Goal: Task Accomplishment & Management: Use online tool/utility

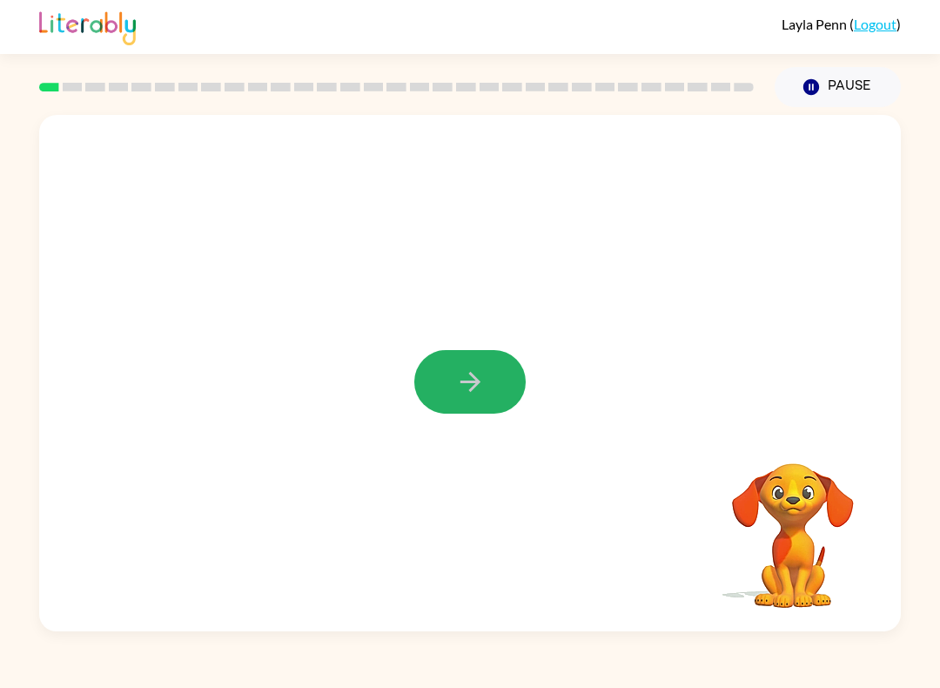
click at [479, 389] on icon "button" at bounding box center [470, 382] width 30 height 30
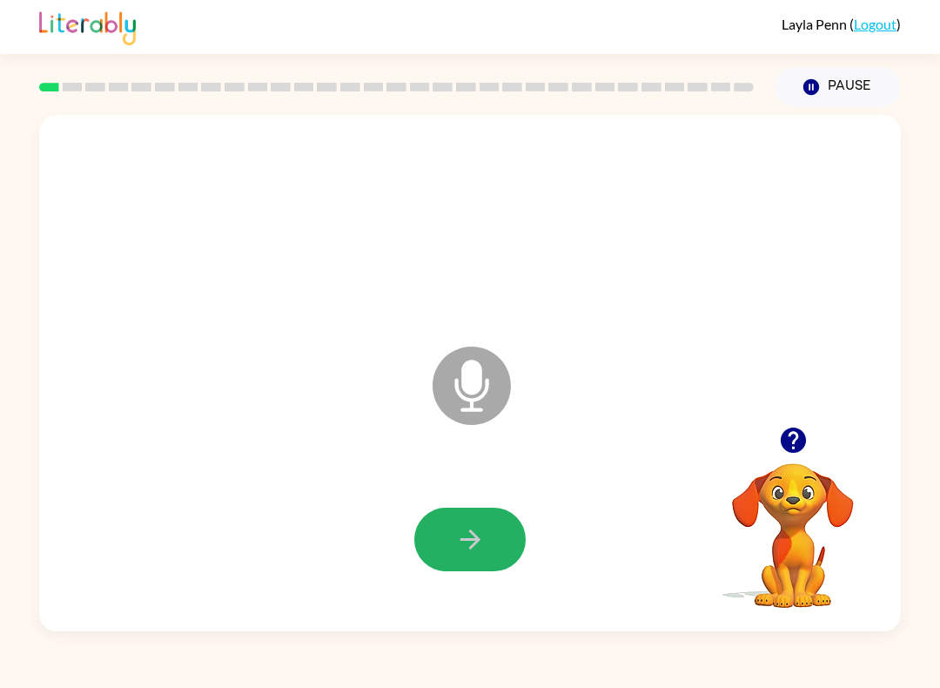
click at [480, 544] on icon "button" at bounding box center [470, 539] width 30 height 30
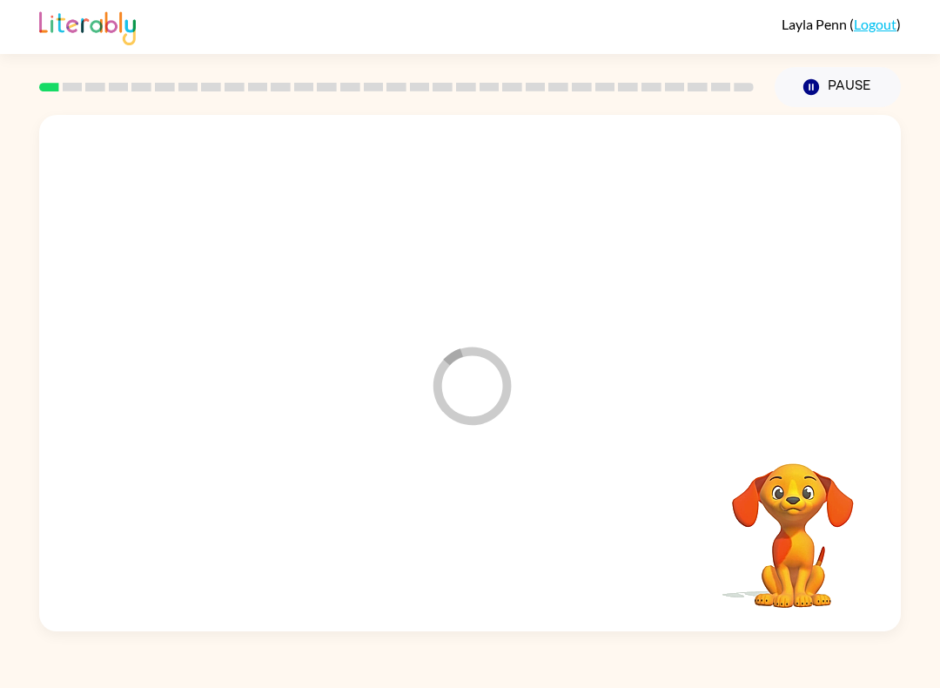
click at [483, 400] on icon "Loader Your response is being sent to our graders" at bounding box center [472, 386] width 104 height 104
click at [468, 398] on icon "Loader Your response is being sent to our graders" at bounding box center [472, 386] width 104 height 104
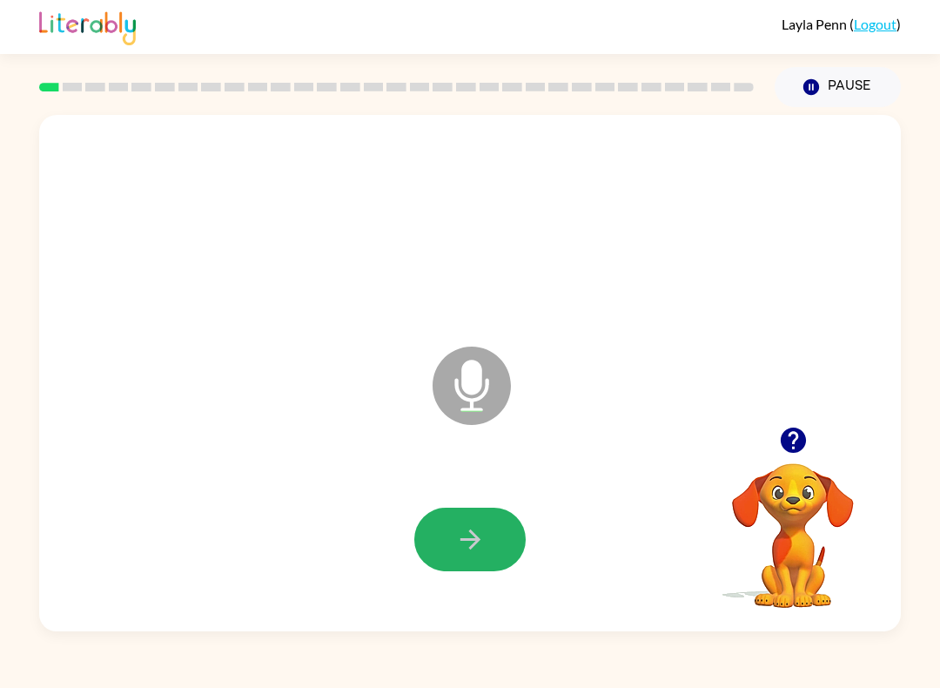
click at [489, 514] on button "button" at bounding box center [470, 540] width 111 height 64
click at [474, 539] on icon "button" at bounding box center [470, 539] width 30 height 30
click at [475, 534] on icon "button" at bounding box center [470, 539] width 30 height 30
click at [467, 526] on icon "button" at bounding box center [470, 539] width 30 height 30
click at [490, 531] on button "button" at bounding box center [470, 540] width 111 height 64
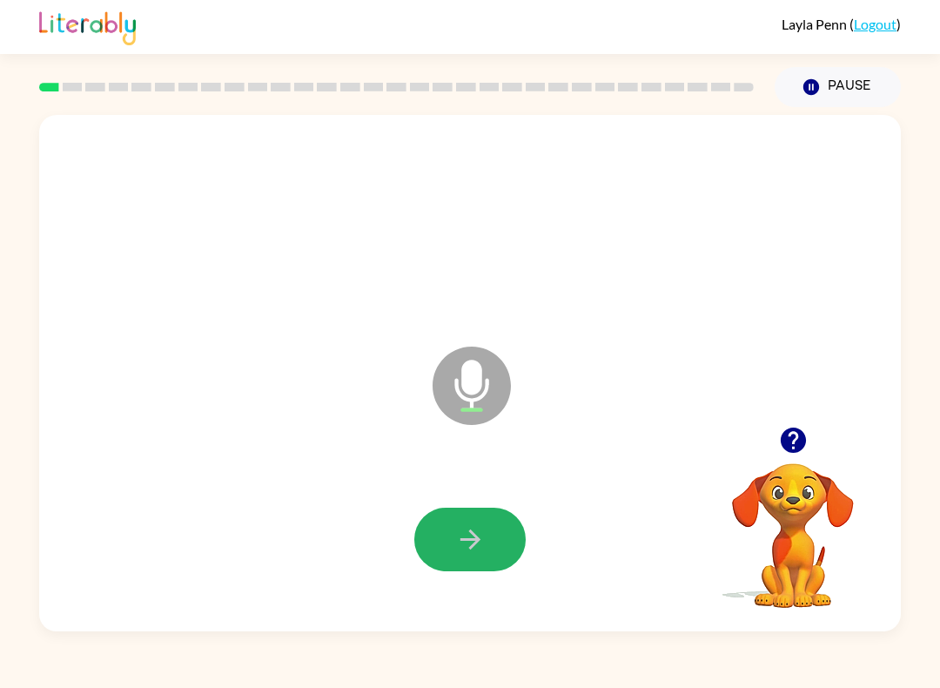
click at [471, 550] on icon "button" at bounding box center [470, 539] width 30 height 30
click at [474, 549] on icon "button" at bounding box center [470, 539] width 30 height 30
click at [474, 522] on button "button" at bounding box center [470, 540] width 111 height 64
click at [476, 551] on icon "button" at bounding box center [470, 539] width 30 height 30
click at [470, 532] on icon "button" at bounding box center [470, 539] width 20 height 20
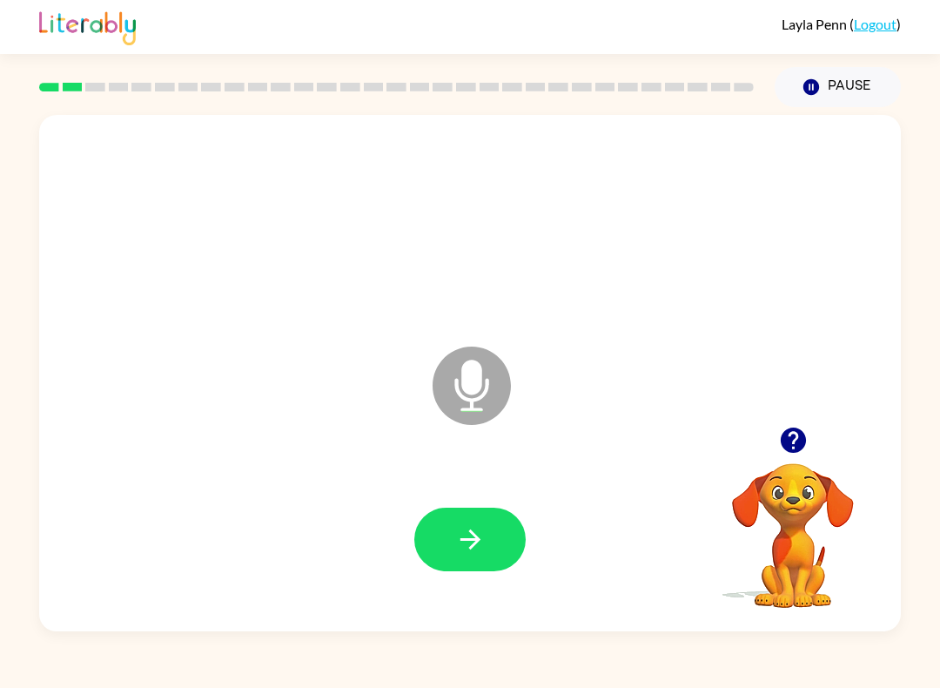
click at [484, 551] on icon "button" at bounding box center [470, 539] width 30 height 30
click at [475, 544] on icon "button" at bounding box center [470, 539] width 20 height 20
click at [466, 540] on icon "button" at bounding box center [470, 539] width 20 height 20
click at [477, 545] on icon "button" at bounding box center [470, 539] width 30 height 30
click at [475, 534] on icon "button" at bounding box center [470, 539] width 30 height 30
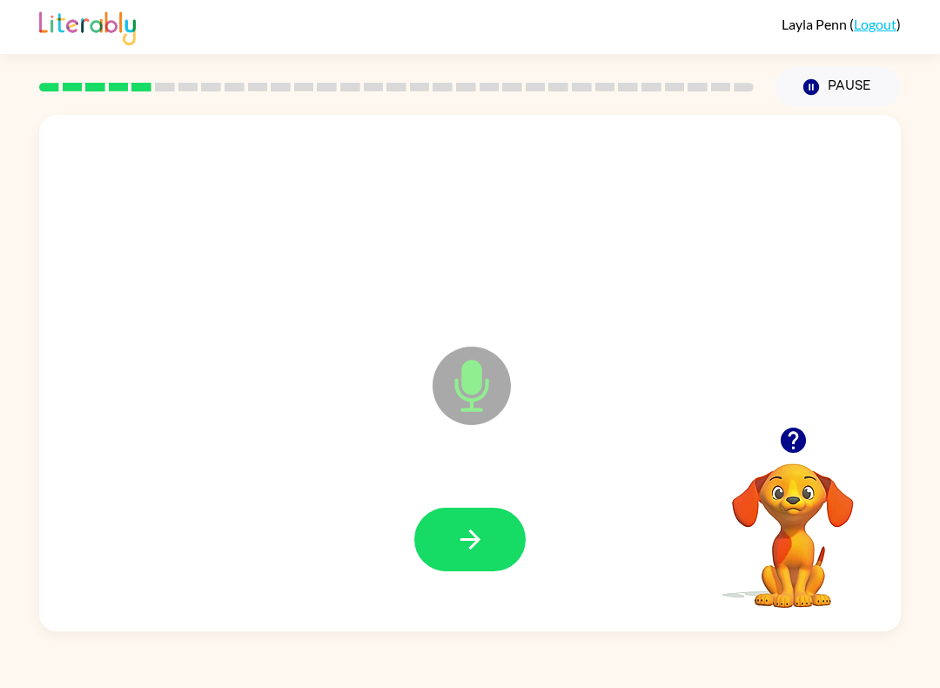
click at [475, 536] on icon "button" at bounding box center [470, 539] width 20 height 20
click at [493, 547] on button "button" at bounding box center [470, 540] width 111 height 64
click at [475, 549] on icon "button" at bounding box center [470, 539] width 30 height 30
click at [479, 545] on icon "button" at bounding box center [470, 539] width 30 height 30
click at [477, 550] on icon "button" at bounding box center [470, 539] width 30 height 30
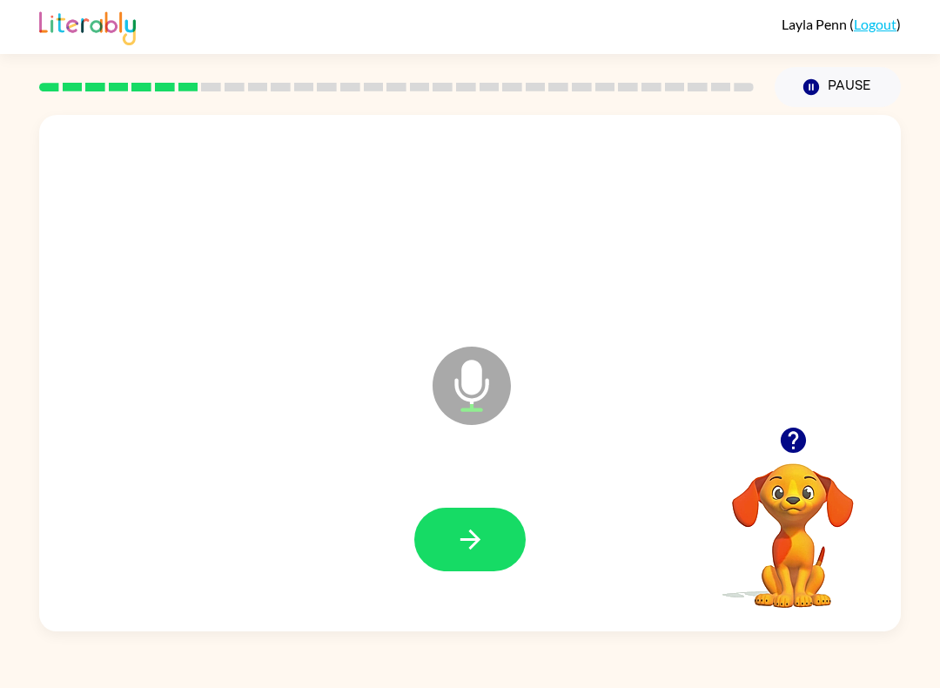
click at [495, 535] on button "button" at bounding box center [470, 540] width 111 height 64
click at [485, 546] on icon "button" at bounding box center [470, 539] width 30 height 30
click at [462, 534] on icon "button" at bounding box center [470, 539] width 30 height 30
click at [481, 549] on icon "button" at bounding box center [470, 539] width 30 height 30
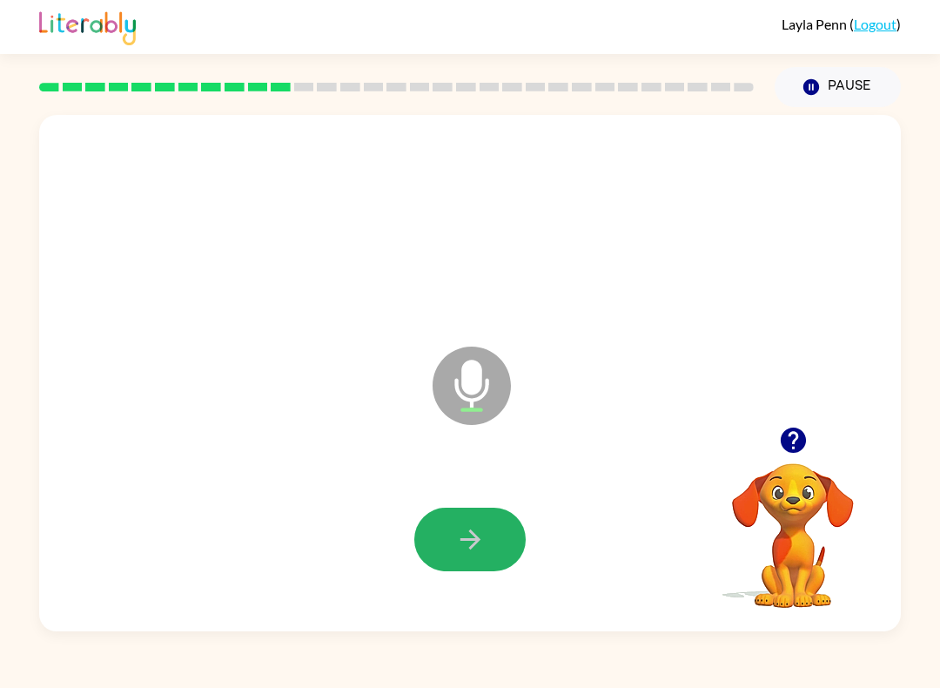
click at [483, 537] on icon "button" at bounding box center [470, 539] width 30 height 30
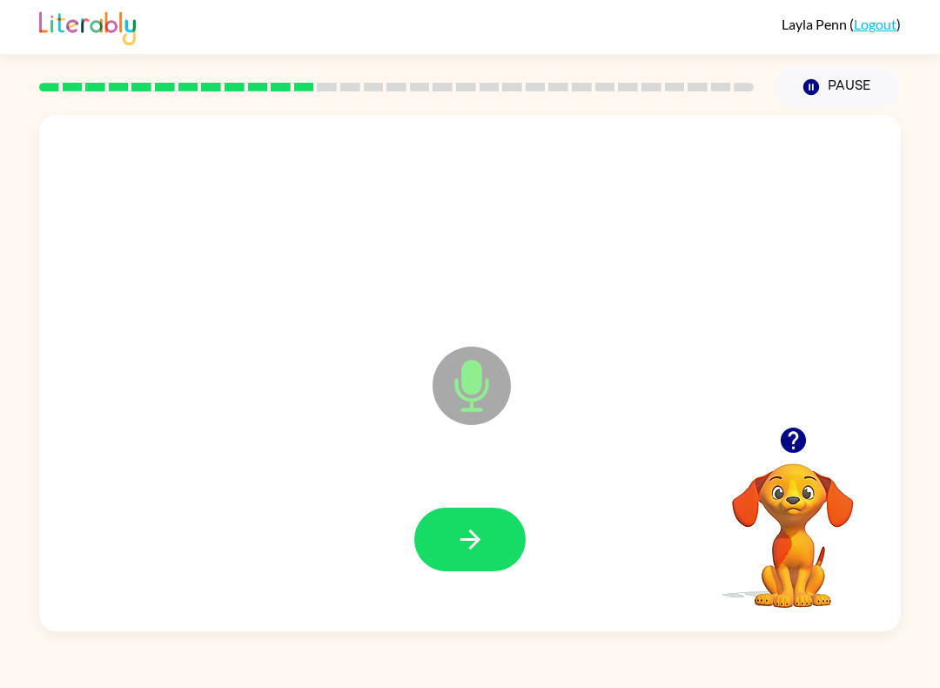
click at [473, 541] on icon "button" at bounding box center [470, 539] width 20 height 20
click at [475, 537] on icon "button" at bounding box center [470, 539] width 20 height 20
click at [474, 534] on icon "button" at bounding box center [470, 539] width 20 height 20
click at [473, 545] on icon "button" at bounding box center [470, 539] width 20 height 20
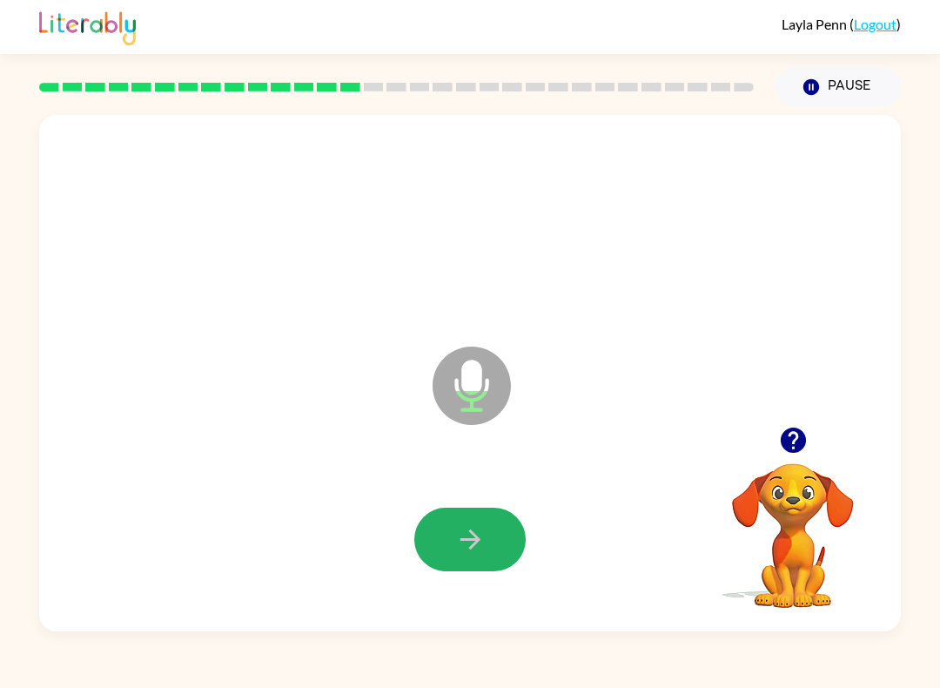
click at [475, 532] on icon "button" at bounding box center [470, 539] width 30 height 30
click at [477, 540] on icon "button" at bounding box center [470, 539] width 20 height 20
click at [469, 527] on icon "button" at bounding box center [470, 539] width 30 height 30
click at [486, 535] on button "button" at bounding box center [470, 540] width 111 height 64
click at [465, 552] on icon "button" at bounding box center [470, 539] width 30 height 30
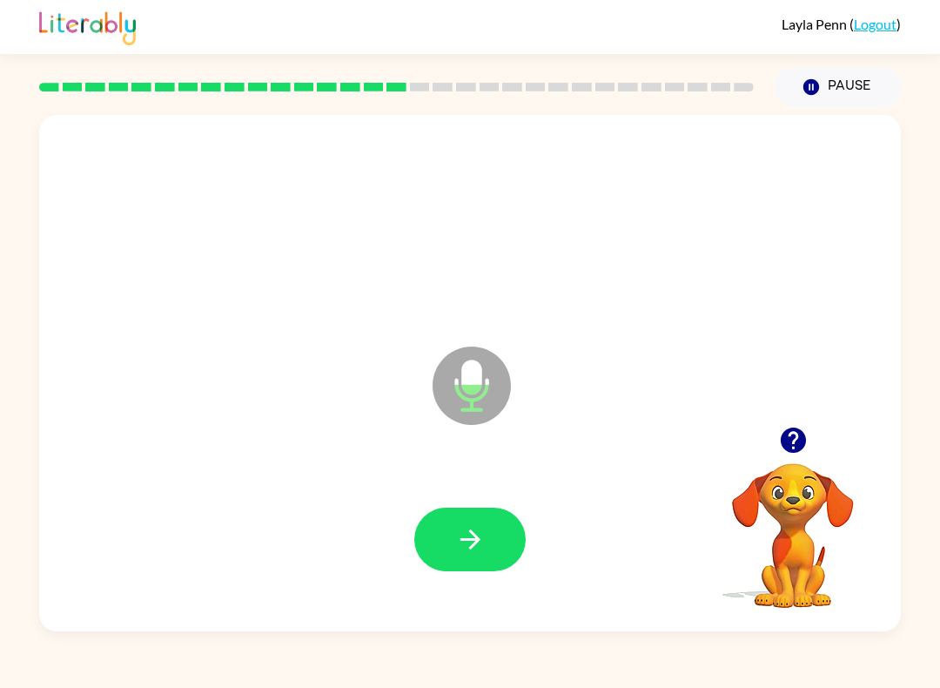
click at [478, 540] on icon "button" at bounding box center [470, 539] width 20 height 20
click at [468, 544] on icon "button" at bounding box center [470, 539] width 30 height 30
click at [469, 545] on icon "button" at bounding box center [470, 539] width 30 height 30
click at [467, 536] on icon "button" at bounding box center [470, 539] width 30 height 30
click at [490, 544] on button "button" at bounding box center [470, 540] width 111 height 64
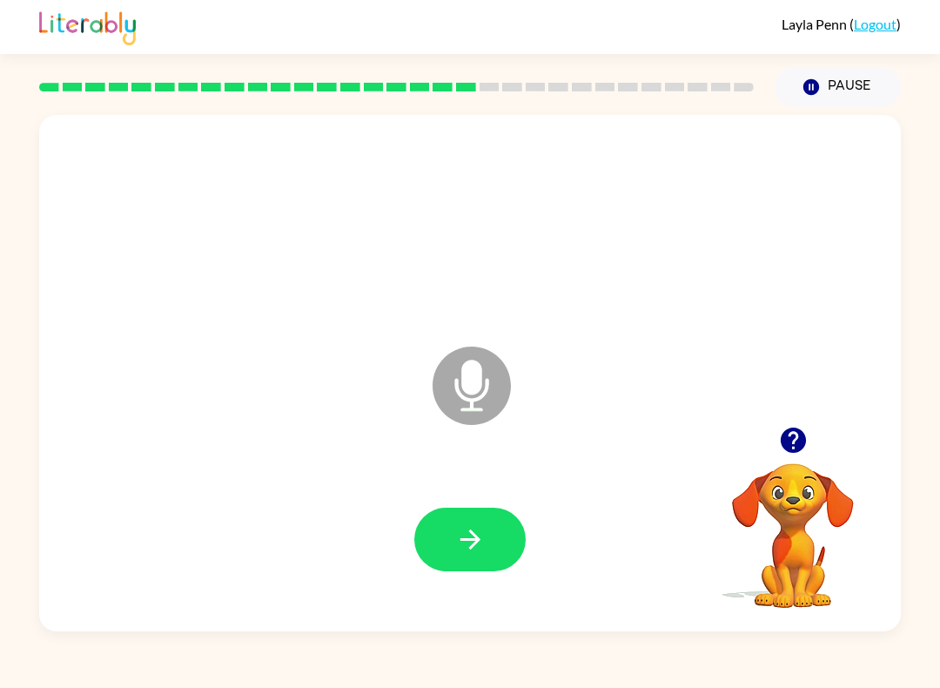
click at [476, 540] on icon "button" at bounding box center [470, 539] width 20 height 20
click at [481, 544] on icon "button" at bounding box center [470, 539] width 30 height 30
click at [480, 529] on icon "button" at bounding box center [470, 539] width 30 height 30
click at [463, 550] on icon "button" at bounding box center [470, 539] width 30 height 30
click at [474, 536] on icon "button" at bounding box center [470, 539] width 20 height 20
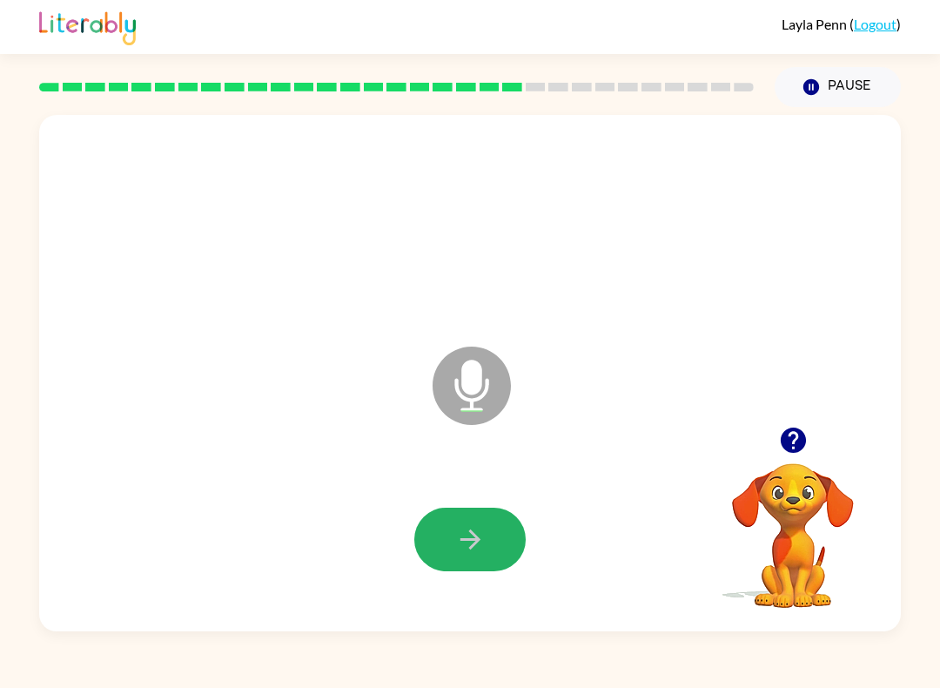
click at [459, 536] on icon "button" at bounding box center [470, 539] width 30 height 30
click at [479, 532] on icon "button" at bounding box center [470, 539] width 30 height 30
click at [475, 539] on icon "button" at bounding box center [470, 539] width 30 height 30
click at [471, 537] on icon "button" at bounding box center [470, 539] width 30 height 30
click at [475, 546] on icon "button" at bounding box center [470, 539] width 30 height 30
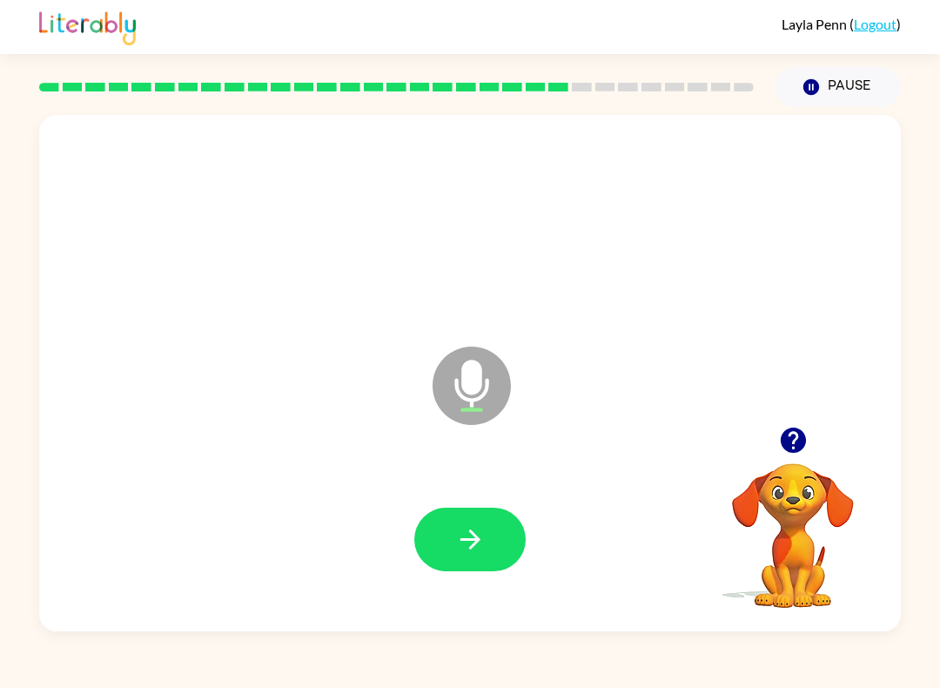
click at [470, 534] on icon "button" at bounding box center [470, 539] width 30 height 30
click at [483, 538] on icon "button" at bounding box center [470, 539] width 30 height 30
click at [475, 548] on icon "button" at bounding box center [470, 539] width 30 height 30
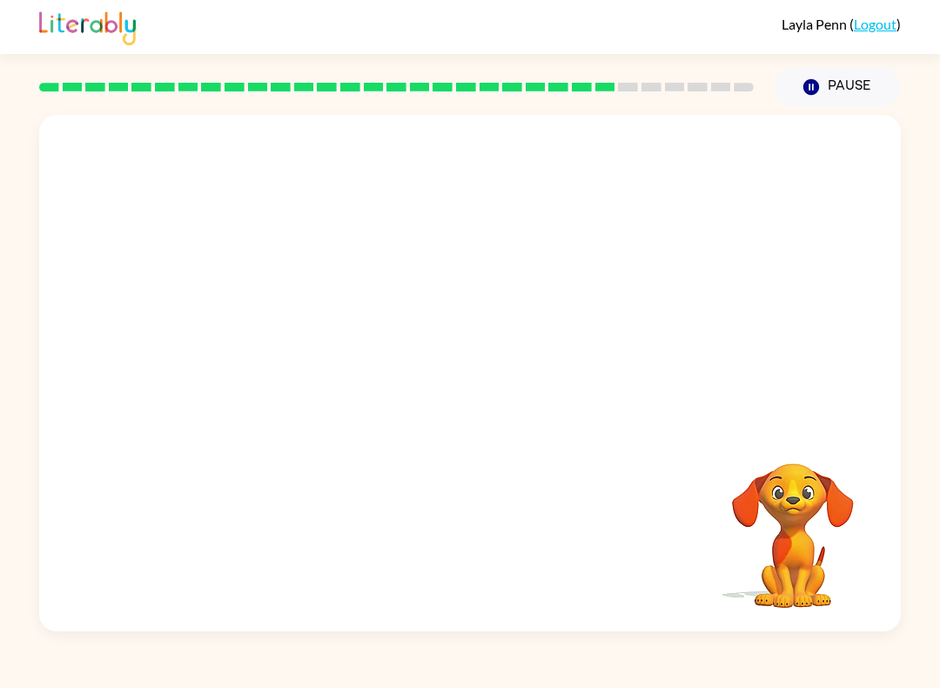
click at [804, 603] on video "Your browser must support playing .mp4 files to use Literably. Please try using…" at bounding box center [793, 523] width 174 height 174
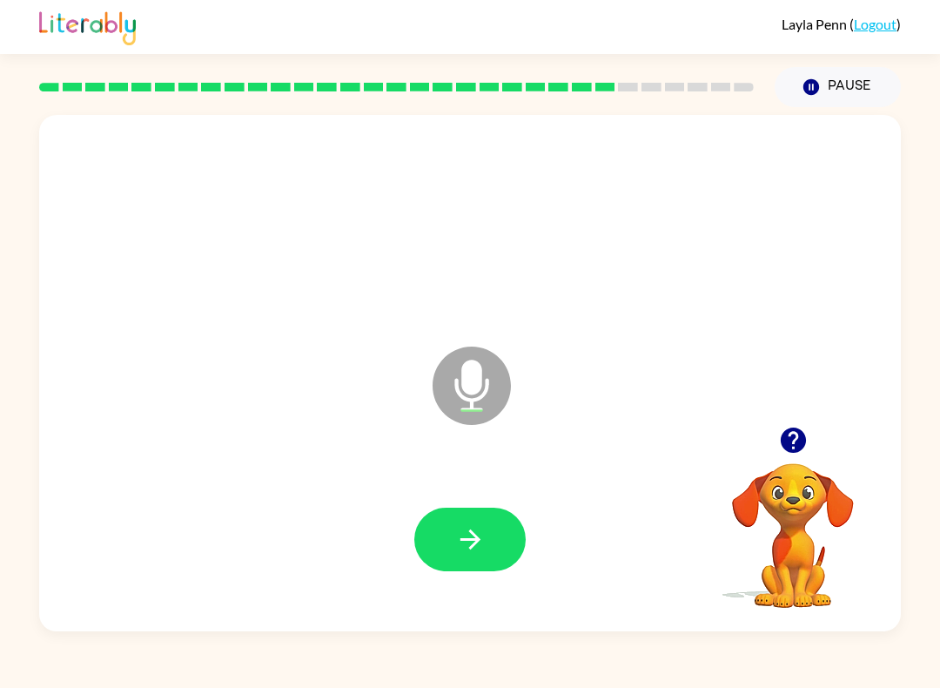
click at [484, 536] on icon "button" at bounding box center [470, 539] width 30 height 30
click at [482, 544] on icon "button" at bounding box center [470, 539] width 30 height 30
click at [470, 544] on icon "button" at bounding box center [470, 539] width 30 height 30
click at [471, 540] on icon "button" at bounding box center [470, 539] width 20 height 20
click at [479, 540] on icon "button" at bounding box center [470, 539] width 20 height 20
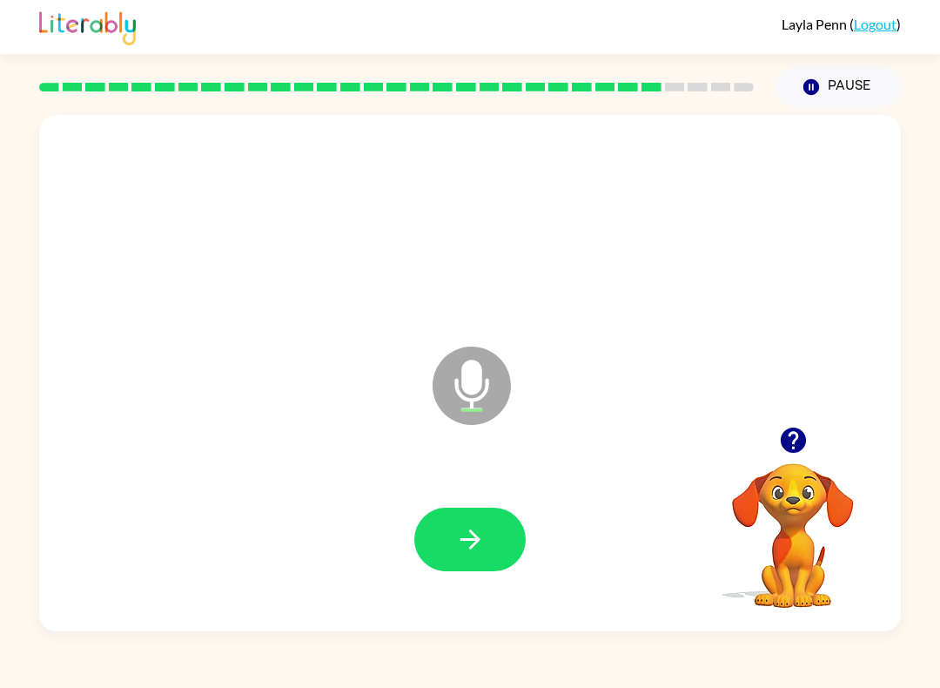
click at [476, 523] on button "button" at bounding box center [470, 540] width 111 height 64
click at [480, 544] on icon "button" at bounding box center [470, 539] width 30 height 30
click at [475, 536] on icon "button" at bounding box center [470, 539] width 20 height 20
click at [482, 539] on icon "button" at bounding box center [470, 539] width 30 height 30
click at [468, 547] on icon "button" at bounding box center [470, 539] width 30 height 30
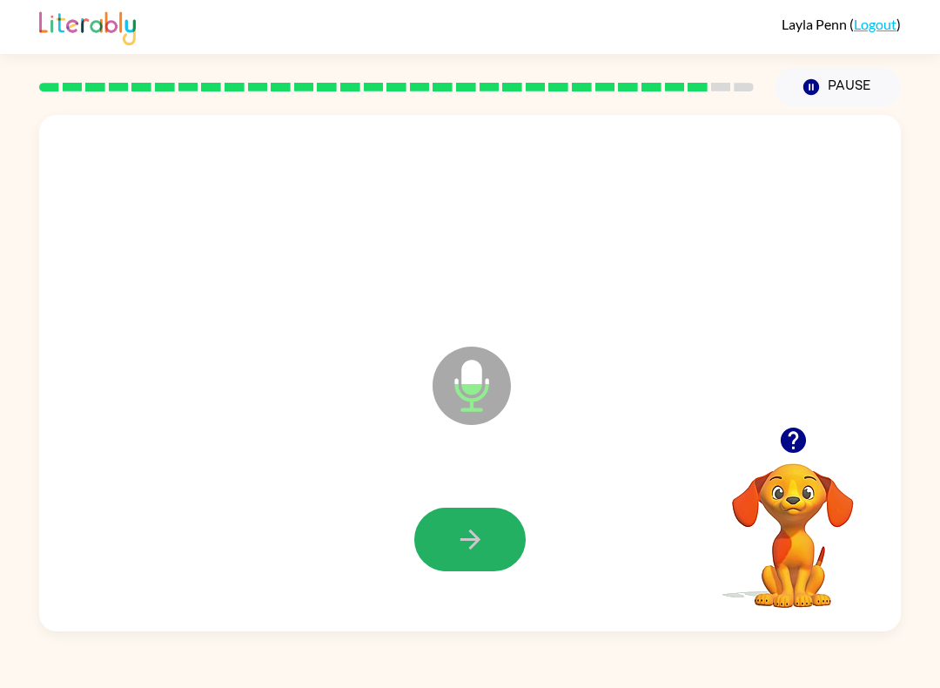
click at [464, 533] on icon "button" at bounding box center [470, 539] width 30 height 30
click at [471, 537] on icon "button" at bounding box center [470, 539] width 30 height 30
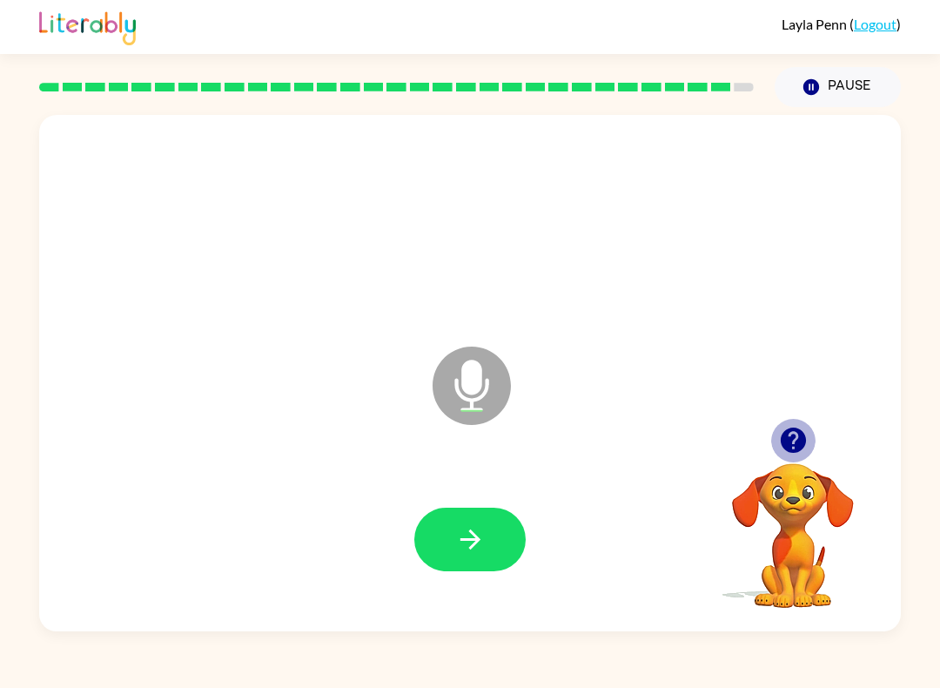
click at [791, 440] on icon "button" at bounding box center [792, 440] width 25 height 25
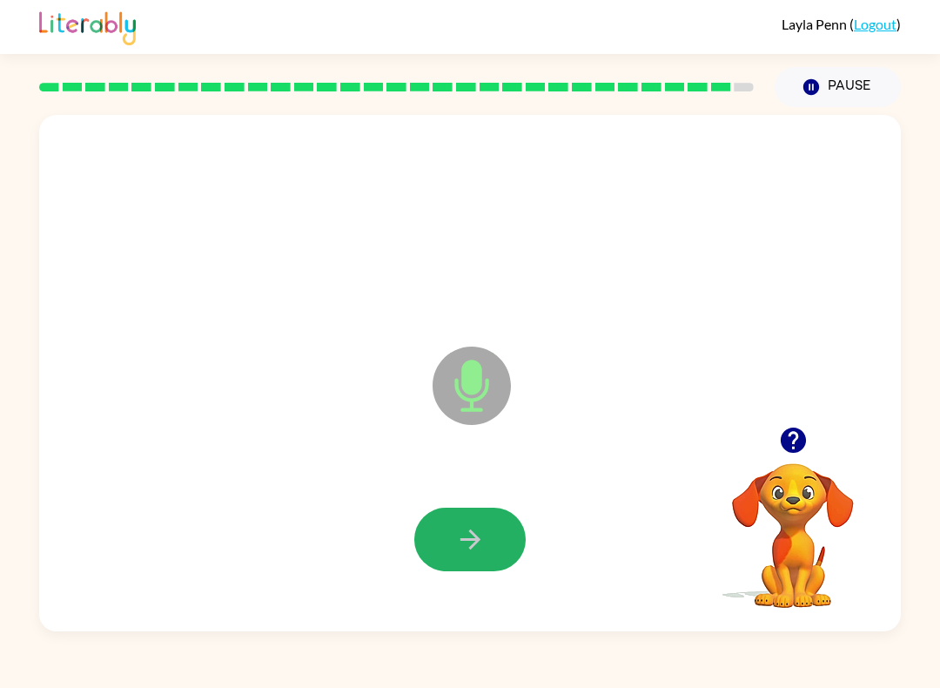
click at [463, 541] on icon "button" at bounding box center [470, 539] width 20 height 20
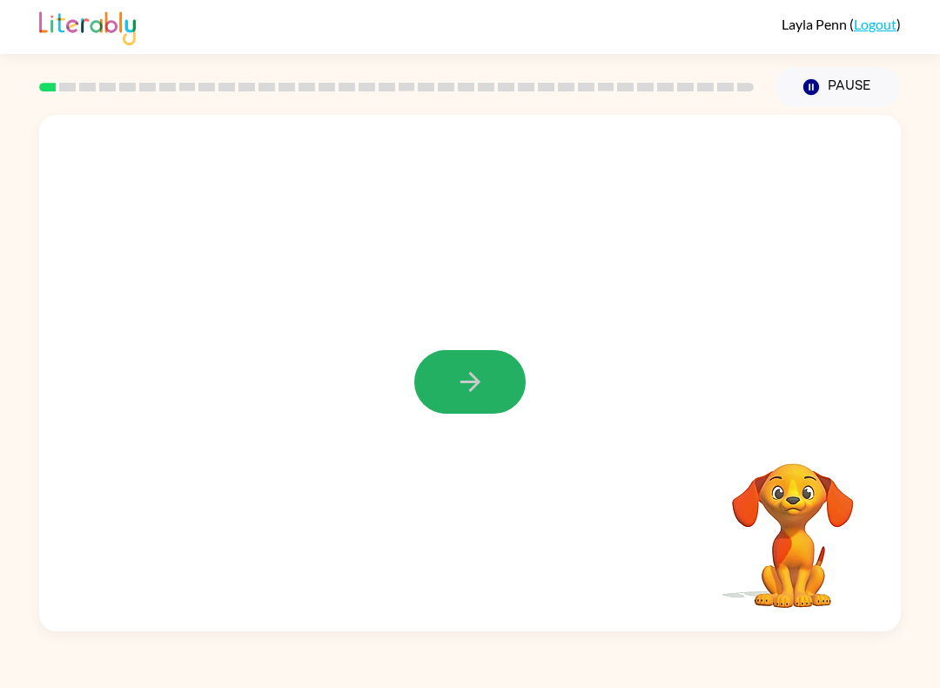
click at [472, 392] on icon "button" at bounding box center [470, 382] width 30 height 30
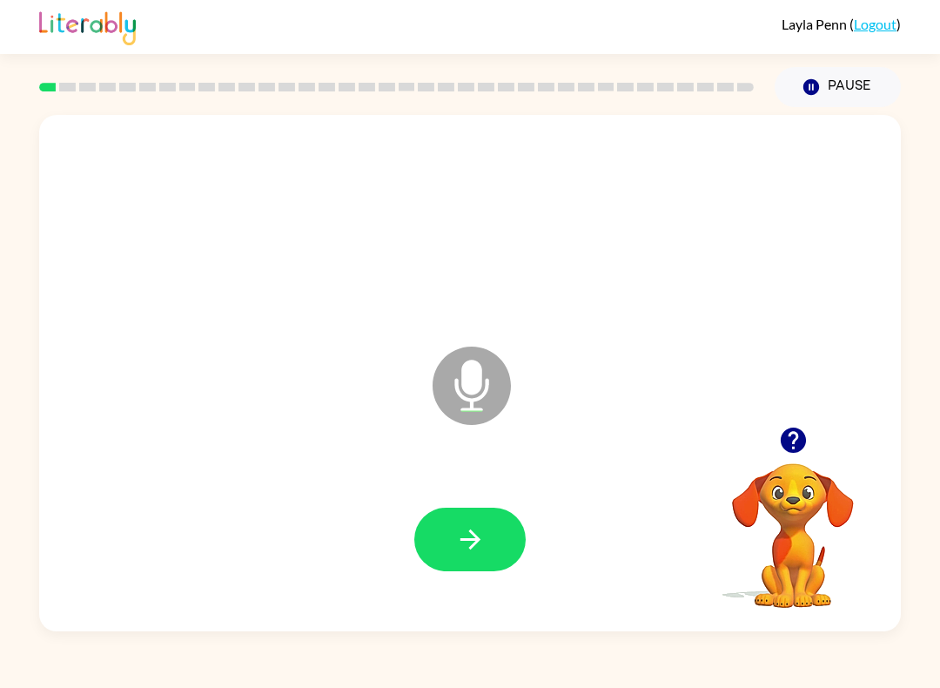
click at [476, 531] on icon "button" at bounding box center [470, 539] width 30 height 30
click at [480, 550] on icon "button" at bounding box center [470, 539] width 30 height 30
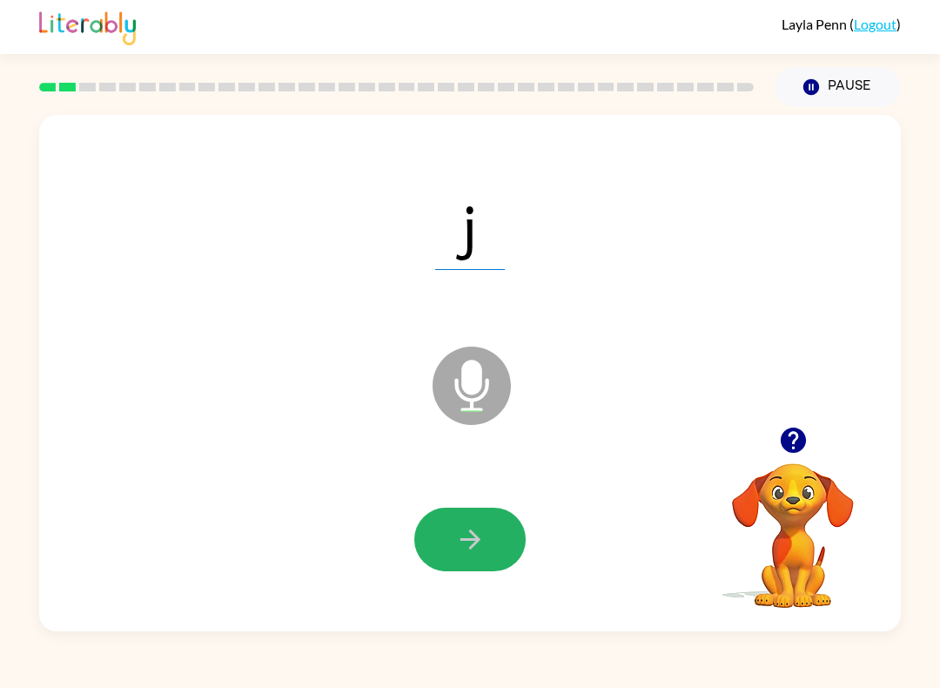
click at [481, 547] on icon "button" at bounding box center [470, 539] width 30 height 30
click at [484, 543] on icon "button" at bounding box center [470, 539] width 30 height 30
click at [475, 543] on icon "button" at bounding box center [470, 539] width 30 height 30
click at [482, 551] on icon "button" at bounding box center [470, 539] width 30 height 30
click at [480, 556] on button "button" at bounding box center [470, 540] width 111 height 64
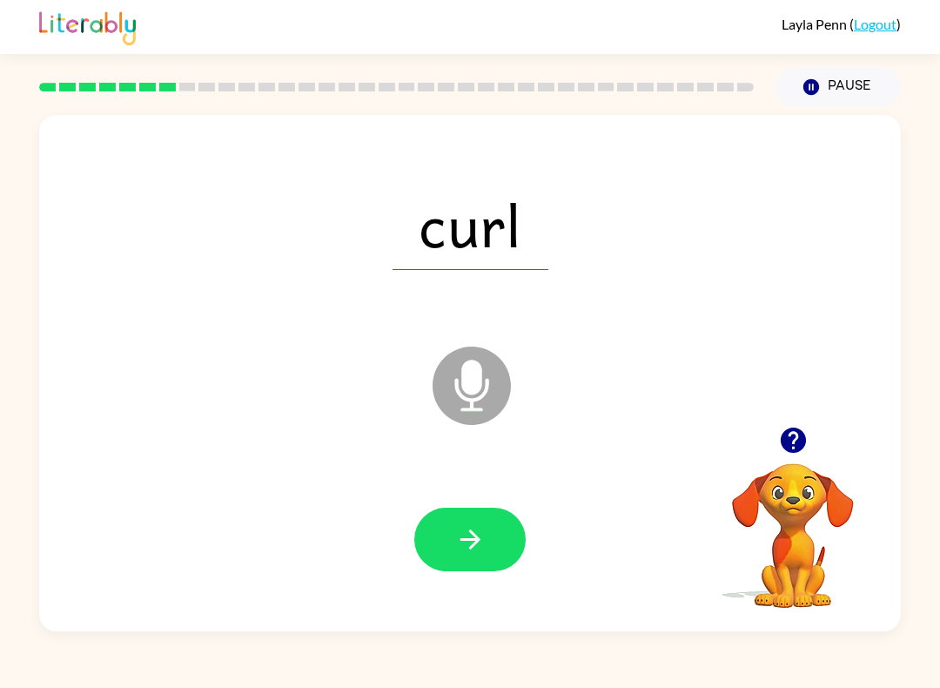
click at [462, 552] on icon "button" at bounding box center [470, 539] width 30 height 30
click at [465, 533] on icon "button" at bounding box center [470, 539] width 30 height 30
click at [474, 542] on icon "button" at bounding box center [470, 539] width 30 height 30
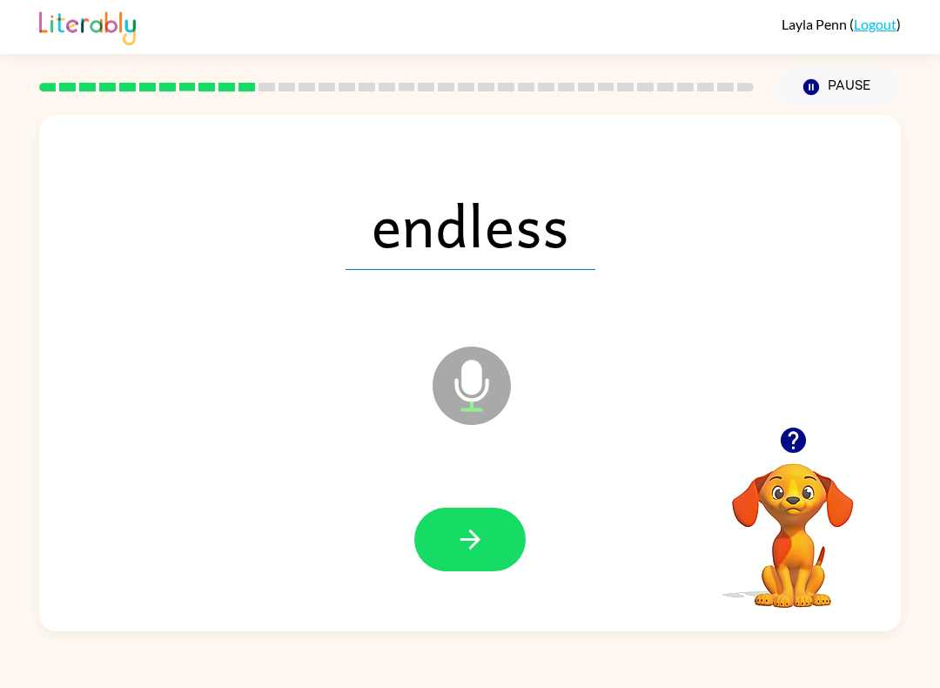
click at [482, 540] on icon "button" at bounding box center [470, 539] width 30 height 30
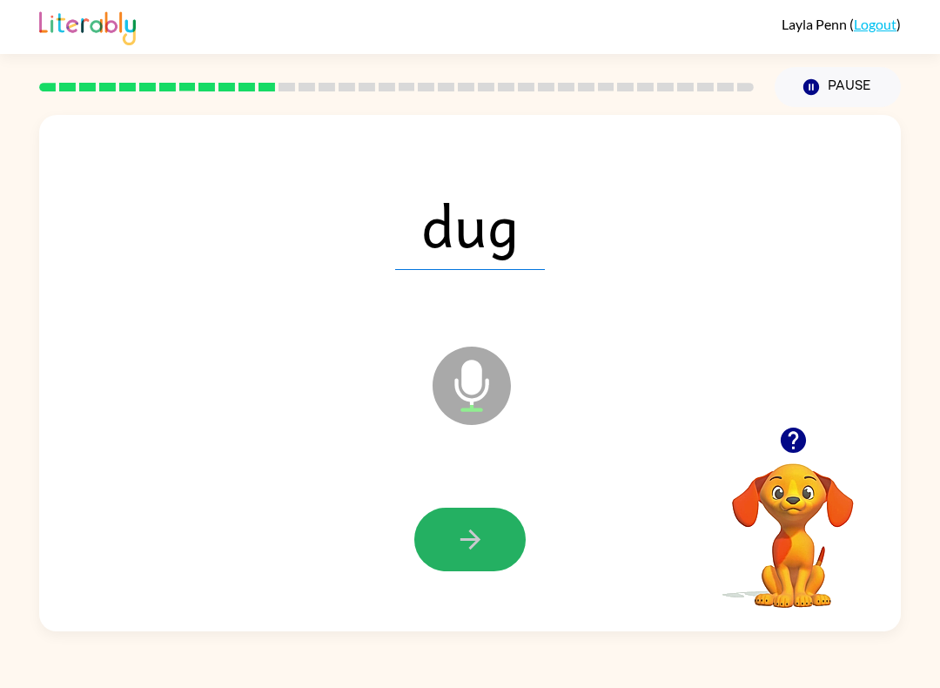
click at [476, 544] on icon "button" at bounding box center [470, 539] width 20 height 20
click at [475, 540] on icon "button" at bounding box center [470, 539] width 20 height 20
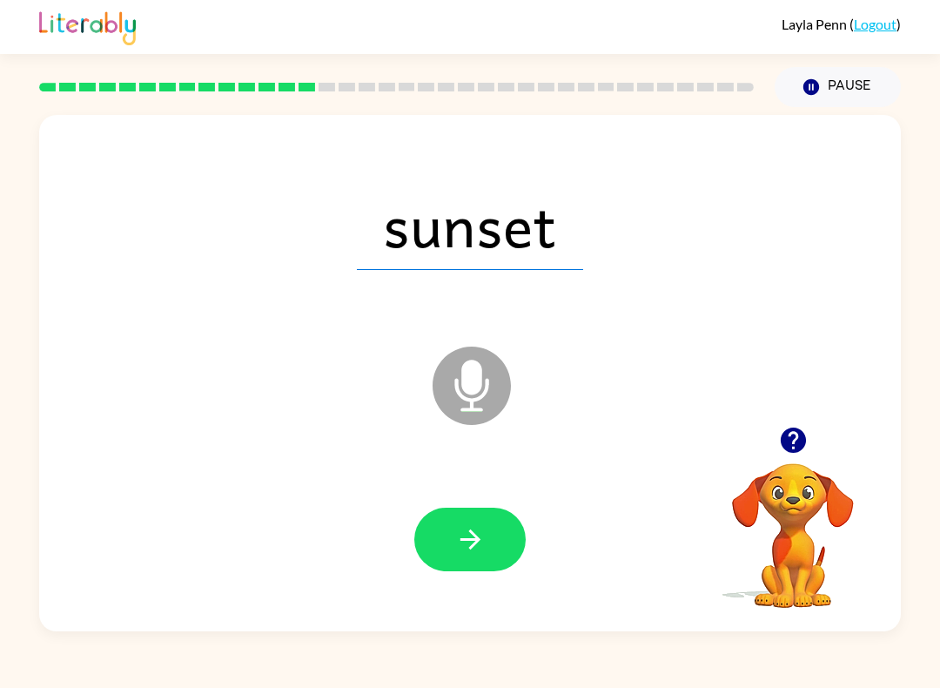
click at [485, 549] on icon "button" at bounding box center [470, 539] width 30 height 30
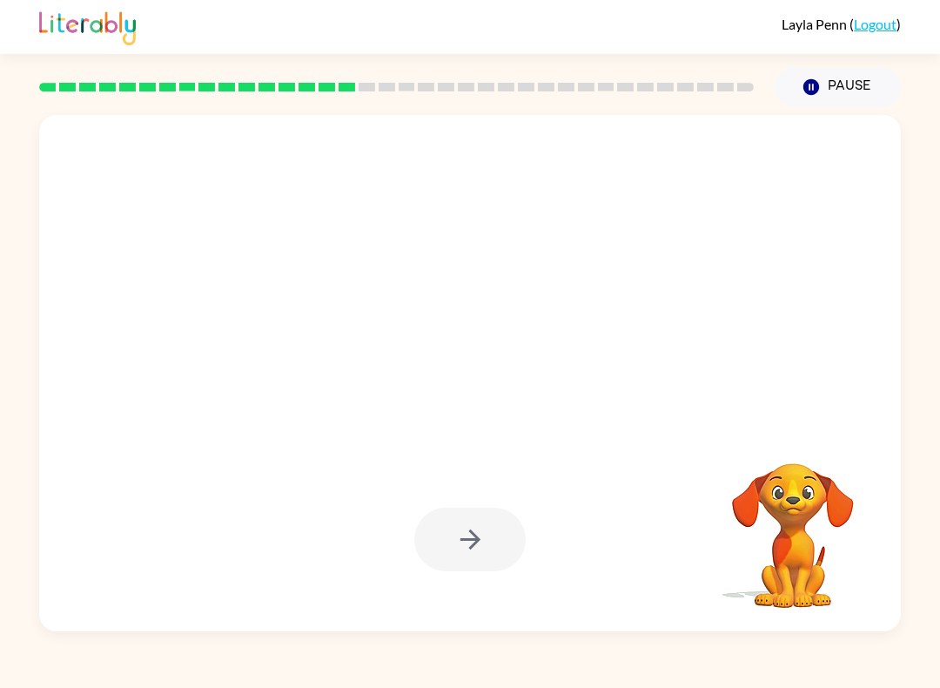
click at [482, 546] on div at bounding box center [470, 540] width 111 height 64
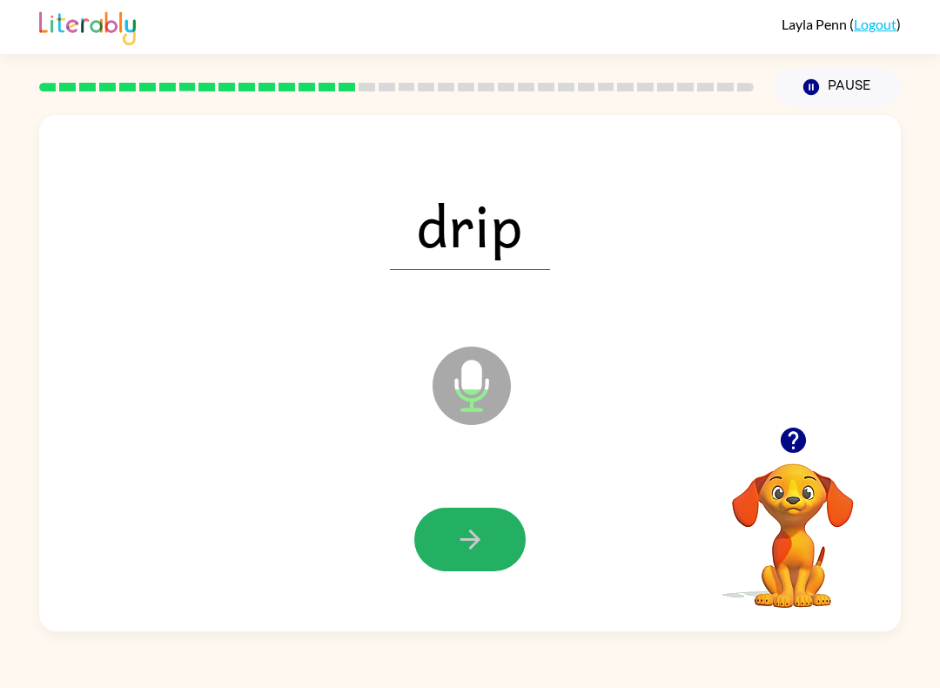
click at [478, 541] on icon "button" at bounding box center [470, 539] width 20 height 20
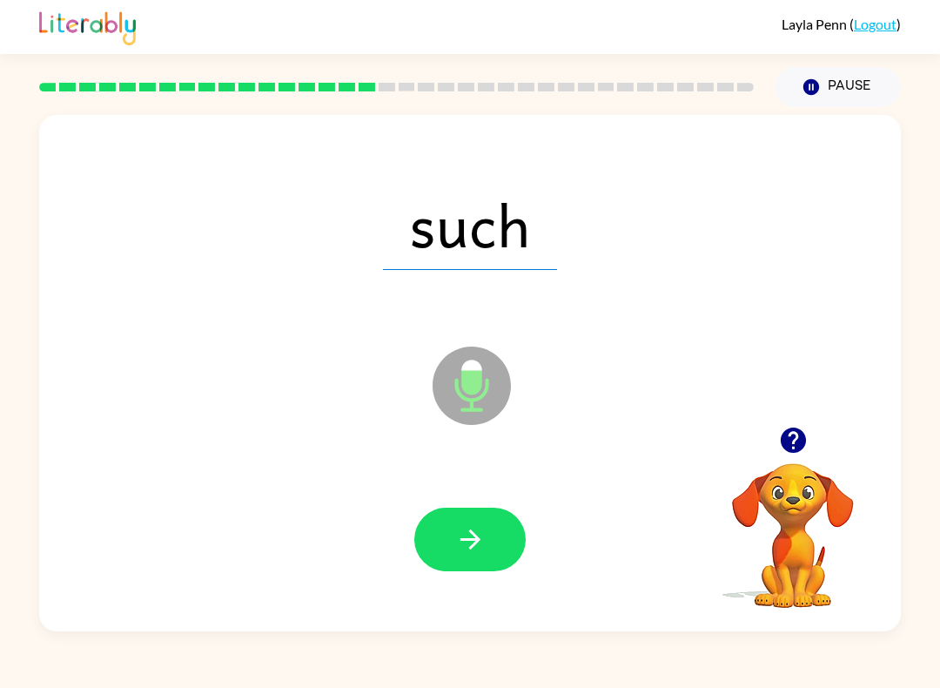
click at [462, 556] on button "button" at bounding box center [470, 540] width 111 height 64
click at [483, 540] on icon "button" at bounding box center [470, 539] width 30 height 30
click at [472, 548] on icon "button" at bounding box center [470, 539] width 20 height 20
click at [493, 527] on button "button" at bounding box center [470, 540] width 111 height 64
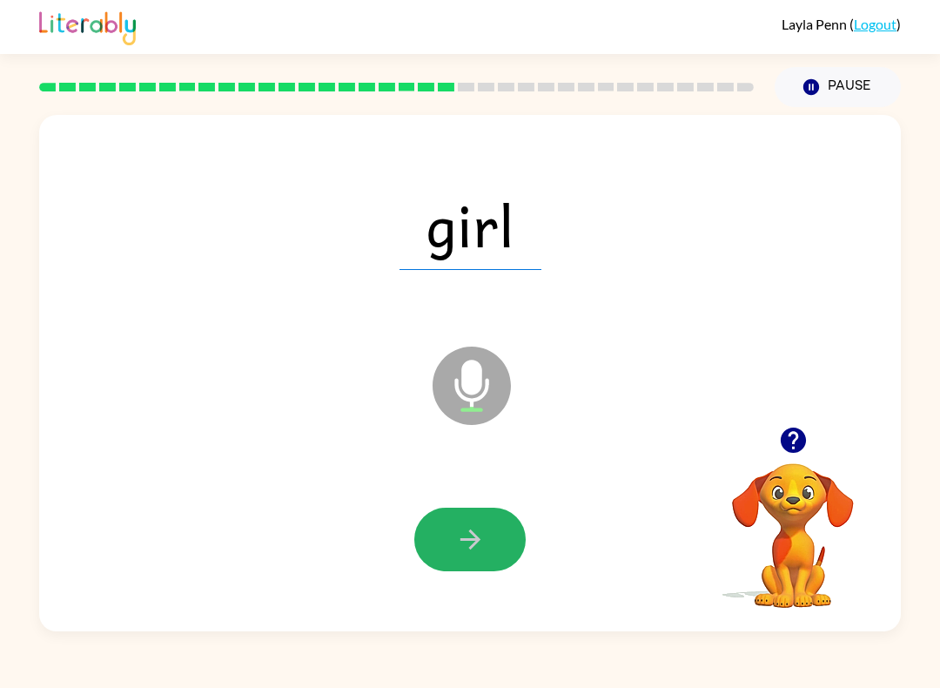
click at [475, 543] on icon "button" at bounding box center [470, 539] width 20 height 20
click at [487, 536] on button "button" at bounding box center [470, 540] width 111 height 64
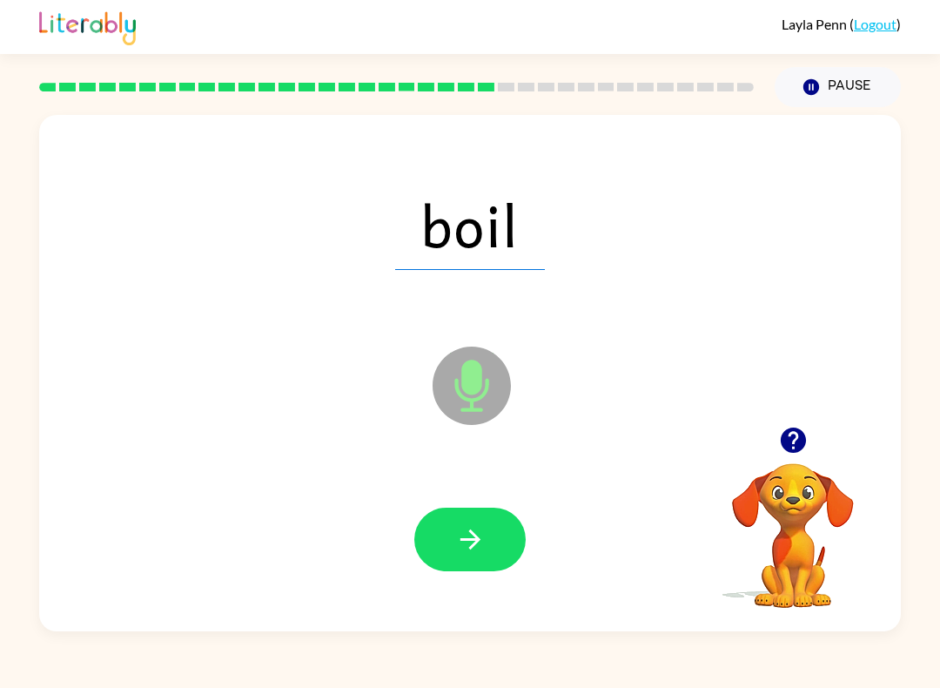
click at [482, 537] on icon "button" at bounding box center [470, 539] width 30 height 30
click at [477, 543] on icon "button" at bounding box center [470, 539] width 20 height 20
click at [482, 545] on icon "button" at bounding box center [470, 539] width 30 height 30
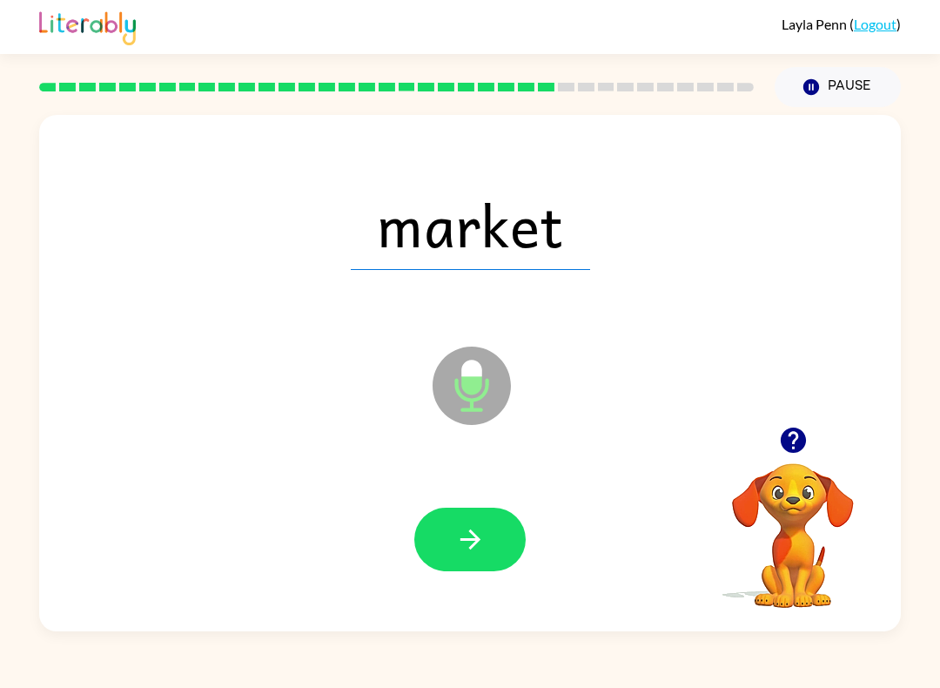
click at [489, 546] on button "button" at bounding box center [470, 540] width 111 height 64
click at [483, 544] on icon "button" at bounding box center [470, 539] width 30 height 30
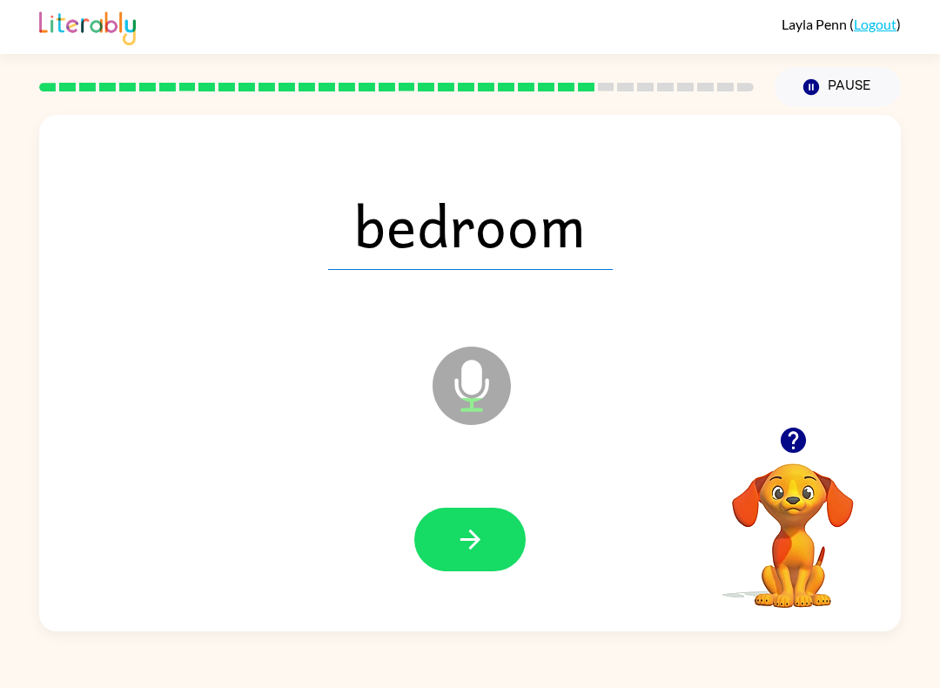
click at [485, 541] on icon "button" at bounding box center [470, 539] width 30 height 30
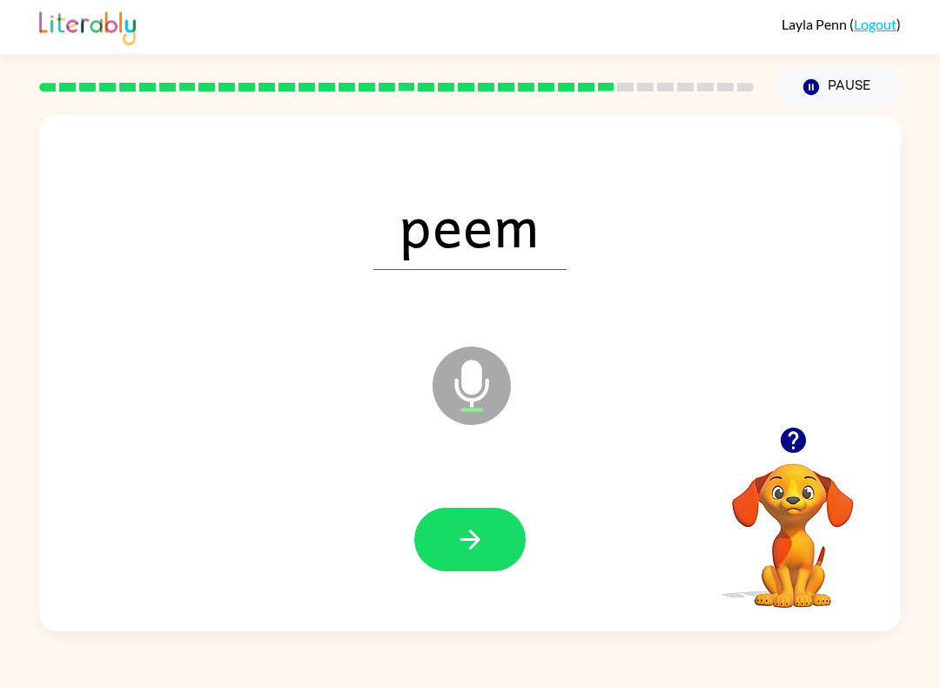
click at [501, 544] on button "button" at bounding box center [470, 540] width 111 height 64
click at [480, 540] on icon "button" at bounding box center [470, 539] width 20 height 20
click at [485, 546] on icon "button" at bounding box center [470, 539] width 30 height 30
click at [477, 536] on icon "button" at bounding box center [470, 539] width 30 height 30
click at [472, 543] on icon "button" at bounding box center [470, 539] width 30 height 30
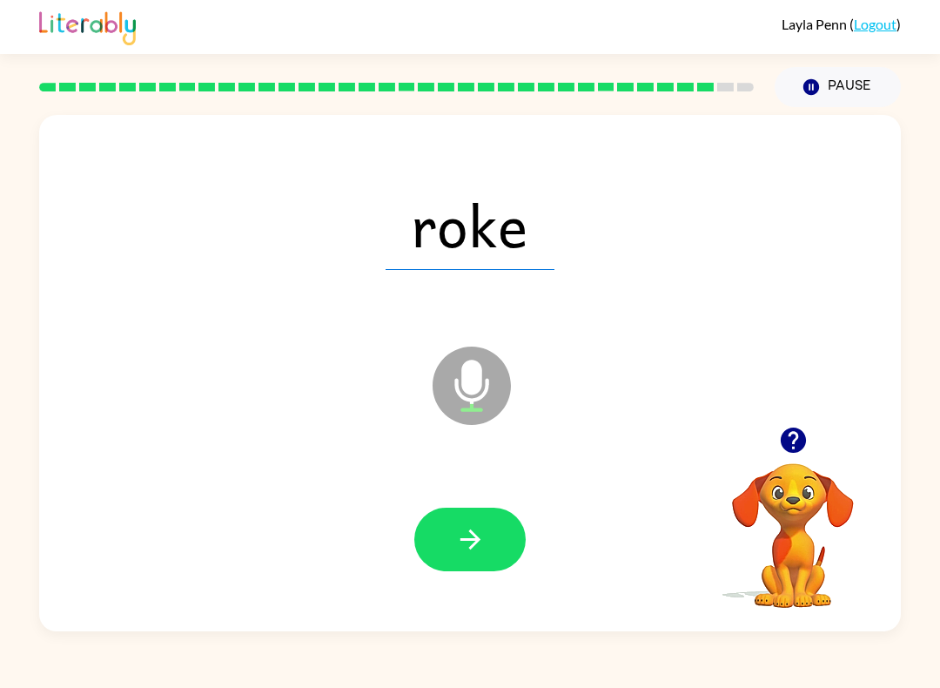
click at [474, 544] on icon "button" at bounding box center [470, 539] width 20 height 20
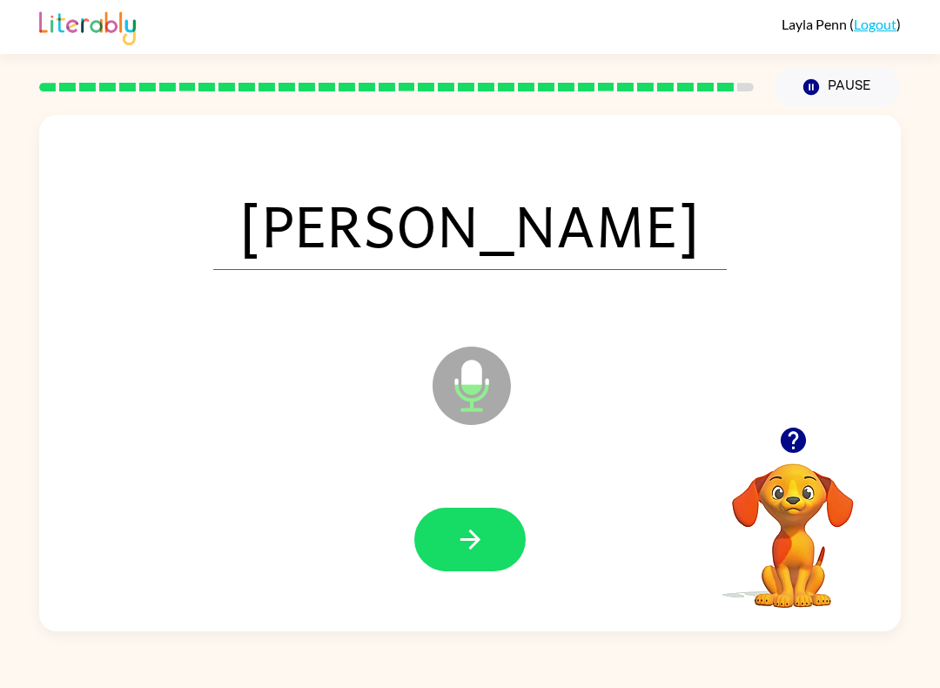
click at [475, 544] on icon "button" at bounding box center [470, 539] width 20 height 20
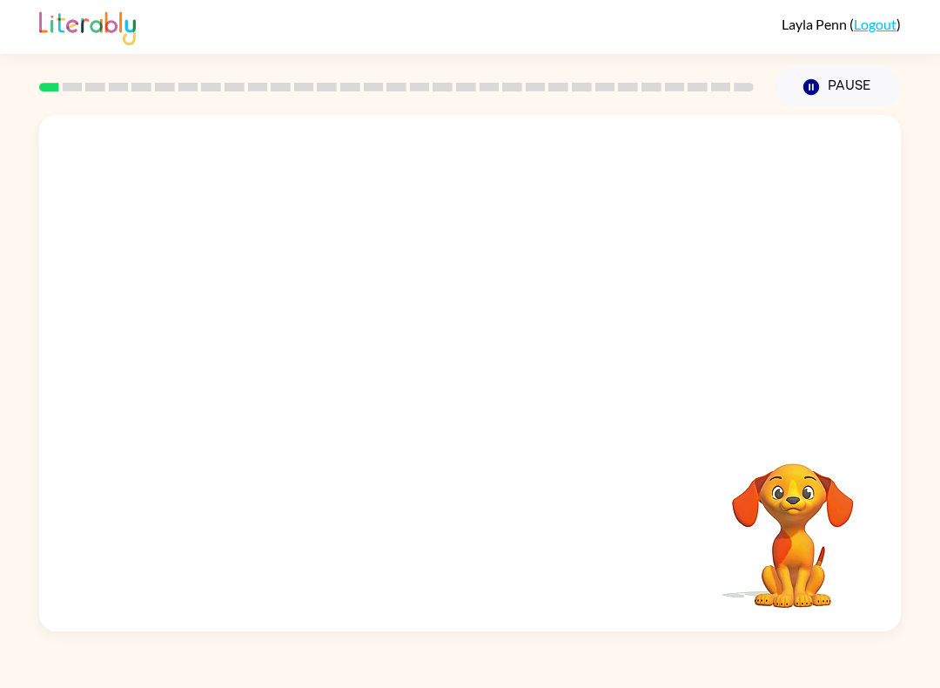
click at [403, 340] on video "Your browser must support playing .mp4 files to use Literably. Please try using…" at bounding box center [470, 271] width 862 height 312
click at [493, 388] on button "button" at bounding box center [470, 382] width 111 height 64
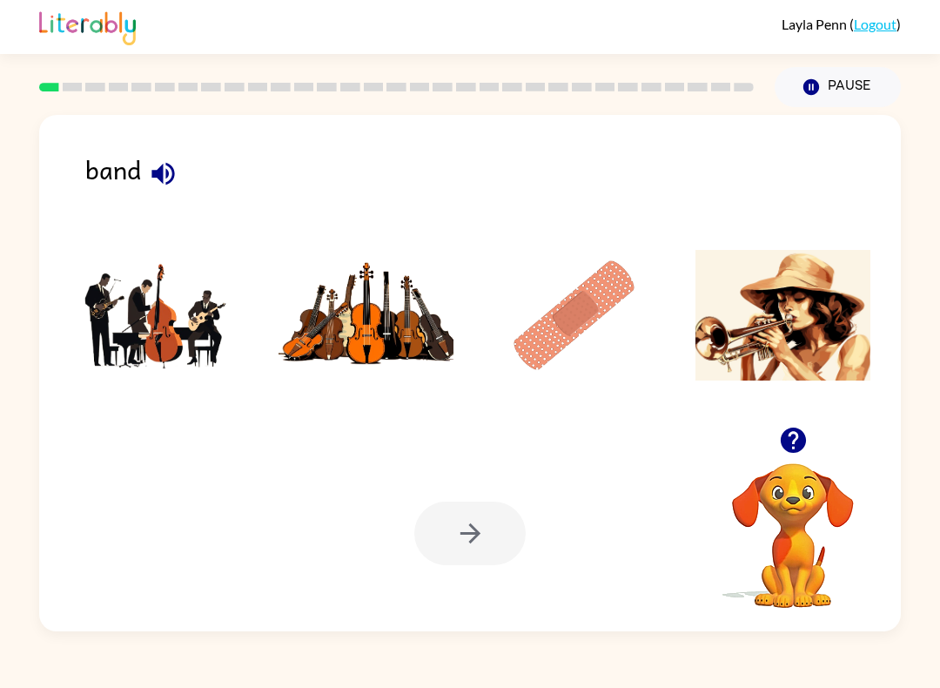
click at [576, 323] on img at bounding box center [575, 315] width 176 height 131
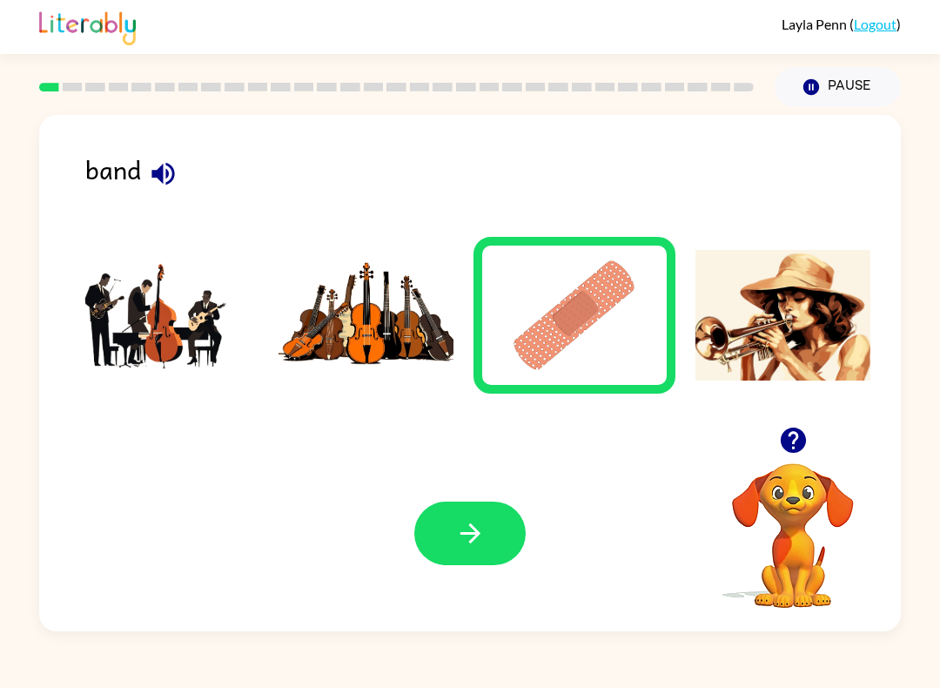
click at [475, 536] on icon "button" at bounding box center [470, 533] width 20 height 20
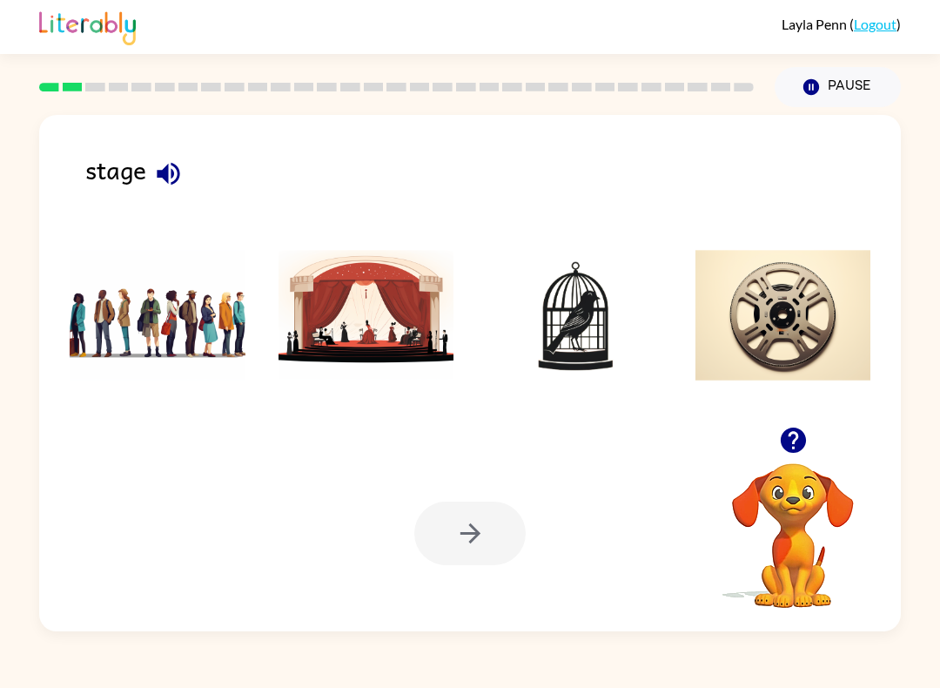
click at [604, 337] on img at bounding box center [575, 315] width 176 height 131
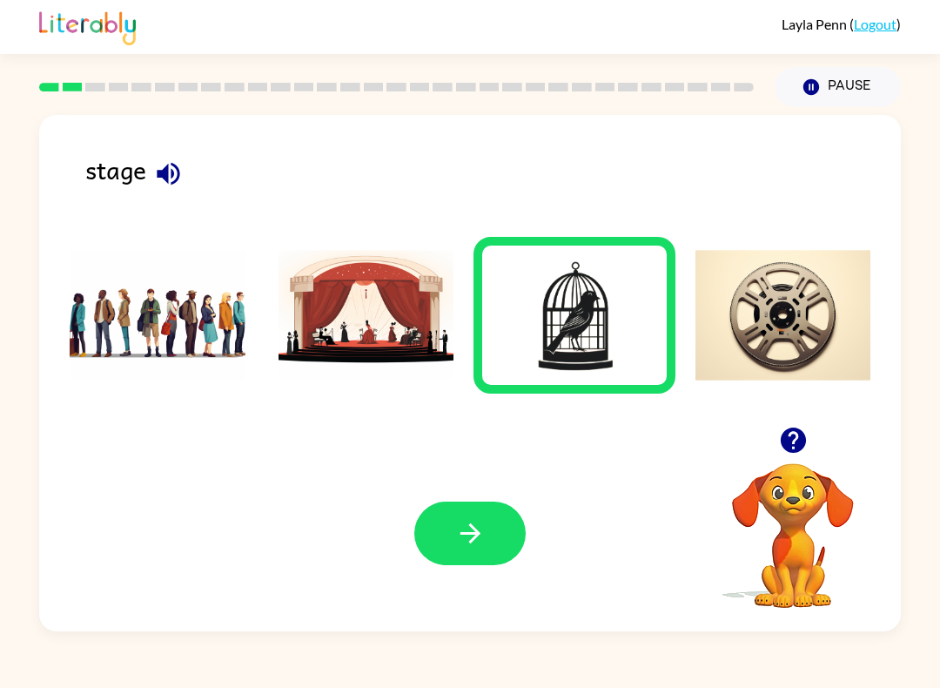
click at [475, 533] on icon "button" at bounding box center [470, 533] width 30 height 30
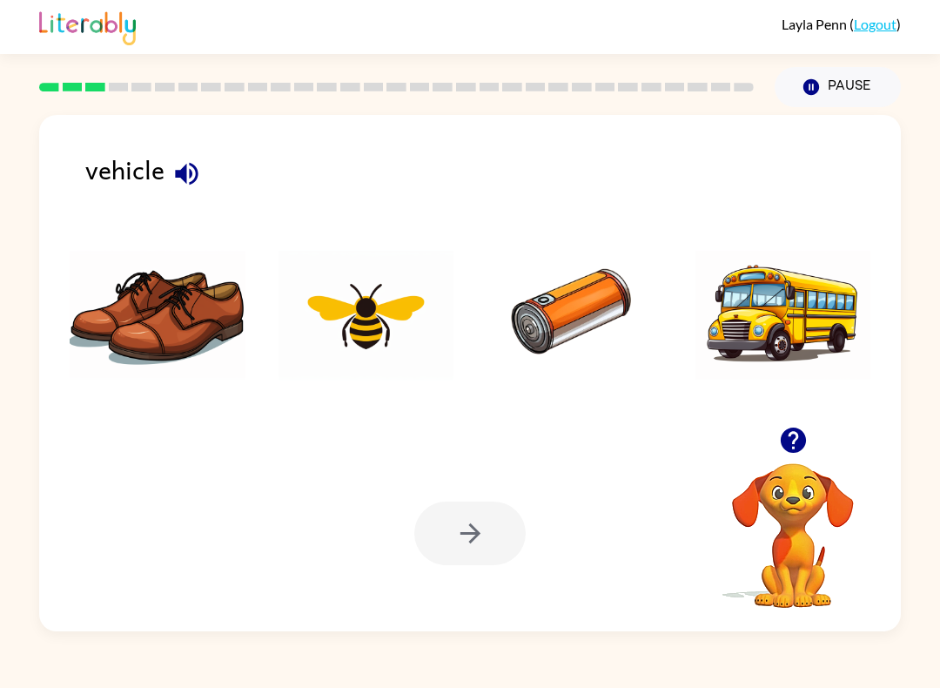
click at [371, 343] on img at bounding box center [367, 315] width 176 height 131
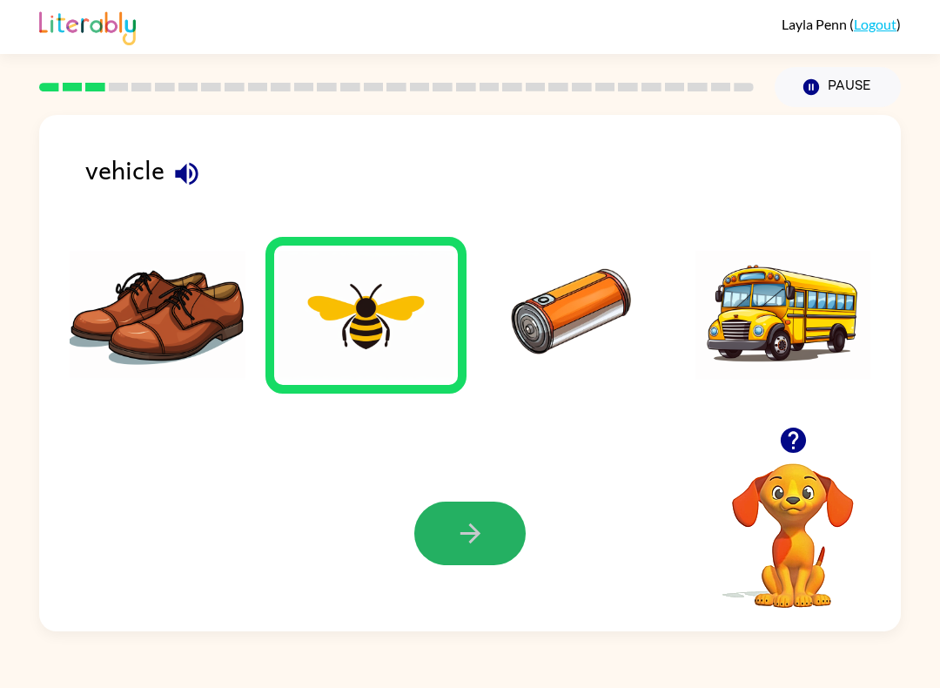
click at [489, 533] on button "button" at bounding box center [470, 534] width 111 height 64
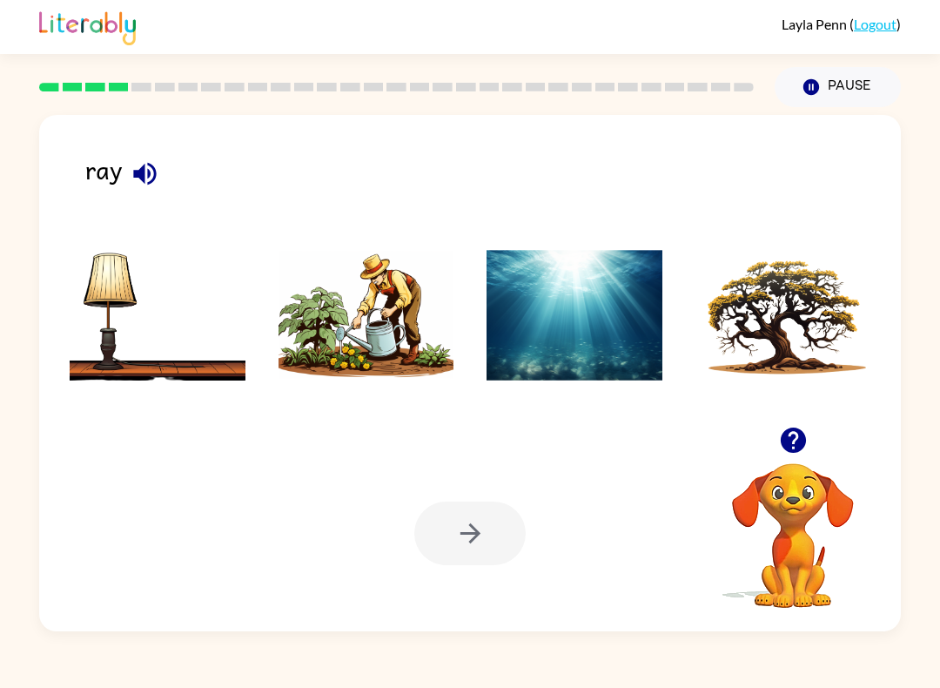
click at [599, 331] on img at bounding box center [575, 315] width 176 height 131
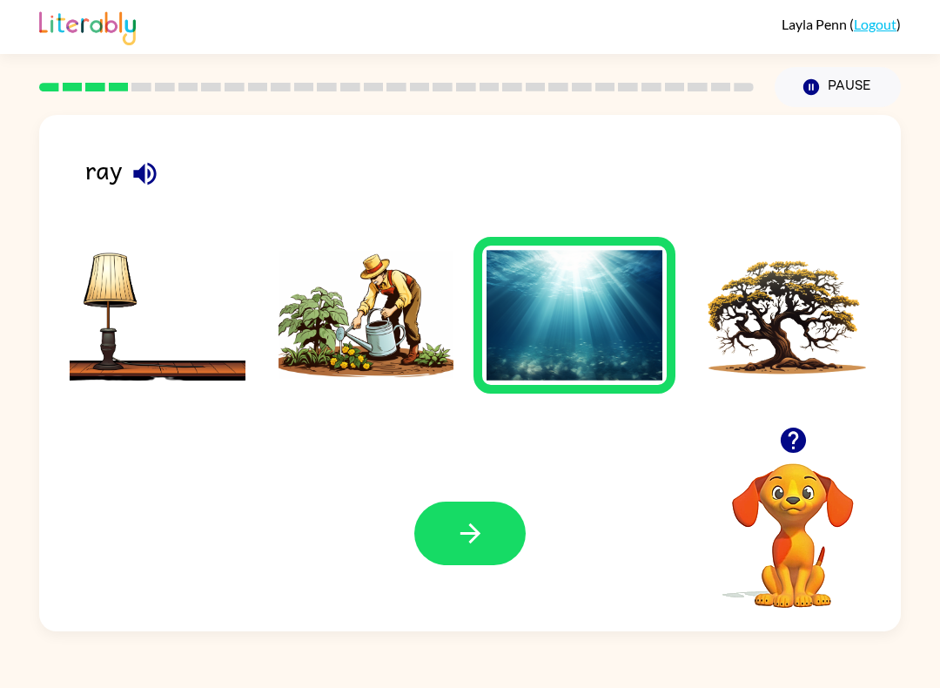
click at [460, 542] on icon "button" at bounding box center [470, 533] width 30 height 30
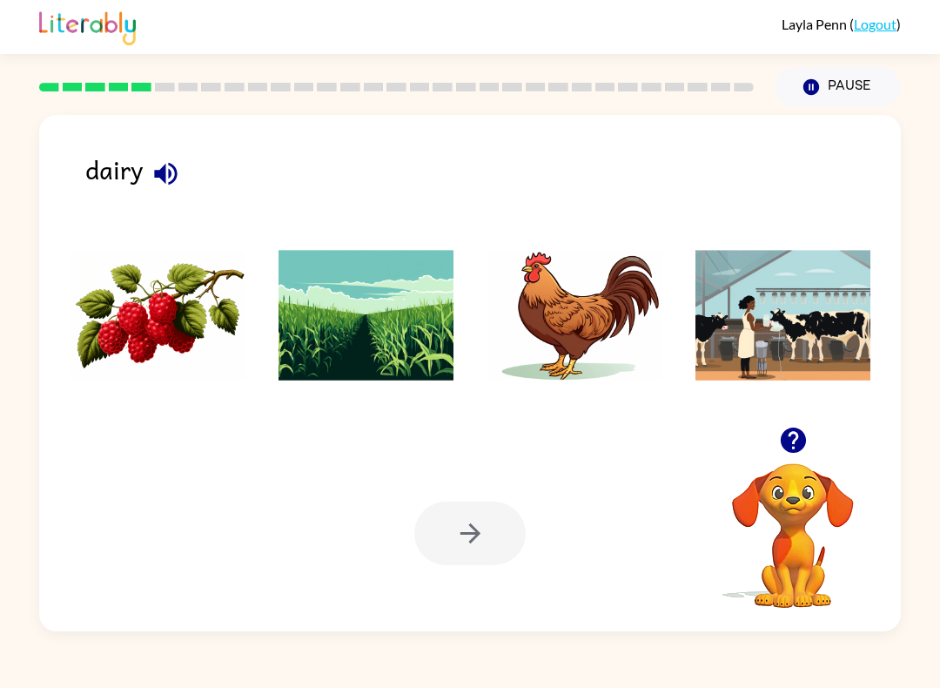
click at [565, 323] on img at bounding box center [575, 315] width 176 height 131
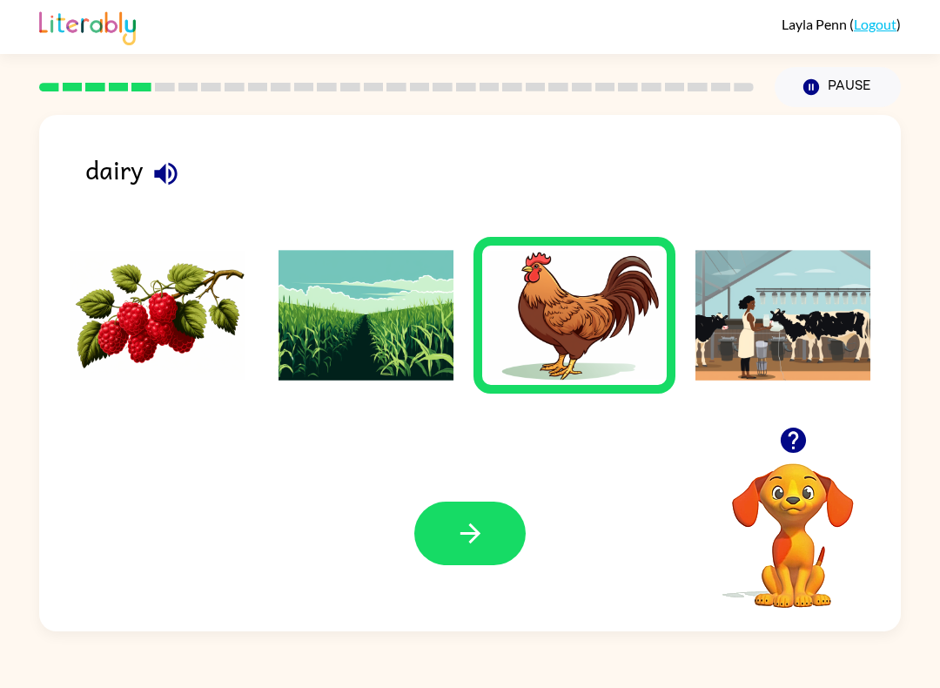
click at [485, 533] on icon "button" at bounding box center [470, 533] width 30 height 30
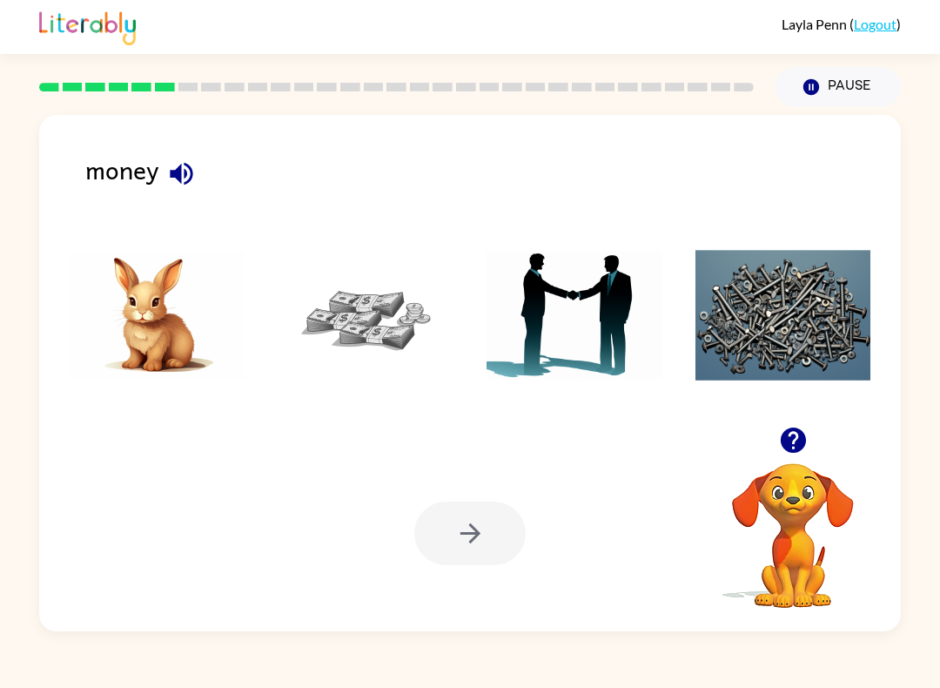
click at [588, 320] on img at bounding box center [575, 315] width 176 height 131
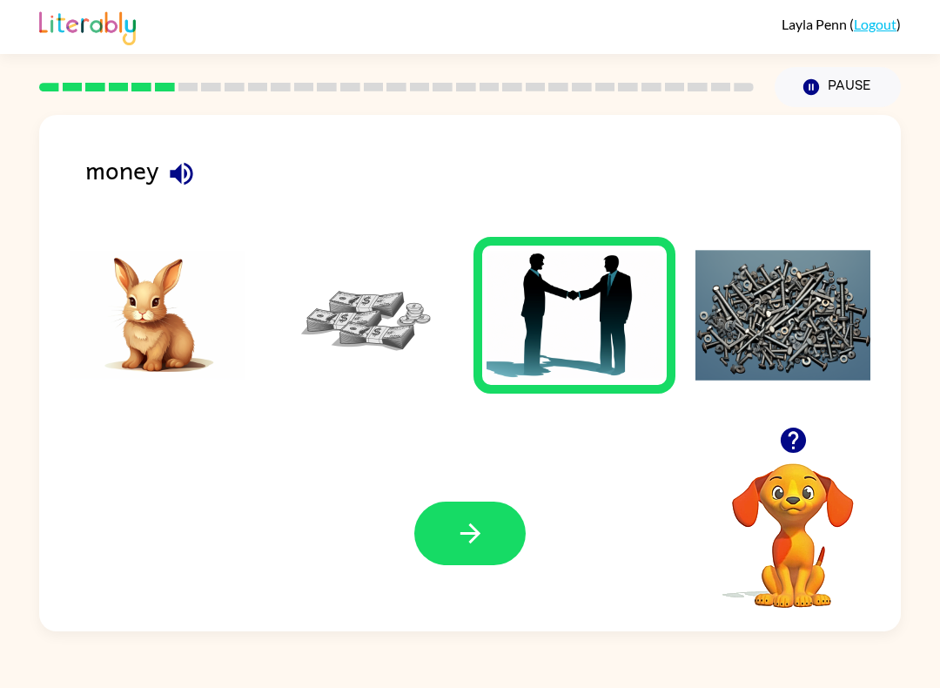
click at [464, 543] on icon "button" at bounding box center [470, 533] width 30 height 30
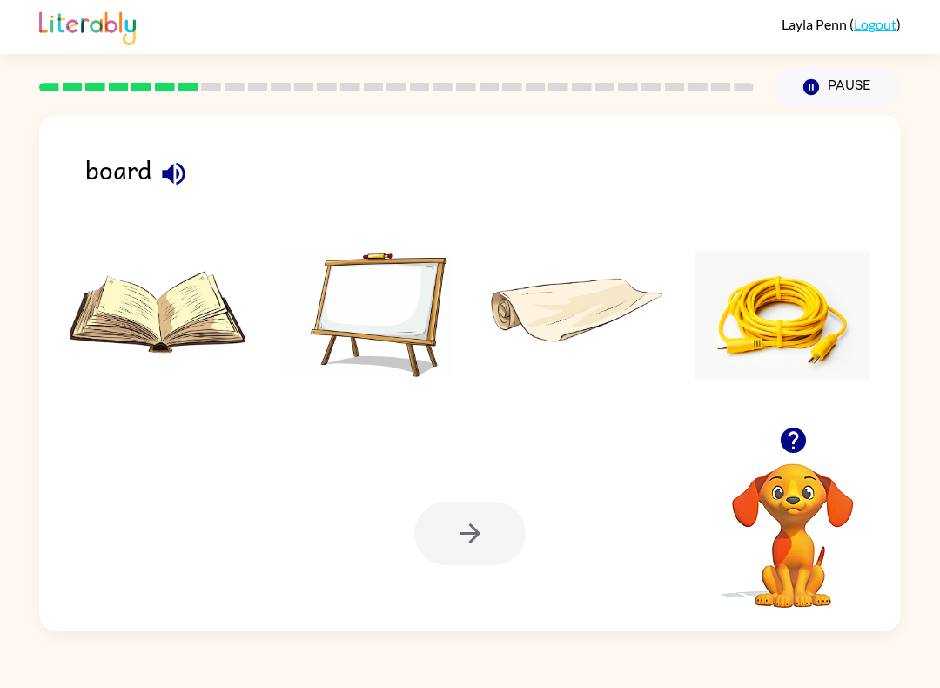
click at [385, 313] on img at bounding box center [367, 315] width 176 height 131
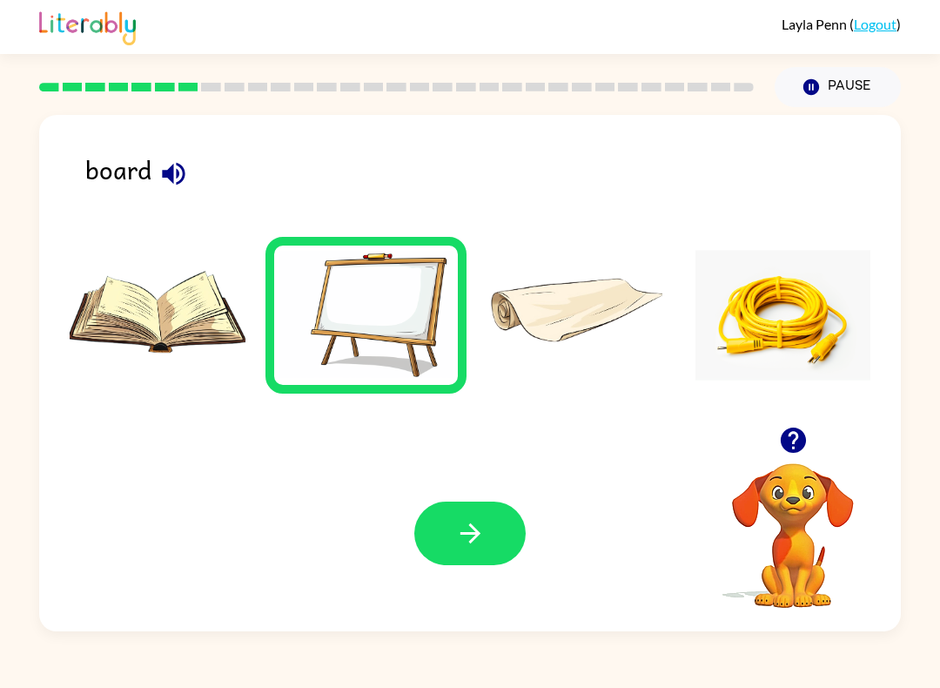
click at [481, 538] on icon "button" at bounding box center [470, 533] width 30 height 30
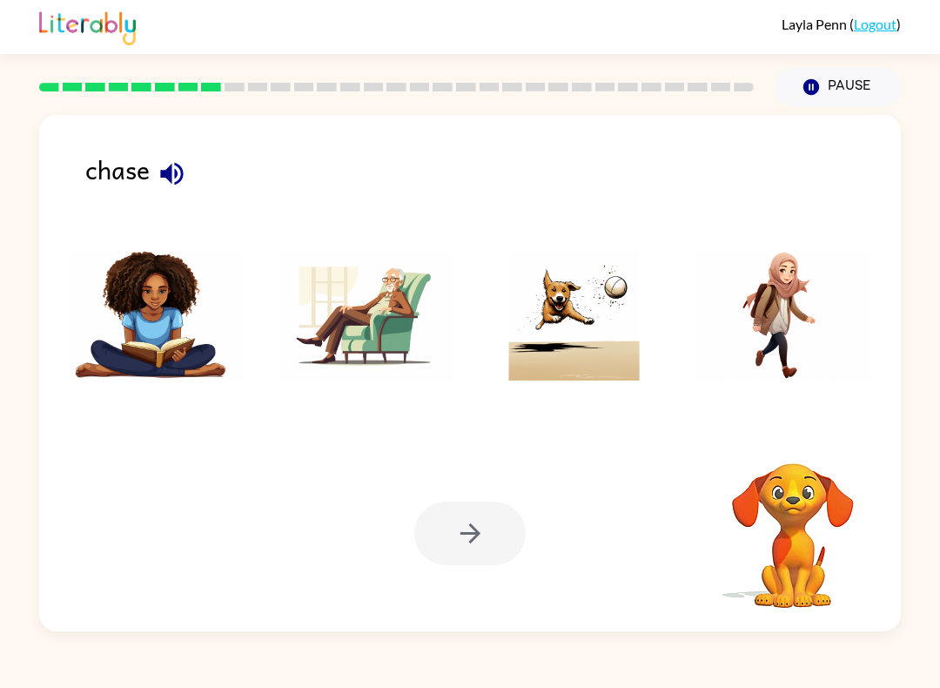
click at [760, 327] on img at bounding box center [784, 315] width 176 height 131
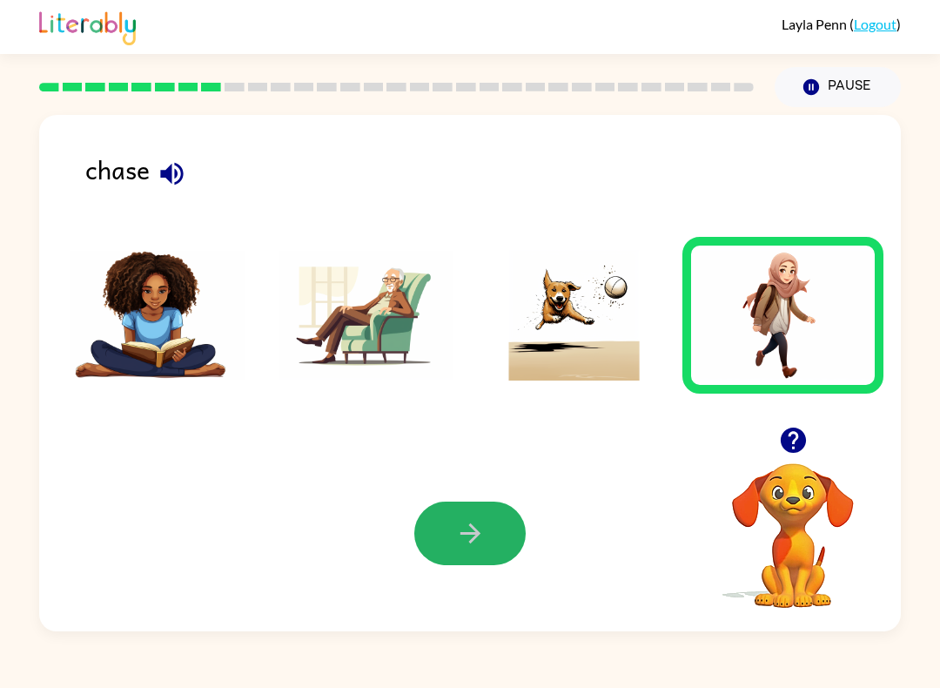
click at [475, 537] on icon "button" at bounding box center [470, 533] width 20 height 20
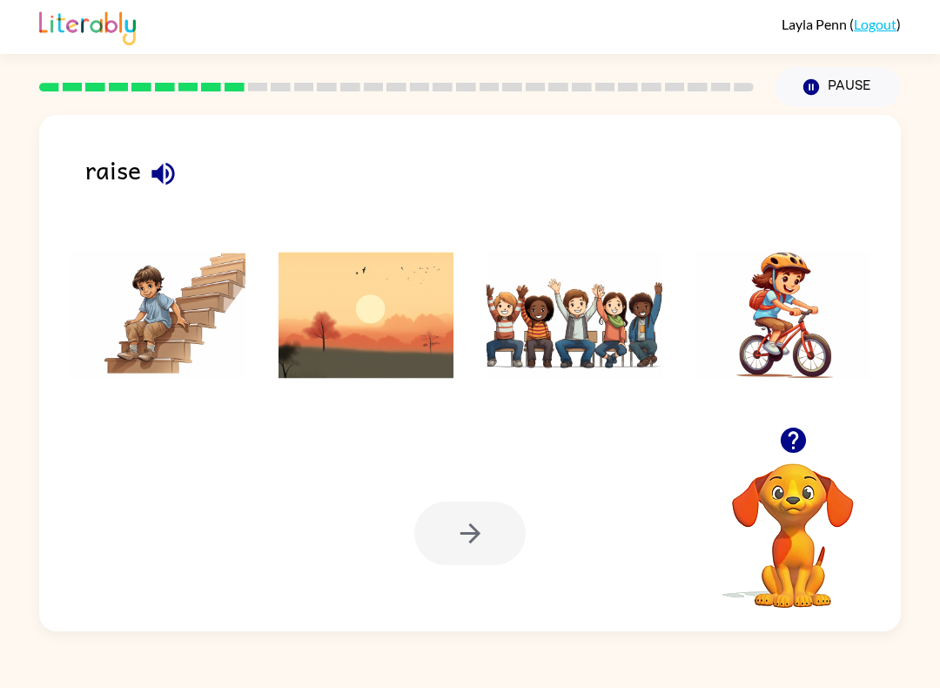
click at [381, 344] on img at bounding box center [367, 315] width 176 height 131
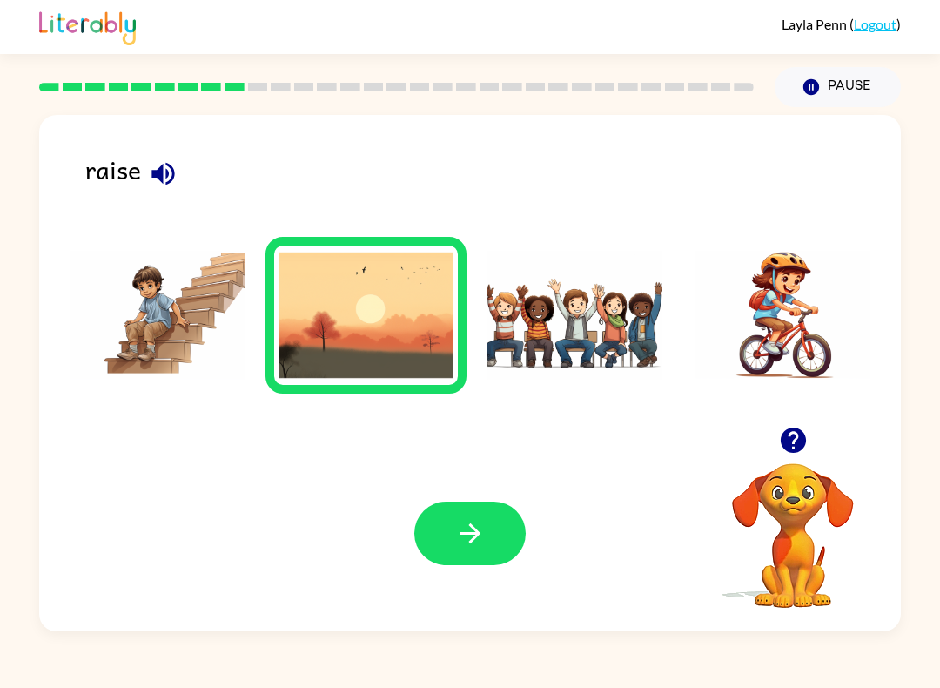
click at [482, 537] on icon "button" at bounding box center [470, 533] width 30 height 30
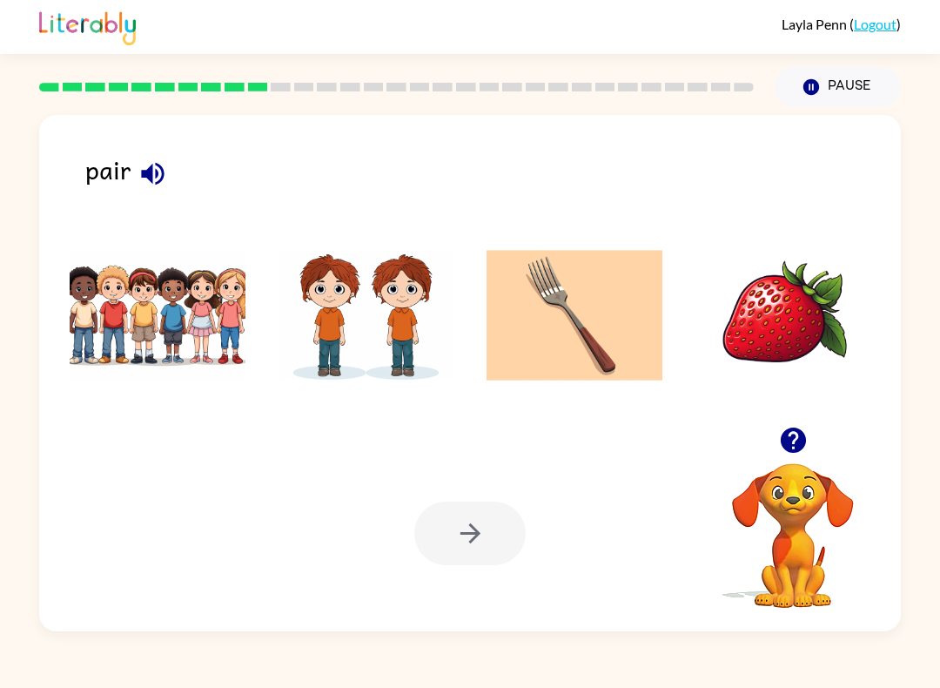
click at [791, 339] on img at bounding box center [784, 315] width 176 height 131
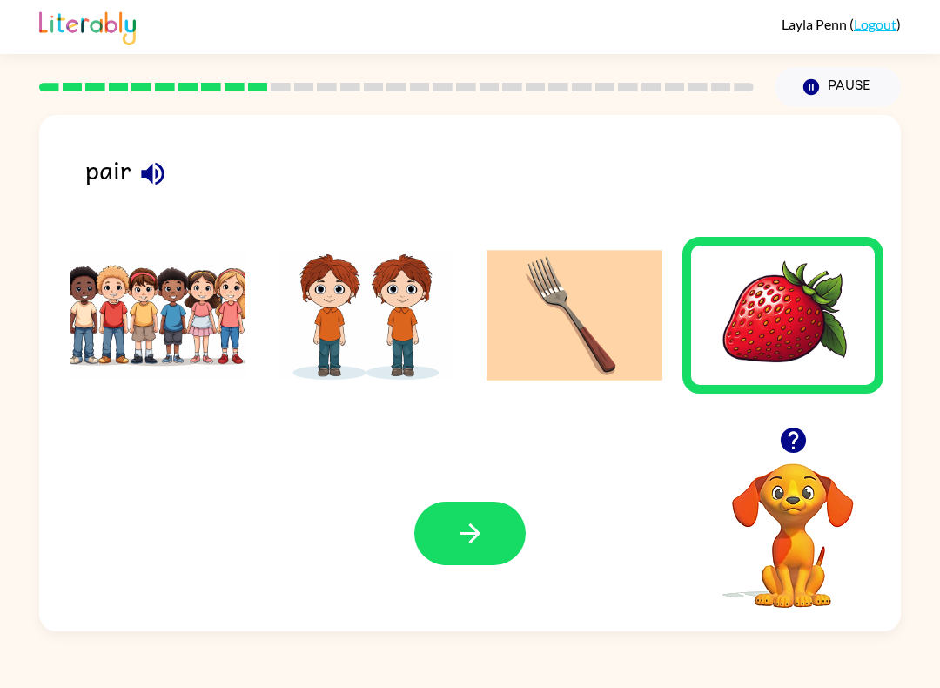
click at [485, 528] on icon "button" at bounding box center [470, 533] width 30 height 30
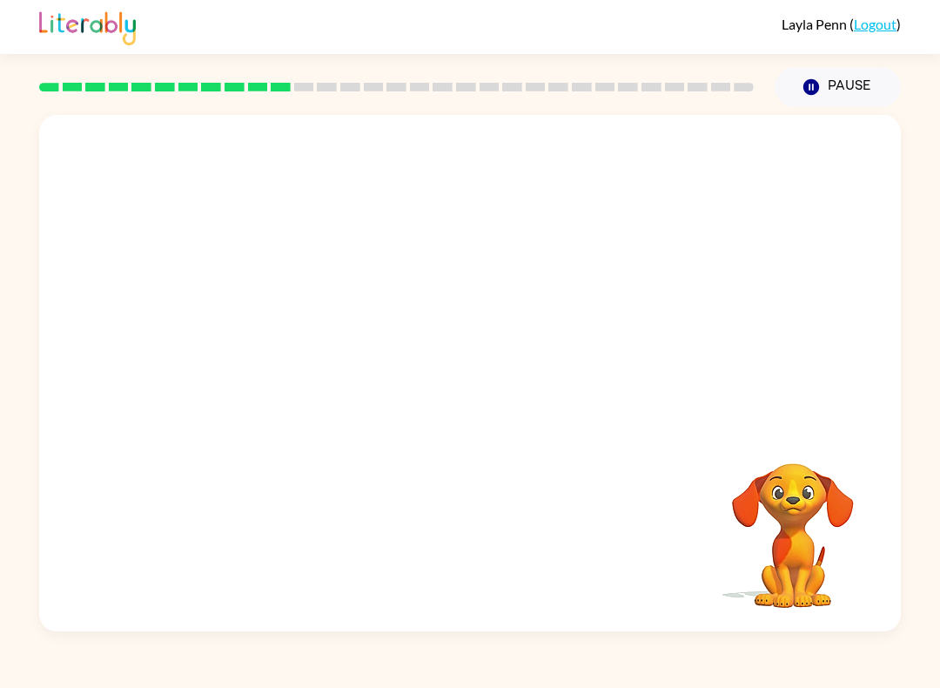
click at [264, 348] on video "Your browser must support playing .mp4 files to use Literably. Please try using…" at bounding box center [470, 271] width 862 height 312
click at [264, 354] on video "Your browser must support playing .mp4 files to use Literably. Please try using…" at bounding box center [470, 271] width 862 height 312
click at [474, 398] on button "button" at bounding box center [470, 382] width 111 height 64
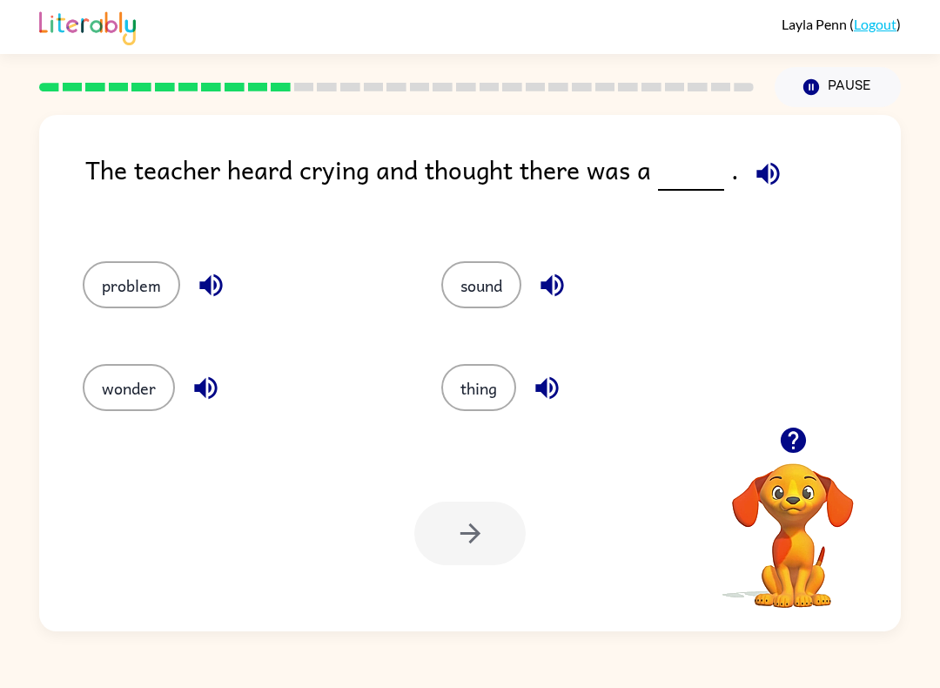
click at [760, 175] on icon "button" at bounding box center [768, 173] width 23 height 23
click at [151, 283] on button "problem" at bounding box center [132, 284] width 98 height 47
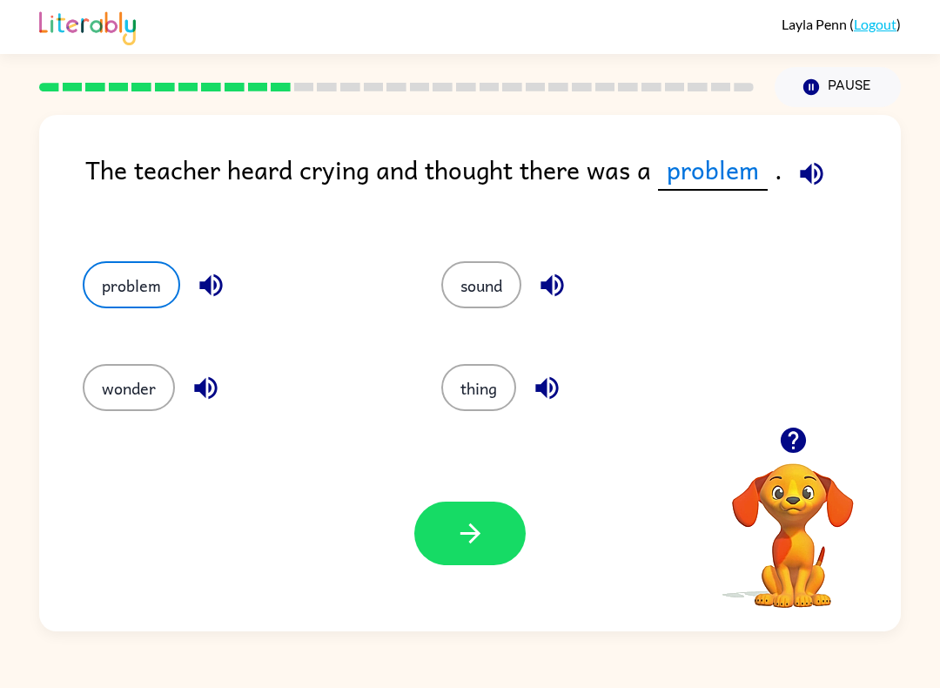
click at [816, 180] on icon "button" at bounding box center [811, 173] width 23 height 23
click at [819, 181] on icon "button" at bounding box center [812, 173] width 30 height 30
click at [226, 286] on icon "button" at bounding box center [211, 285] width 30 height 30
click at [814, 176] on icon "button" at bounding box center [811, 173] width 23 height 23
click at [806, 173] on icon "button" at bounding box center [811, 173] width 23 height 23
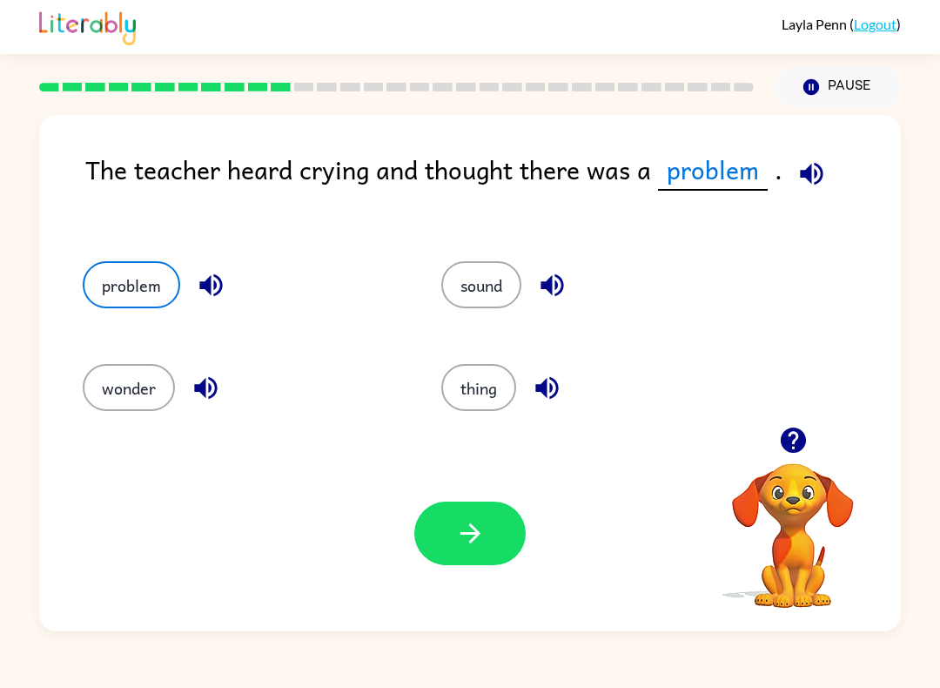
click at [827, 163] on button "button" at bounding box center [812, 174] width 44 height 44
click at [504, 292] on button "sound" at bounding box center [482, 284] width 80 height 47
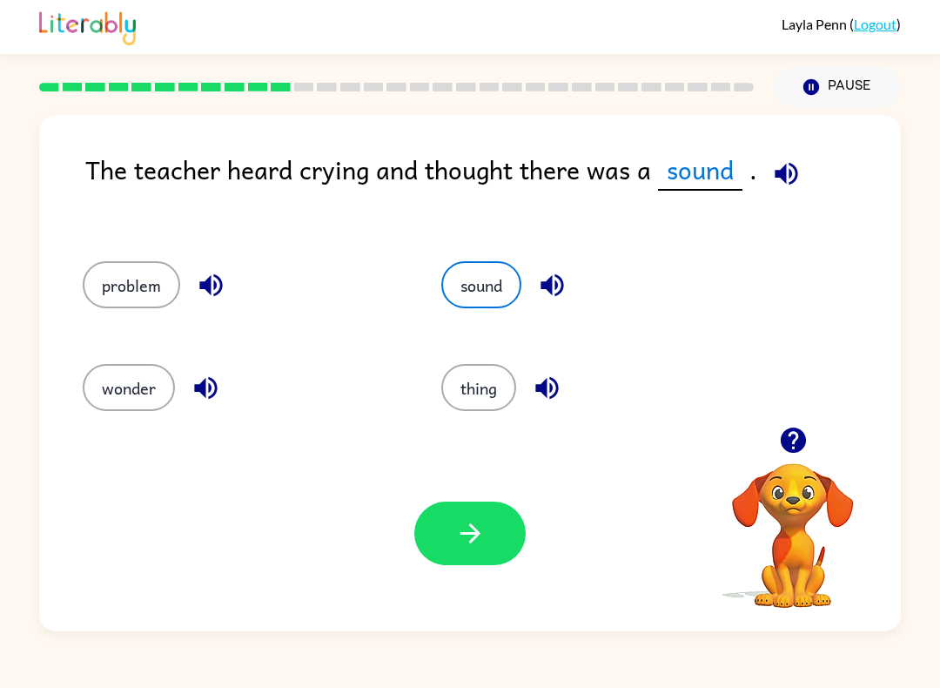
click at [482, 392] on button "thing" at bounding box center [479, 387] width 75 height 47
click at [784, 185] on icon "button" at bounding box center [777, 173] width 30 height 30
click at [482, 287] on button "sound" at bounding box center [482, 284] width 80 height 47
click at [797, 172] on icon "button" at bounding box center [787, 173] width 30 height 30
click at [138, 401] on button "wonder" at bounding box center [129, 387] width 92 height 47
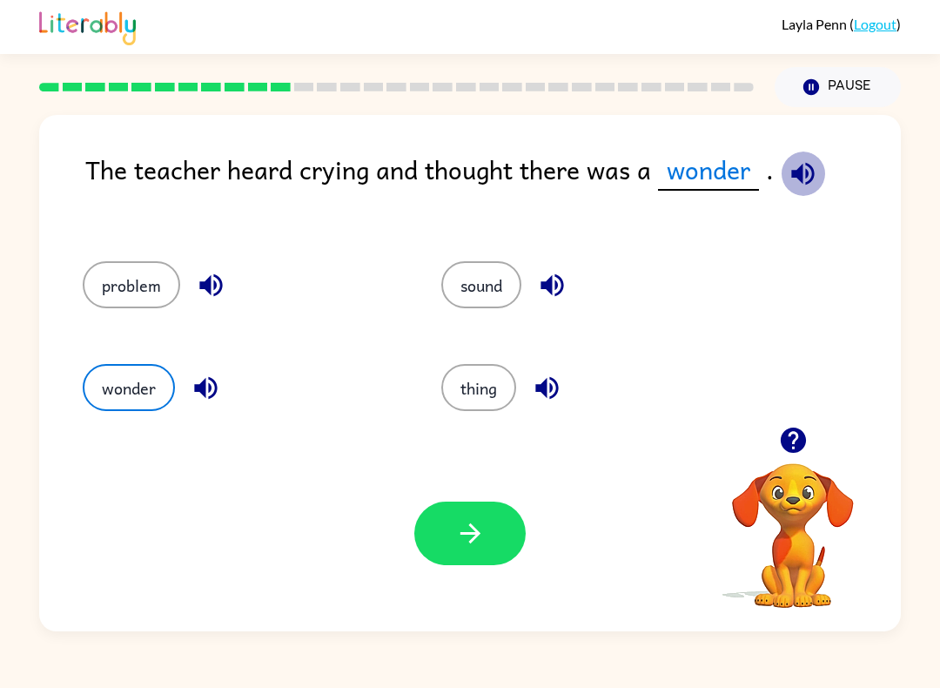
click at [812, 166] on icon "button" at bounding box center [803, 173] width 30 height 30
click at [801, 171] on icon "button" at bounding box center [803, 173] width 30 height 30
click at [819, 174] on button "button" at bounding box center [803, 174] width 44 height 44
click at [818, 173] on button "button" at bounding box center [803, 174] width 44 height 44
click at [792, 165] on icon "button" at bounding box center [803, 173] width 30 height 30
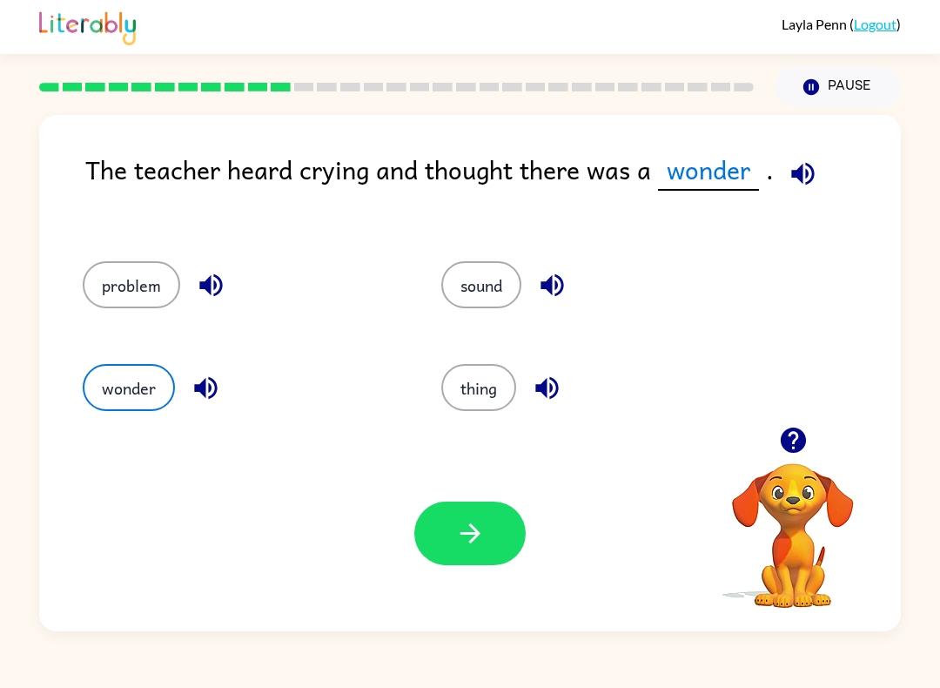
click at [807, 173] on icon "button" at bounding box center [803, 173] width 30 height 30
click at [216, 389] on icon "button" at bounding box center [205, 388] width 23 height 23
click at [153, 396] on button "wonder" at bounding box center [129, 387] width 92 height 47
click at [116, 395] on button "wonder" at bounding box center [129, 387] width 92 height 47
click at [395, 529] on div "Your browser must support playing .mp4 files to use Literably. Please try using…" at bounding box center [470, 533] width 862 height 196
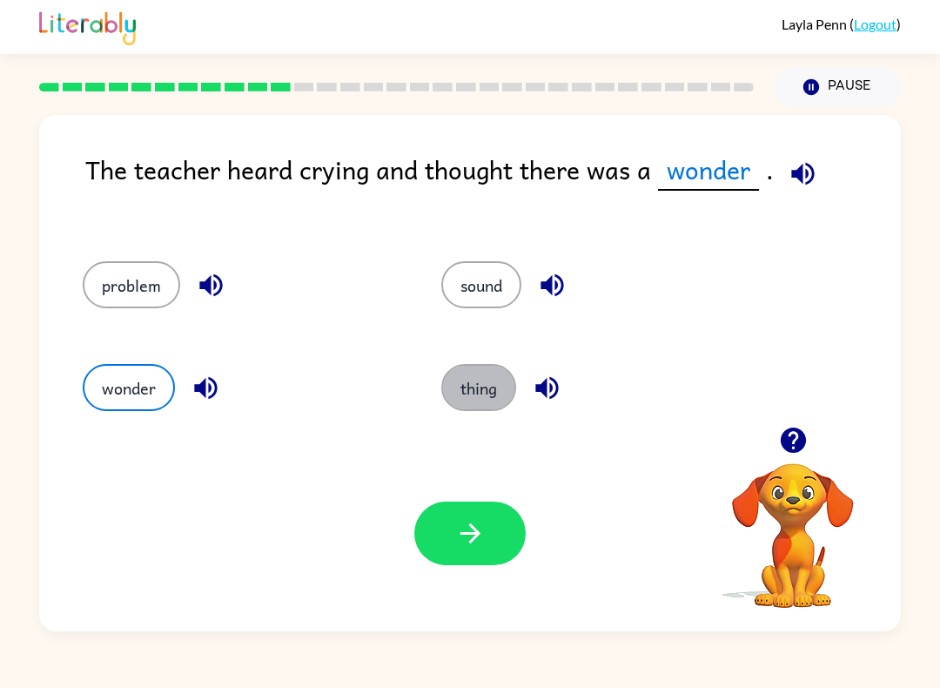
click at [499, 379] on button "thing" at bounding box center [479, 387] width 75 height 47
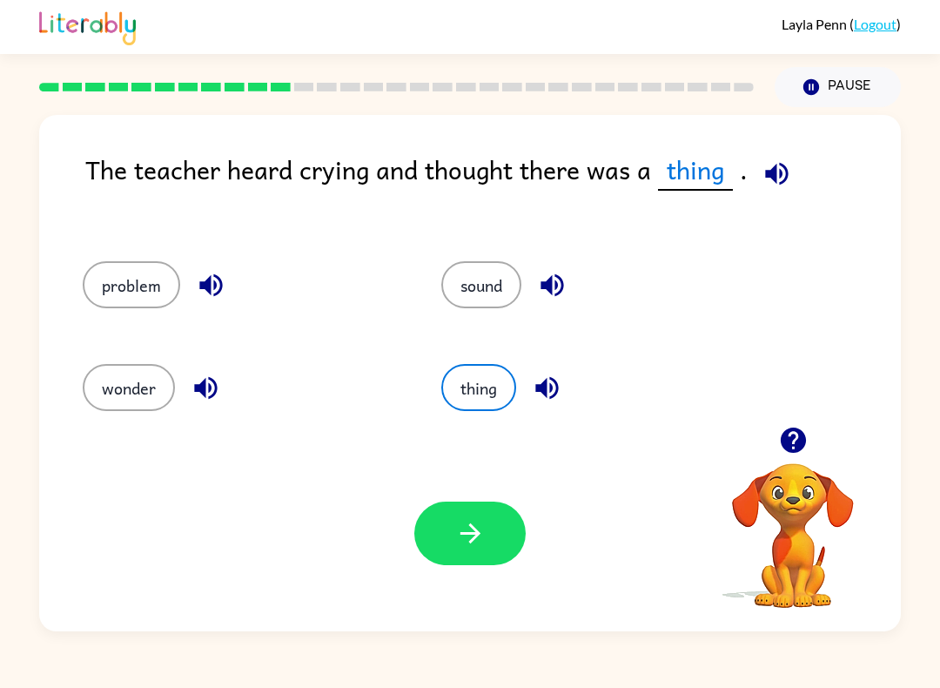
click at [778, 178] on icon "button" at bounding box center [777, 173] width 30 height 30
click at [465, 541] on icon "button" at bounding box center [470, 533] width 30 height 30
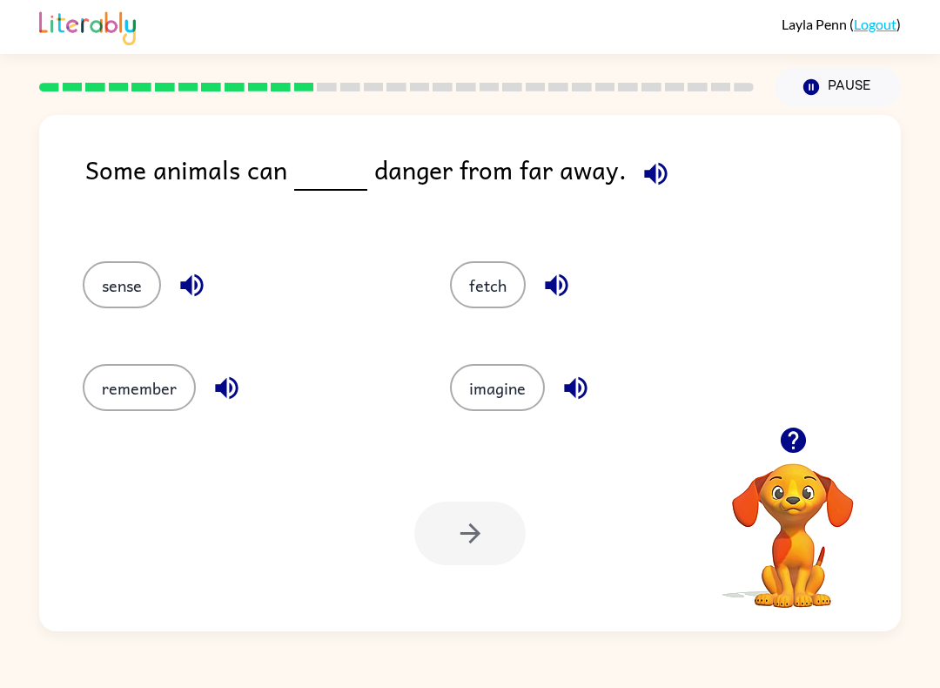
click at [646, 179] on icon "button" at bounding box center [655, 173] width 23 height 23
click at [482, 297] on button "fetch" at bounding box center [488, 284] width 76 height 47
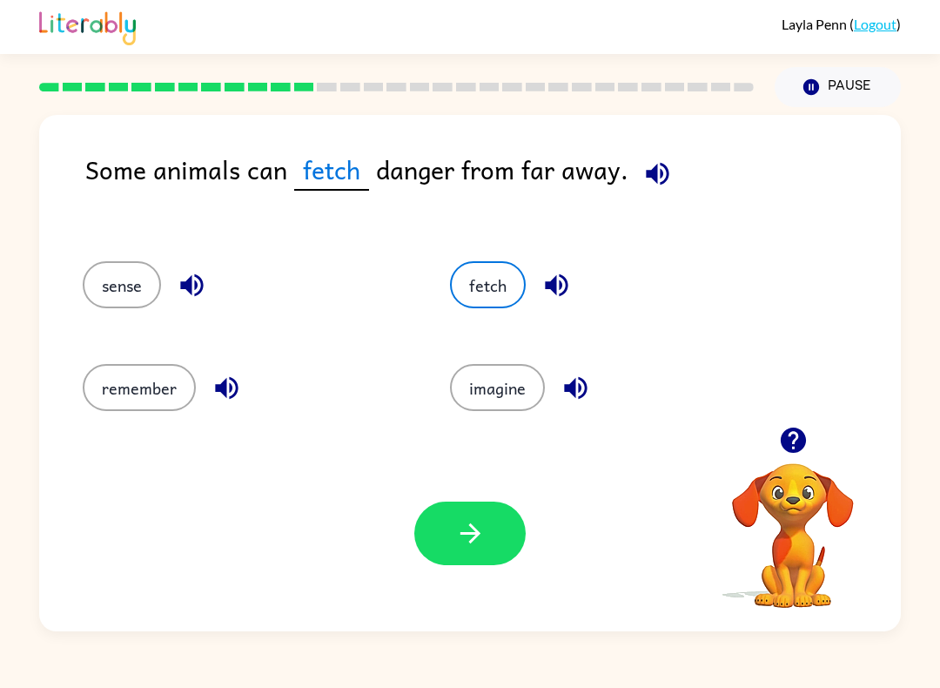
click at [477, 529] on icon "button" at bounding box center [470, 533] width 30 height 30
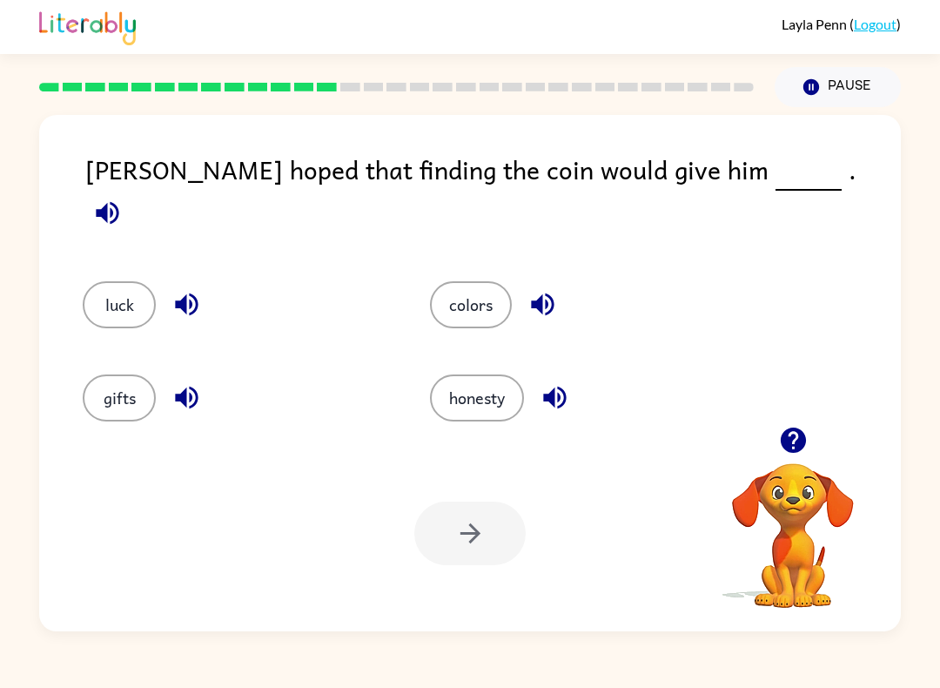
click at [791, 431] on icon "button" at bounding box center [792, 440] width 25 height 25
click at [123, 198] on icon "button" at bounding box center [107, 213] width 30 height 30
click at [130, 194] on button "button" at bounding box center [107, 213] width 44 height 44
click at [123, 198] on icon "button" at bounding box center [107, 213] width 30 height 30
click at [476, 281] on button "colors" at bounding box center [471, 304] width 82 height 47
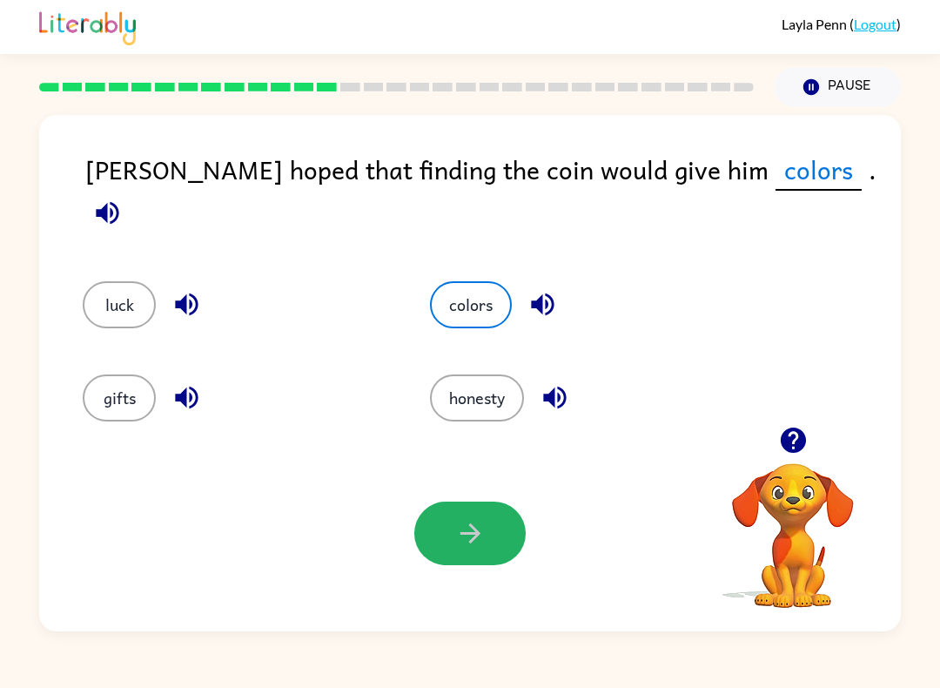
click at [460, 522] on icon "button" at bounding box center [470, 533] width 30 height 30
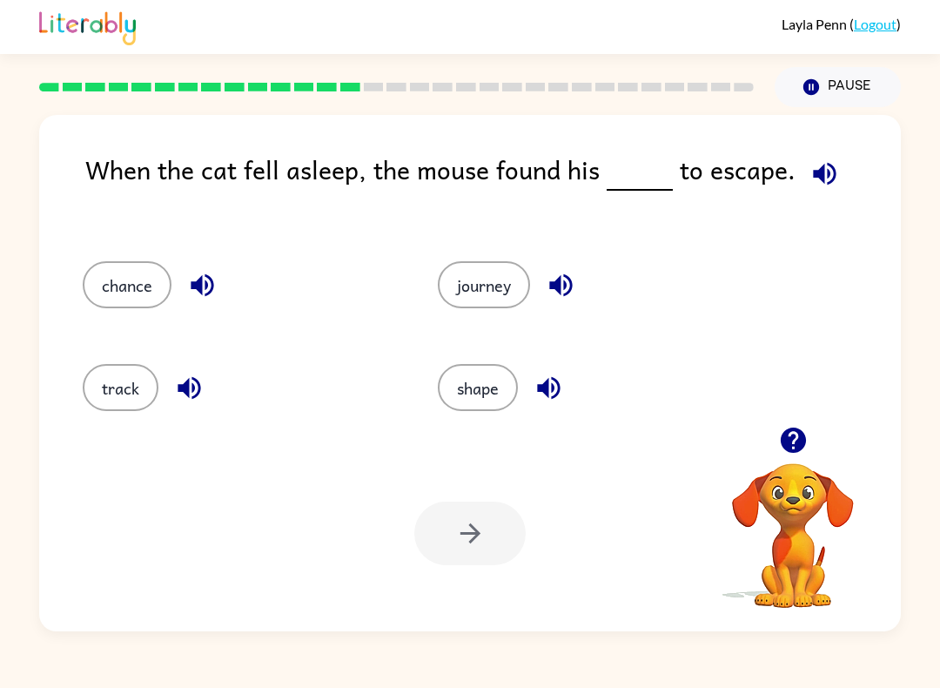
click at [831, 172] on icon "button" at bounding box center [825, 173] width 30 height 30
click at [495, 394] on button "shape" at bounding box center [478, 387] width 80 height 47
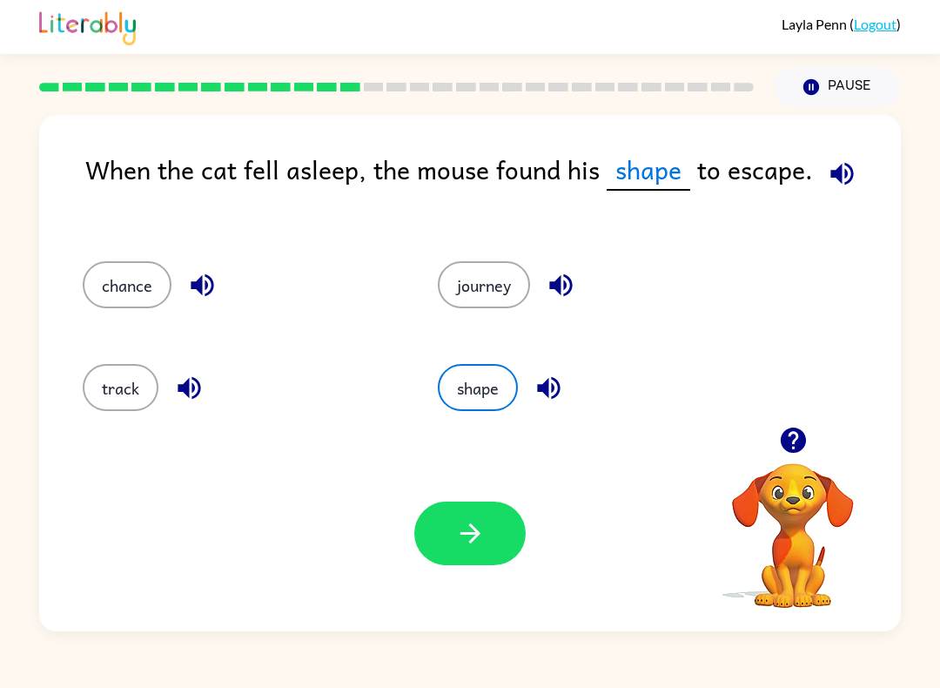
click at [473, 526] on icon "button" at bounding box center [470, 533] width 30 height 30
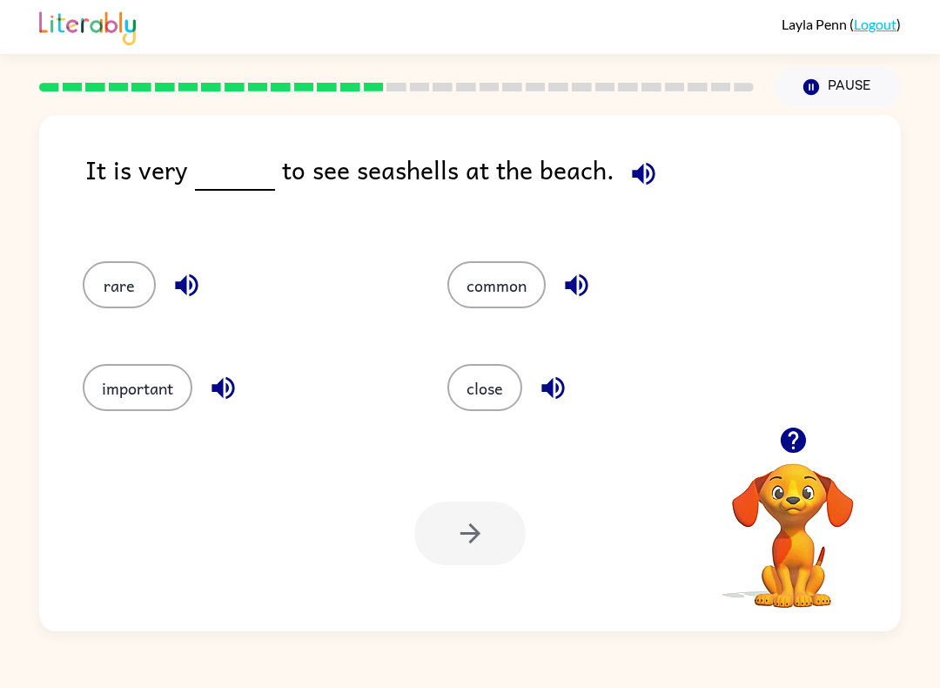
click at [636, 173] on icon "button" at bounding box center [643, 173] width 23 height 23
click at [480, 394] on button "close" at bounding box center [485, 387] width 75 height 47
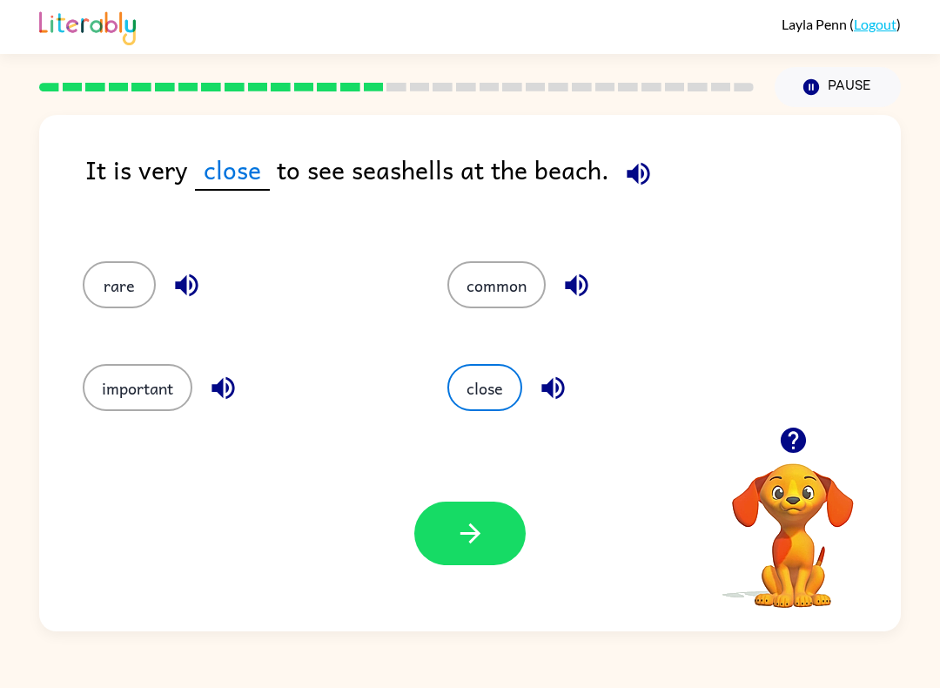
click at [484, 546] on icon "button" at bounding box center [470, 533] width 30 height 30
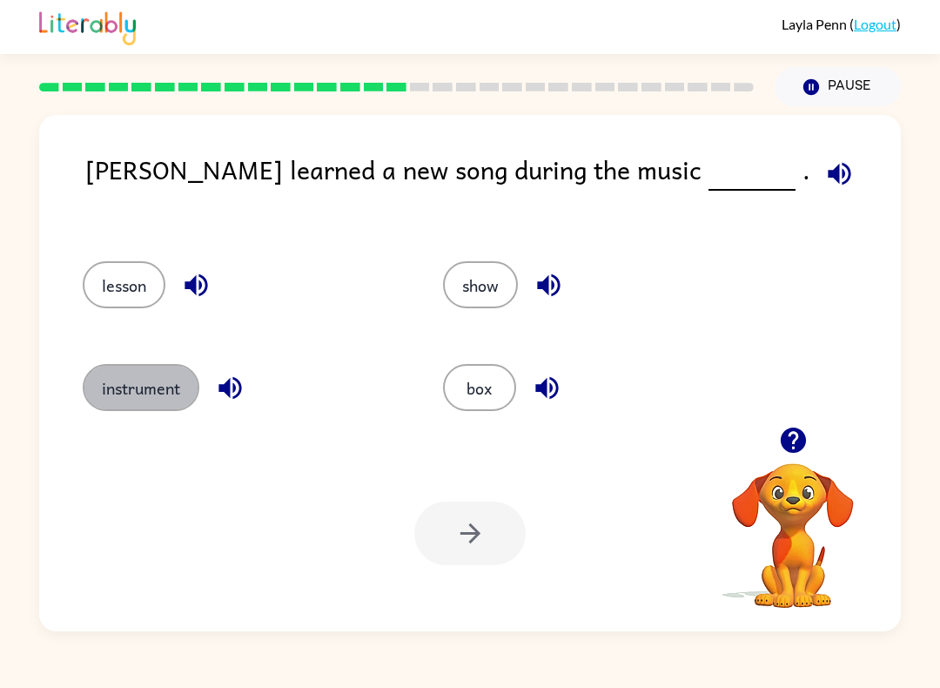
click at [132, 399] on button "instrument" at bounding box center [141, 387] width 117 height 47
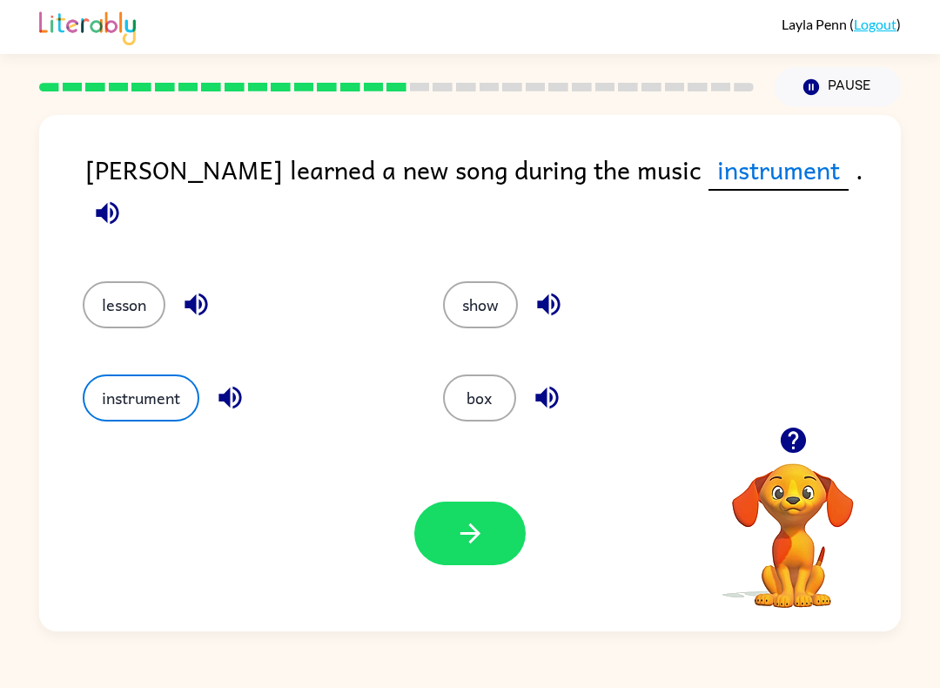
click at [489, 527] on button "button" at bounding box center [470, 534] width 111 height 64
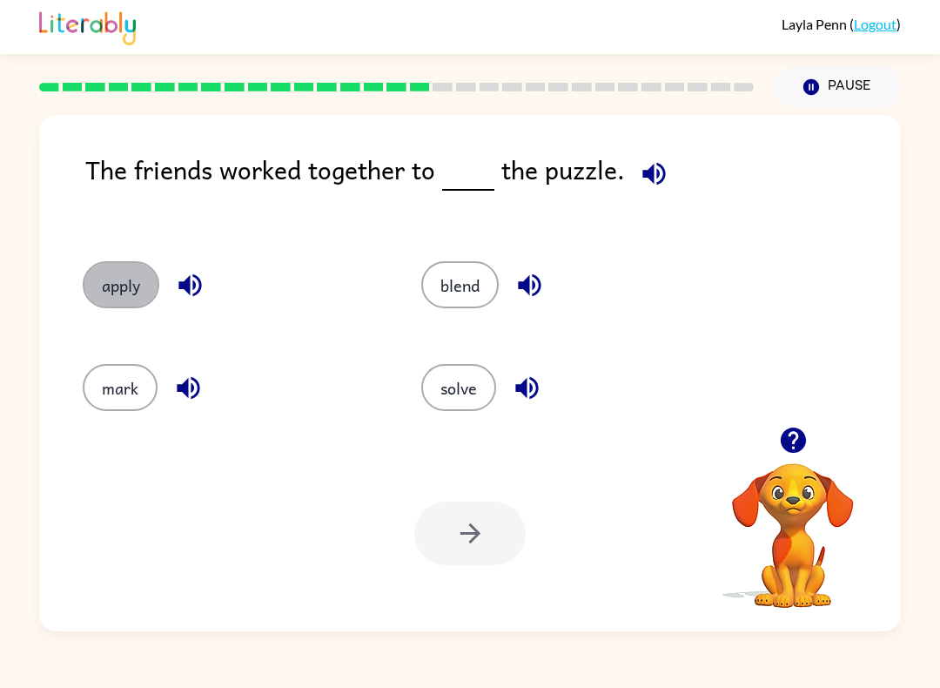
click at [133, 292] on button "apply" at bounding box center [121, 284] width 77 height 47
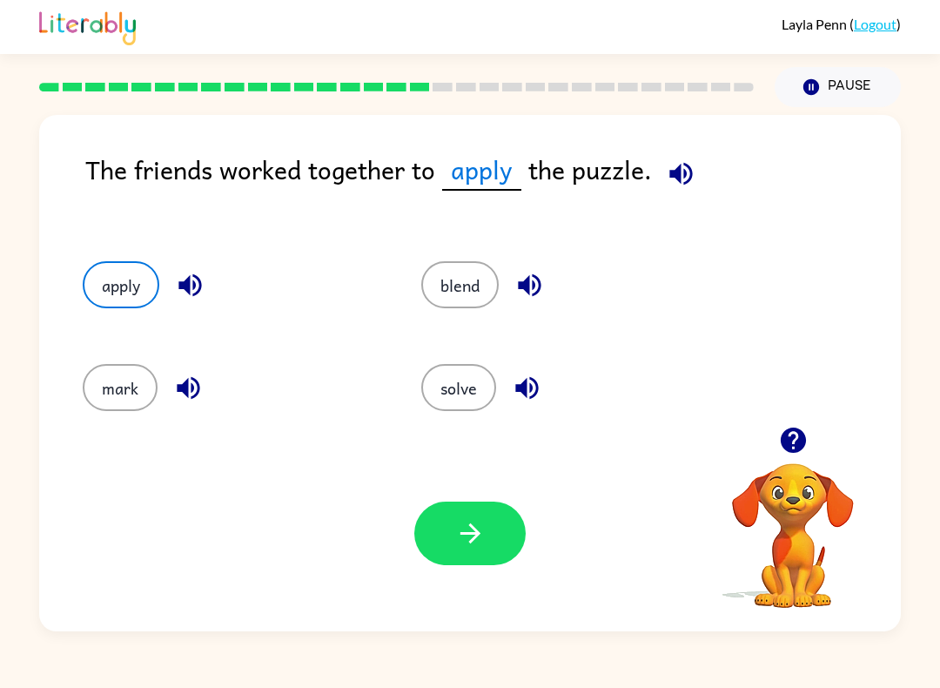
click at [485, 559] on button "button" at bounding box center [470, 534] width 111 height 64
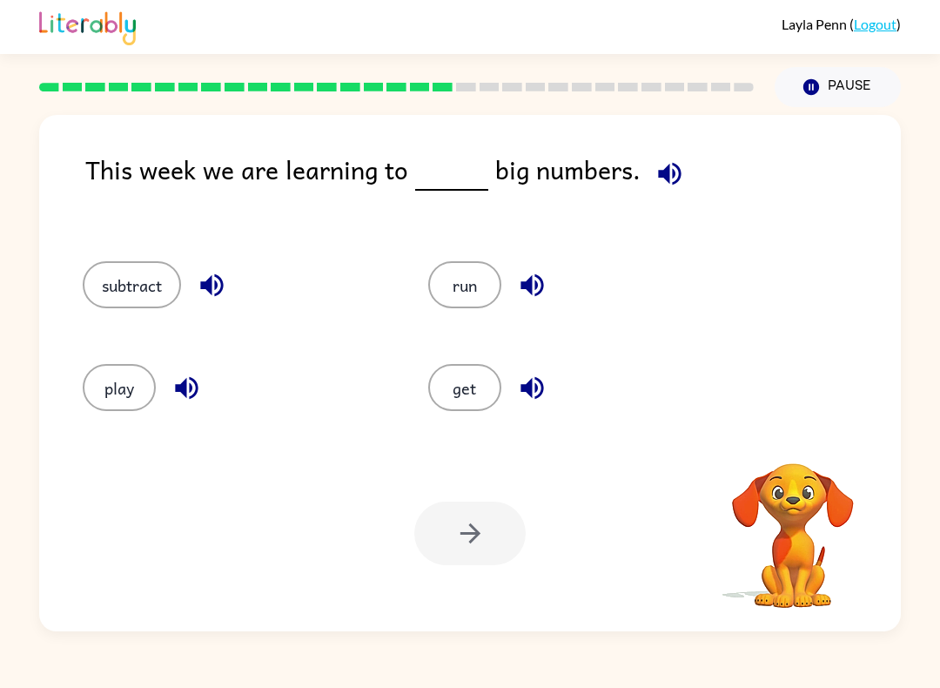
click at [115, 382] on button "play" at bounding box center [119, 387] width 73 height 47
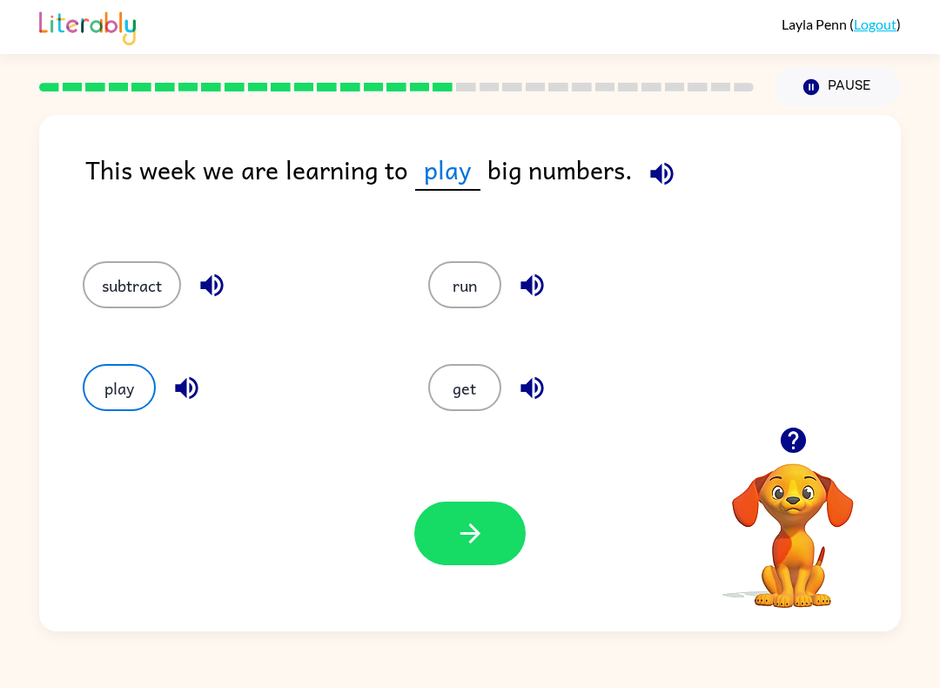
click at [493, 541] on button "button" at bounding box center [470, 534] width 111 height 64
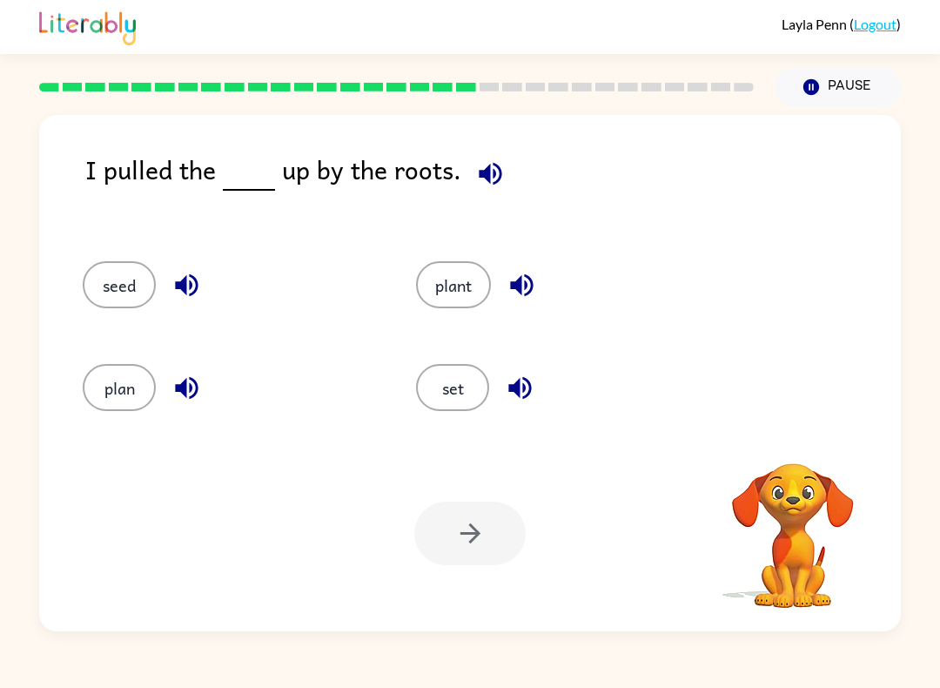
click at [88, 378] on button "plan" at bounding box center [119, 387] width 73 height 47
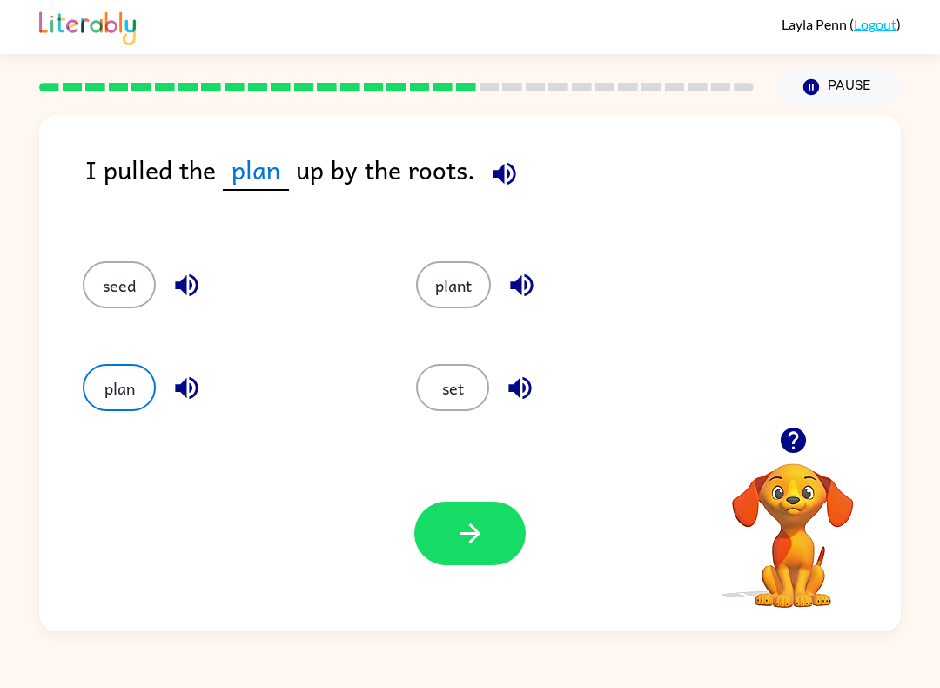
click at [464, 521] on icon "button" at bounding box center [470, 533] width 30 height 30
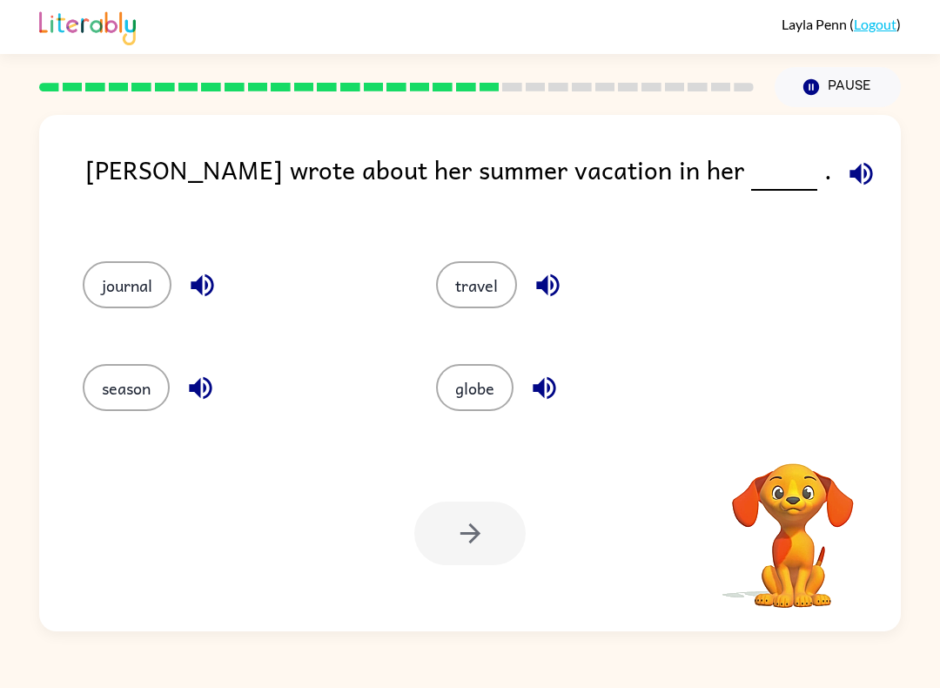
click at [113, 286] on button "journal" at bounding box center [127, 284] width 89 height 47
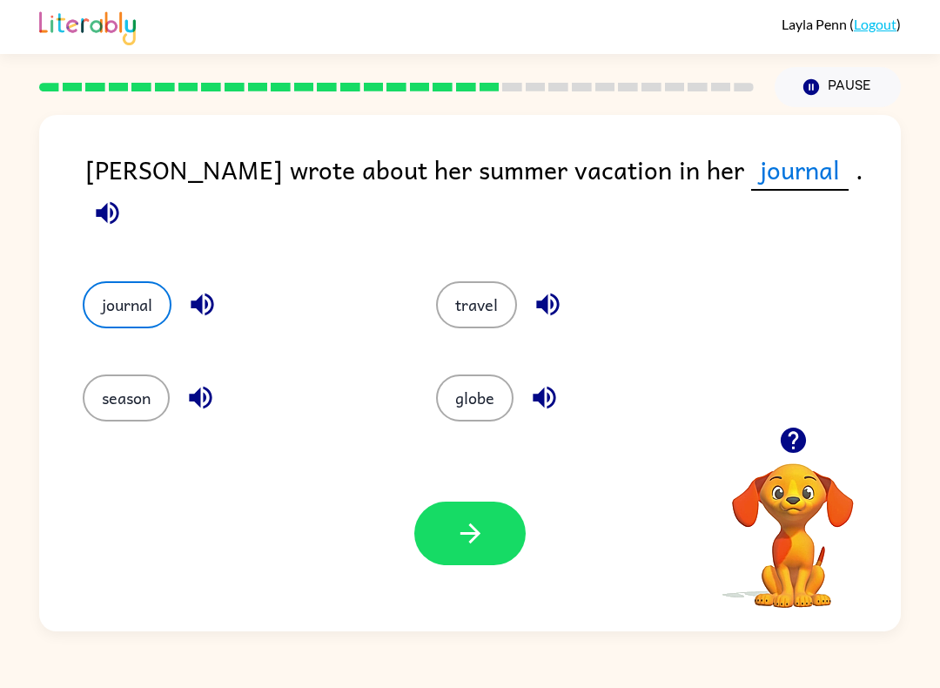
click at [472, 518] on button "button" at bounding box center [470, 534] width 111 height 64
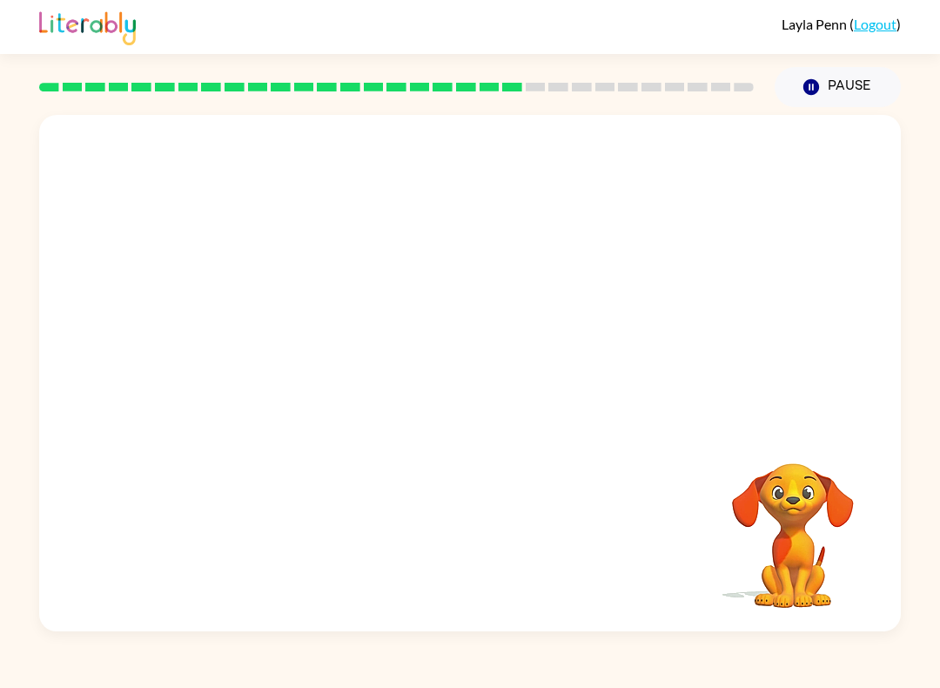
click at [331, 137] on video "Your browser must support playing .mp4 files to use Literably. Please try using…" at bounding box center [470, 271] width 862 height 312
click at [325, 141] on video "Your browser must support playing .mp4 files to use Literably. Please try using…" at bounding box center [470, 271] width 862 height 312
click at [321, 145] on video "Your browser must support playing .mp4 files to use Literably. Please try using…" at bounding box center [470, 271] width 862 height 312
click at [316, 132] on video "Your browser must support playing .mp4 files to use Literably. Please try using…" at bounding box center [470, 271] width 862 height 312
click at [470, 393] on icon "button" at bounding box center [470, 382] width 30 height 30
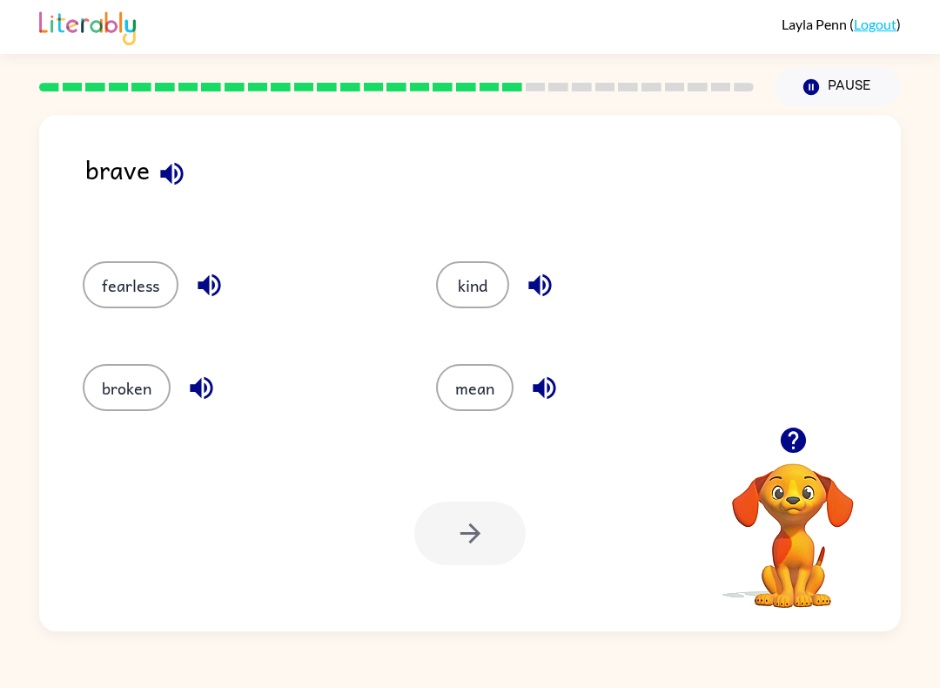
click at [190, 184] on button "button" at bounding box center [172, 174] width 44 height 44
click at [226, 273] on button "button" at bounding box center [209, 285] width 44 height 44
click at [562, 272] on div "kind" at bounding box center [592, 284] width 313 height 47
click at [556, 286] on button "button" at bounding box center [540, 285] width 44 height 44
click at [555, 383] on icon "button" at bounding box center [544, 388] width 30 height 30
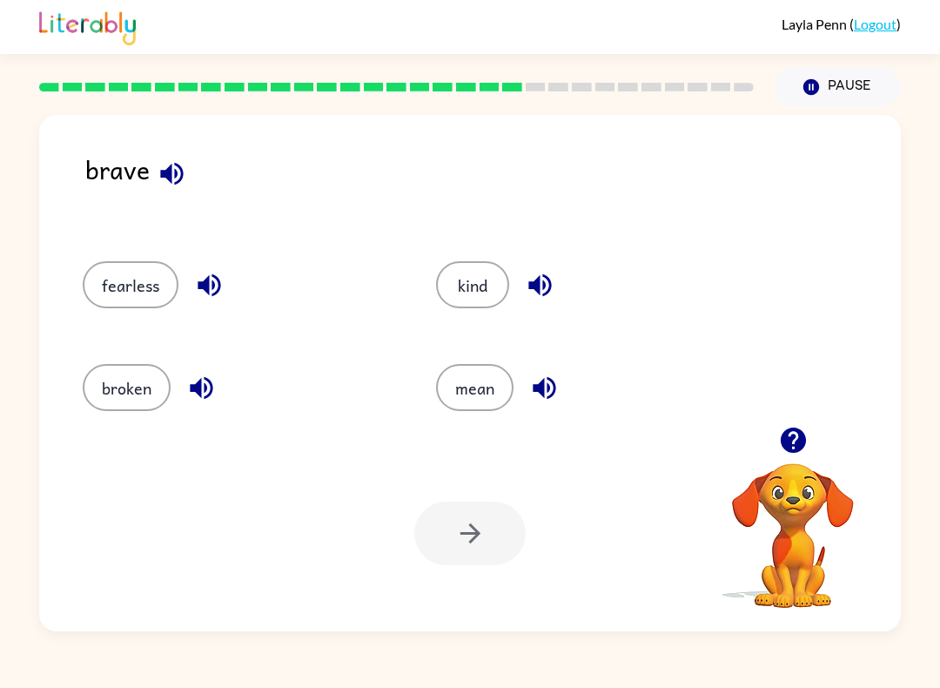
click at [202, 372] on button "button" at bounding box center [201, 388] width 44 height 44
click at [479, 536] on div at bounding box center [470, 534] width 111 height 64
click at [157, 291] on button "fearless" at bounding box center [131, 284] width 96 height 47
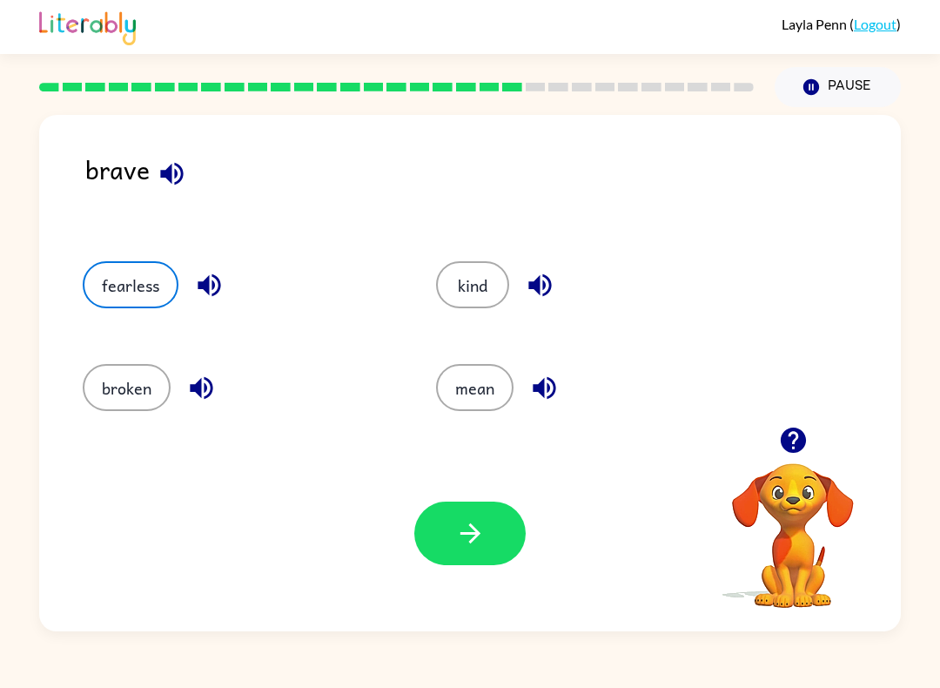
click at [492, 540] on button "button" at bounding box center [470, 534] width 111 height 64
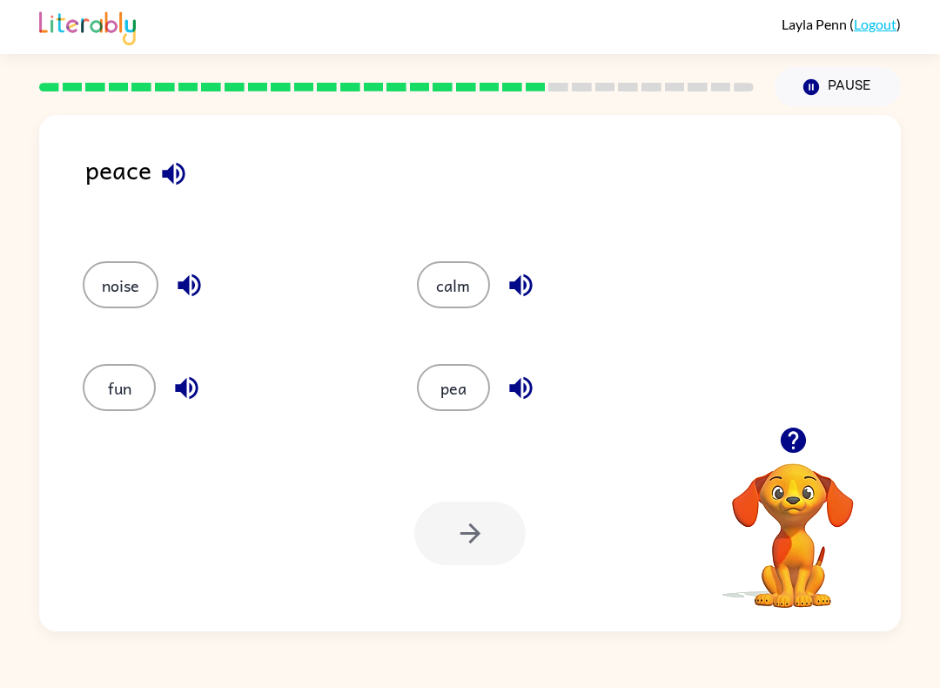
click at [470, 292] on button "calm" at bounding box center [453, 284] width 73 height 47
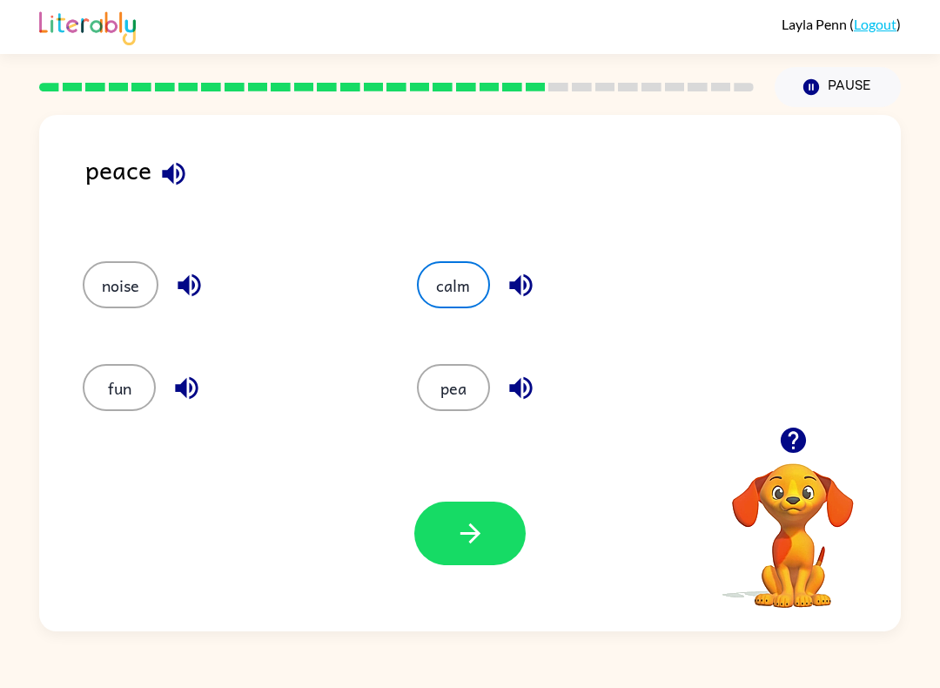
click at [487, 533] on button "button" at bounding box center [470, 534] width 111 height 64
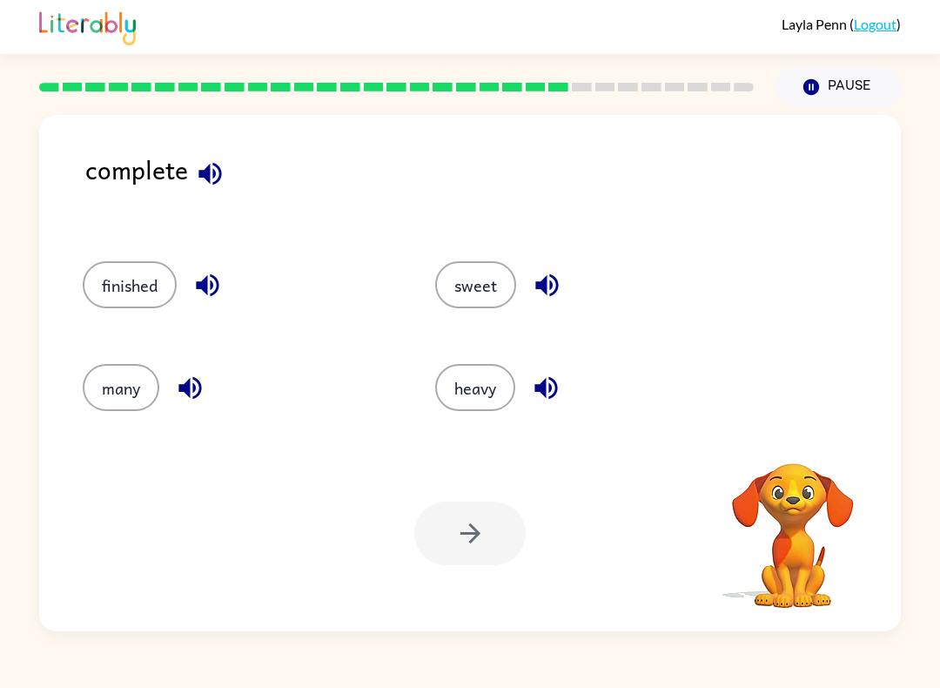
click at [484, 390] on button "heavy" at bounding box center [475, 387] width 80 height 47
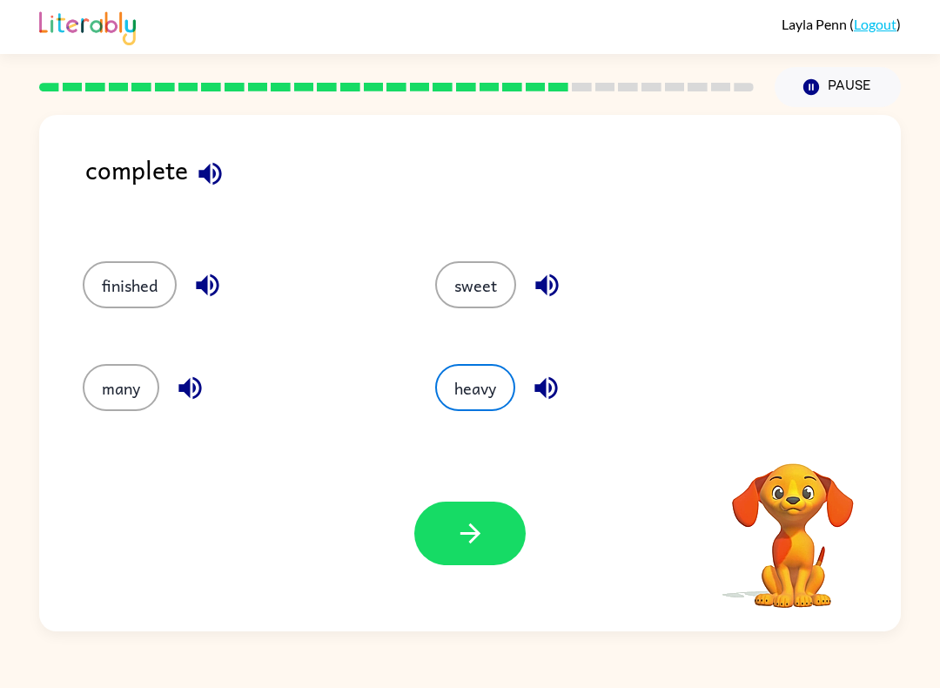
click at [474, 530] on icon "button" at bounding box center [470, 533] width 20 height 20
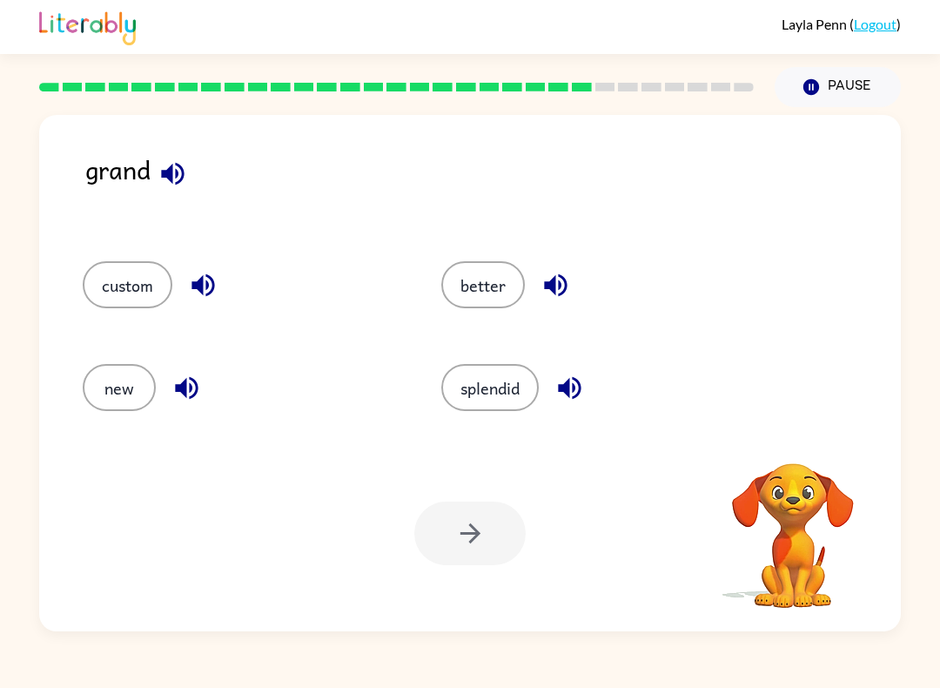
click at [482, 297] on button "better" at bounding box center [484, 284] width 84 height 47
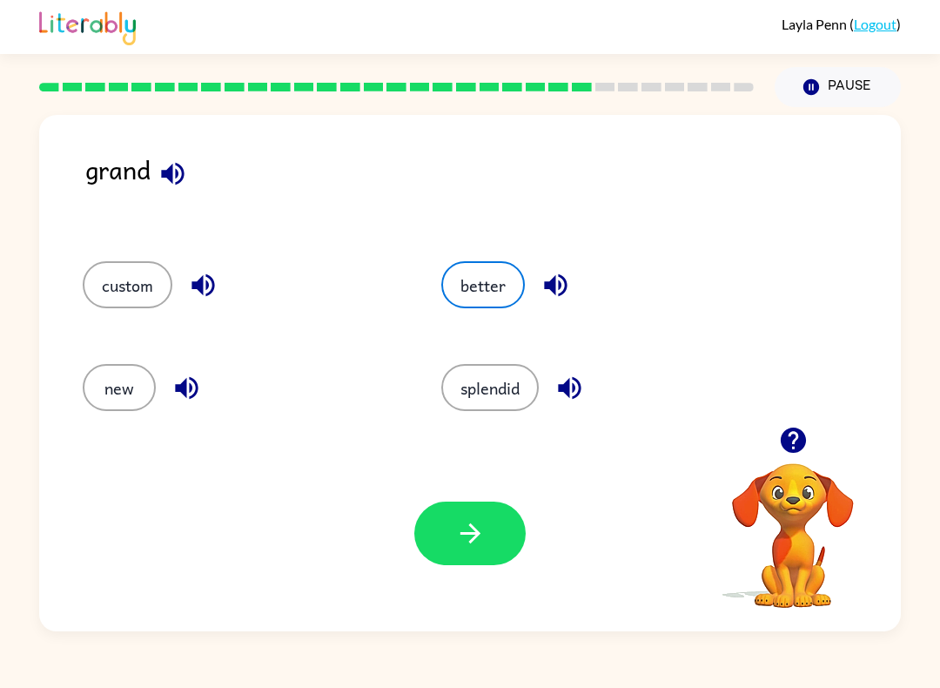
click at [476, 529] on icon "button" at bounding box center [470, 533] width 30 height 30
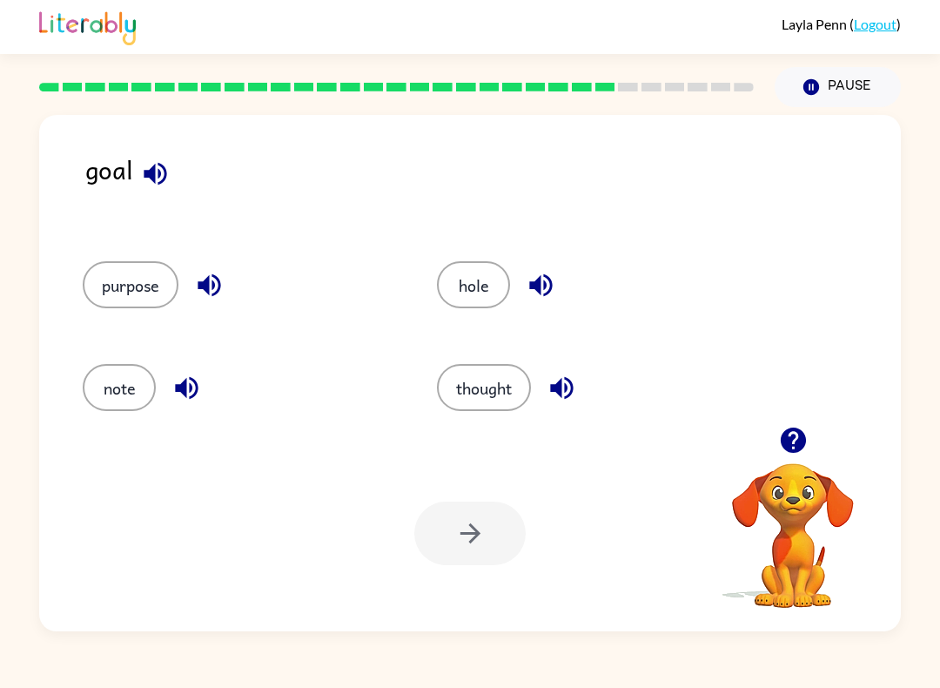
click at [171, 175] on button "button" at bounding box center [155, 174] width 44 height 44
click at [136, 392] on button "note" at bounding box center [119, 387] width 73 height 47
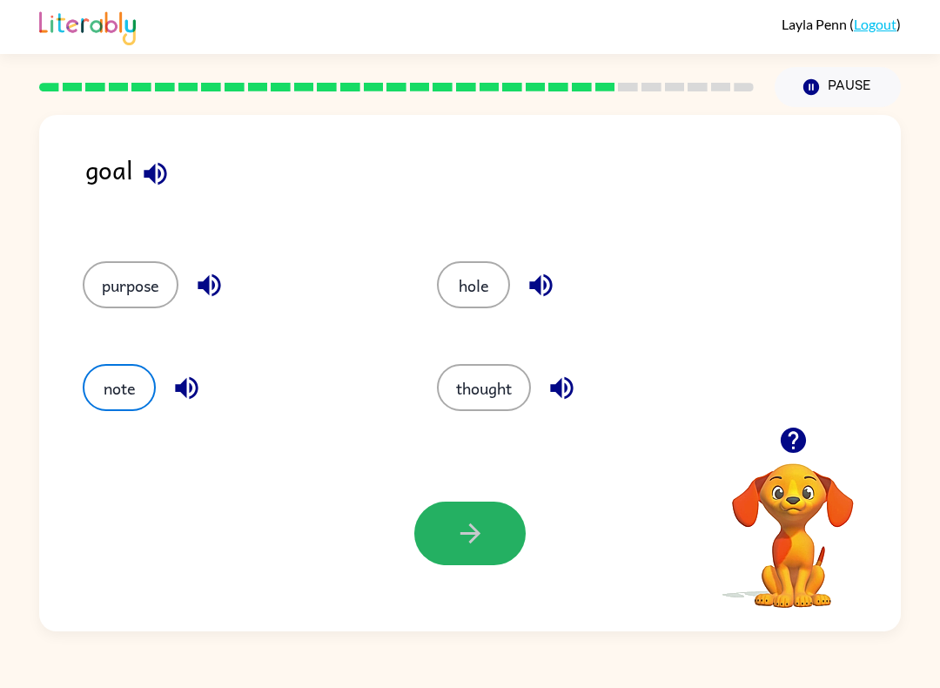
click at [474, 538] on icon "button" at bounding box center [470, 533] width 20 height 20
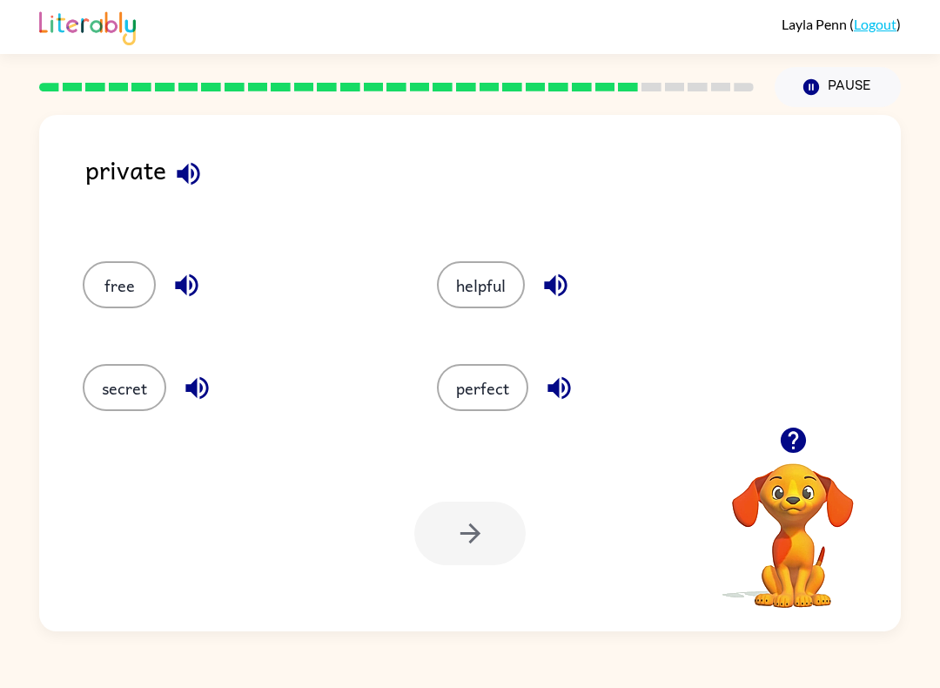
click at [199, 284] on icon "button" at bounding box center [187, 285] width 30 height 30
click at [206, 401] on icon "button" at bounding box center [197, 388] width 30 height 30
click at [551, 396] on icon "button" at bounding box center [559, 388] width 30 height 30
click at [560, 285] on icon "button" at bounding box center [555, 285] width 23 height 23
click at [186, 299] on icon "button" at bounding box center [187, 285] width 30 height 30
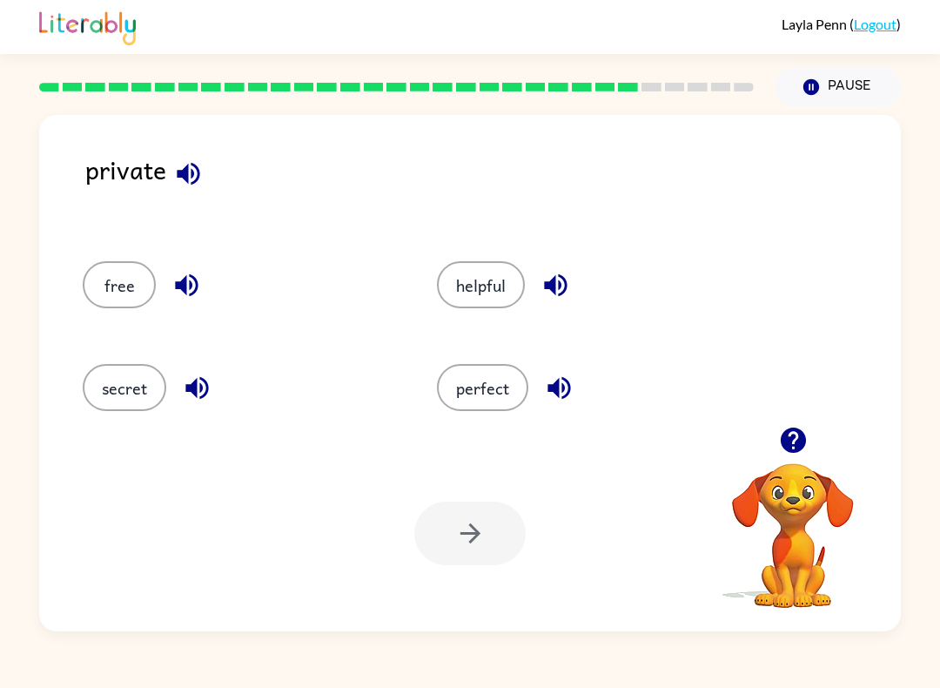
click at [119, 411] on button "secret" at bounding box center [125, 387] width 84 height 47
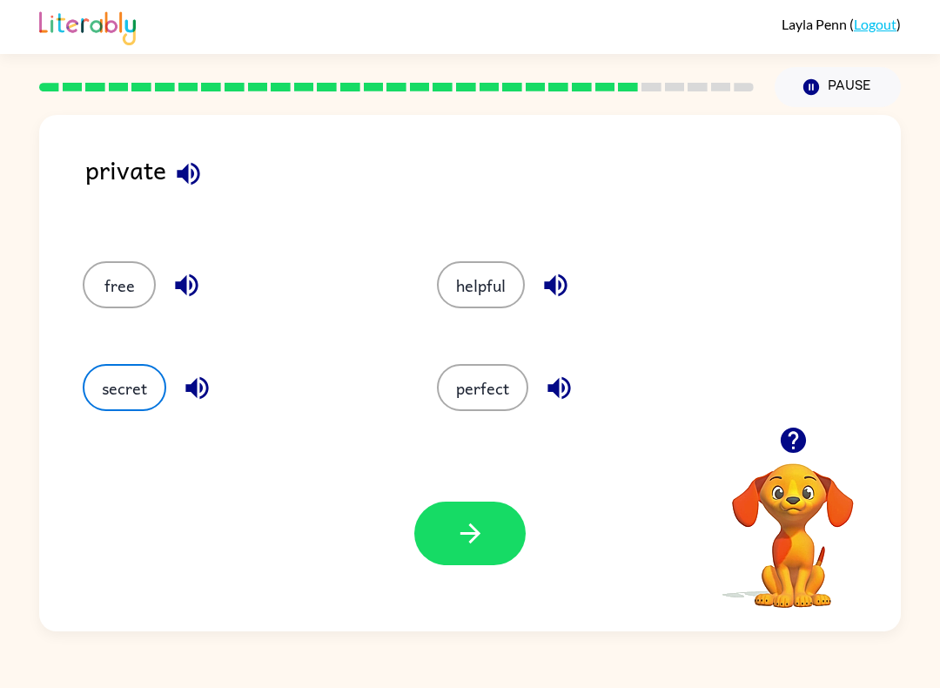
click at [501, 522] on button "button" at bounding box center [470, 534] width 111 height 64
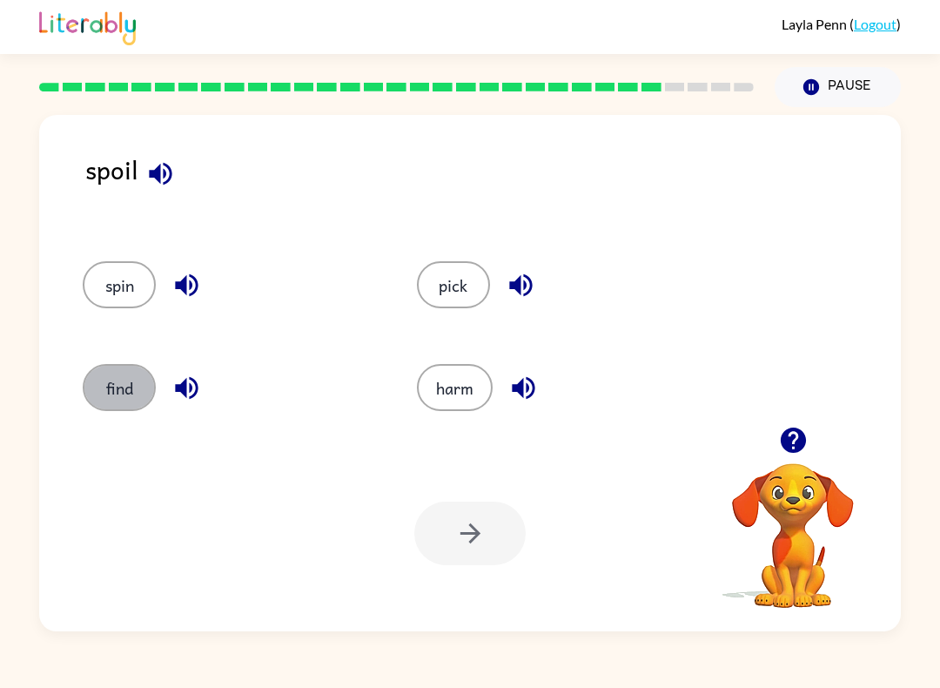
click at [115, 381] on button "find" at bounding box center [119, 387] width 73 height 47
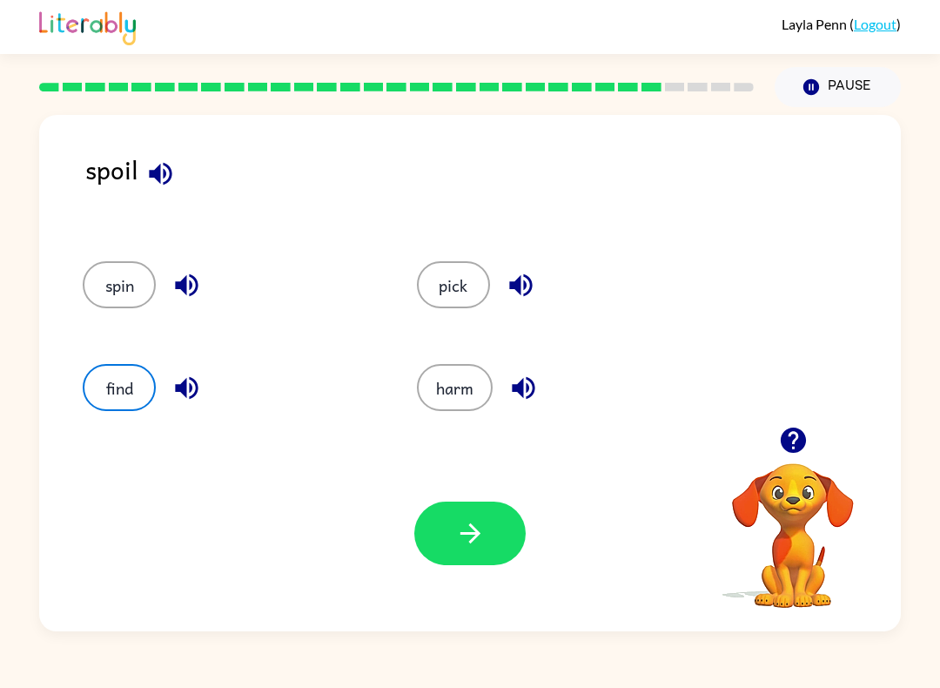
click at [481, 527] on icon "button" at bounding box center [470, 533] width 30 height 30
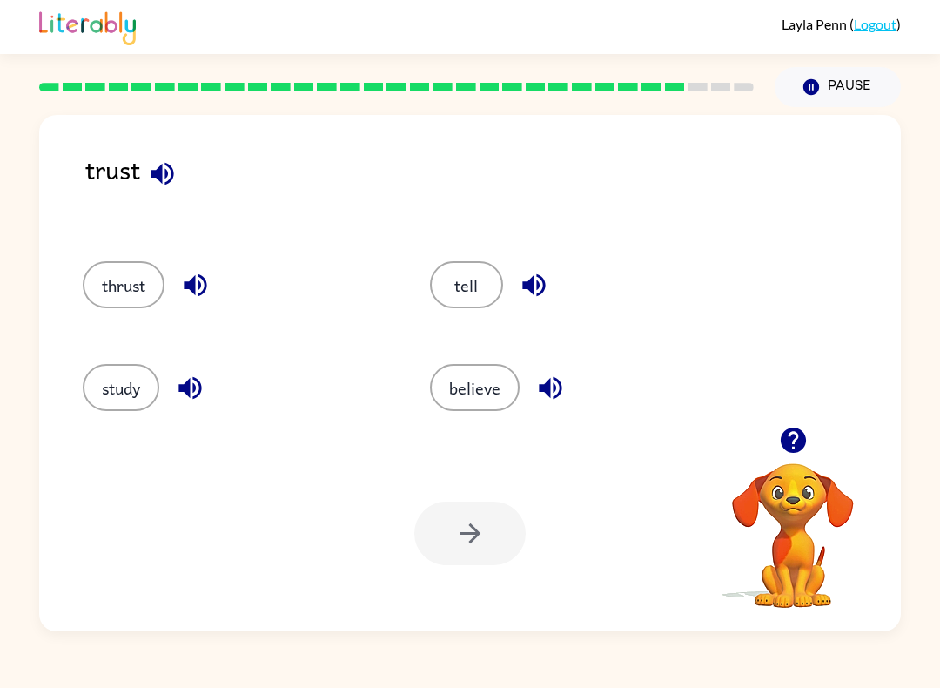
click at [465, 396] on button "believe" at bounding box center [475, 387] width 90 height 47
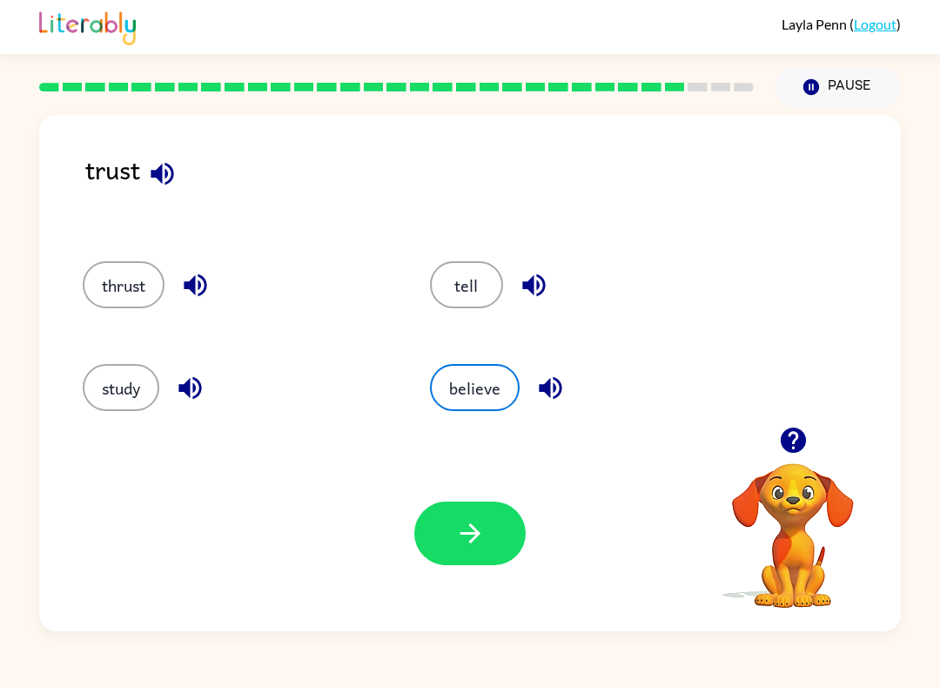
click at [482, 550] on button "button" at bounding box center [470, 534] width 111 height 64
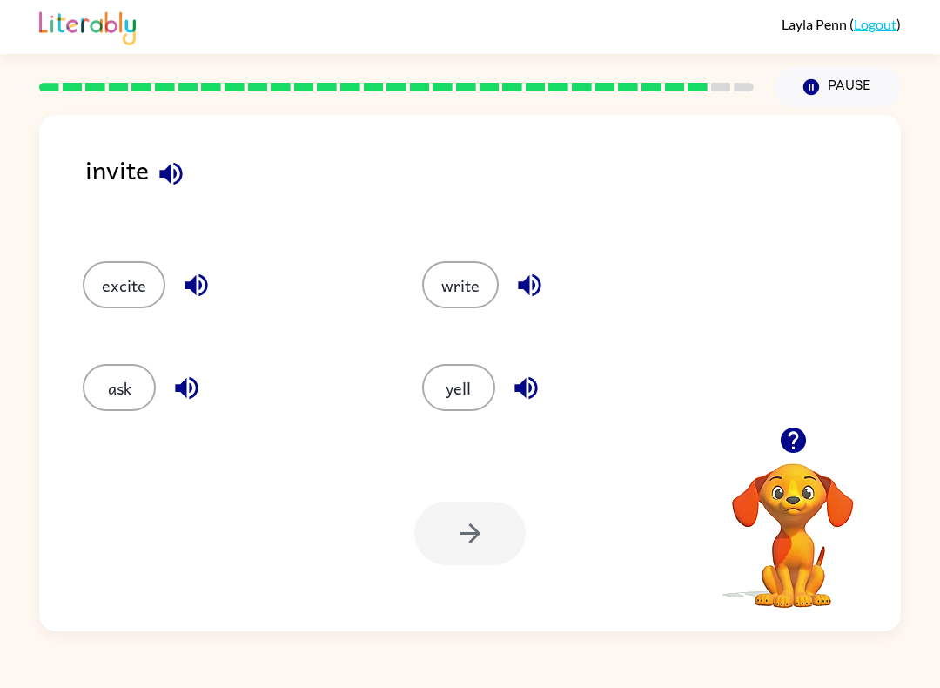
click at [99, 388] on button "ask" at bounding box center [119, 387] width 73 height 47
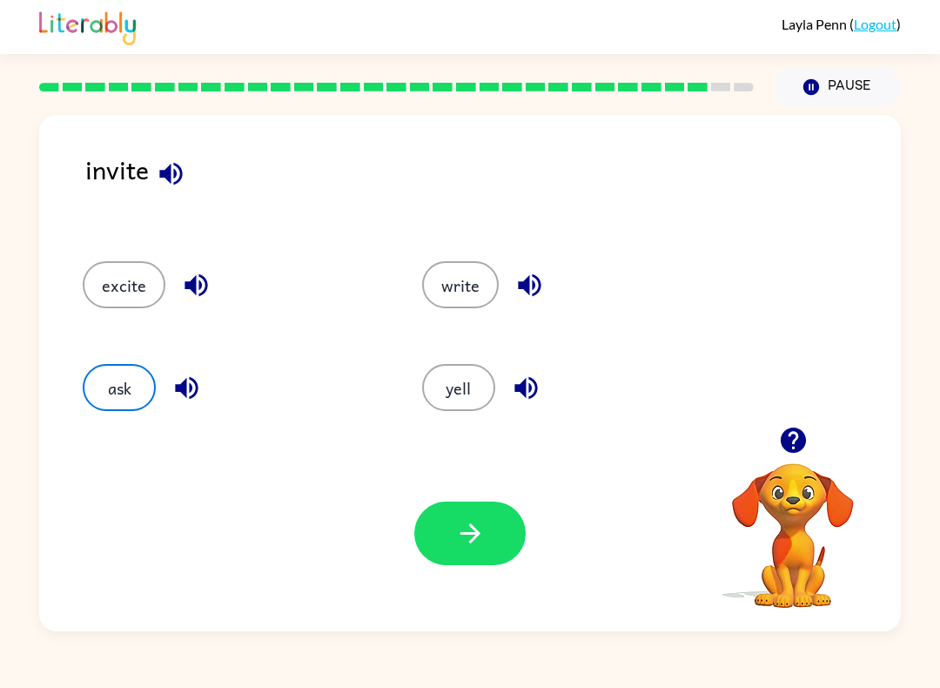
click at [509, 529] on button "button" at bounding box center [470, 534] width 111 height 64
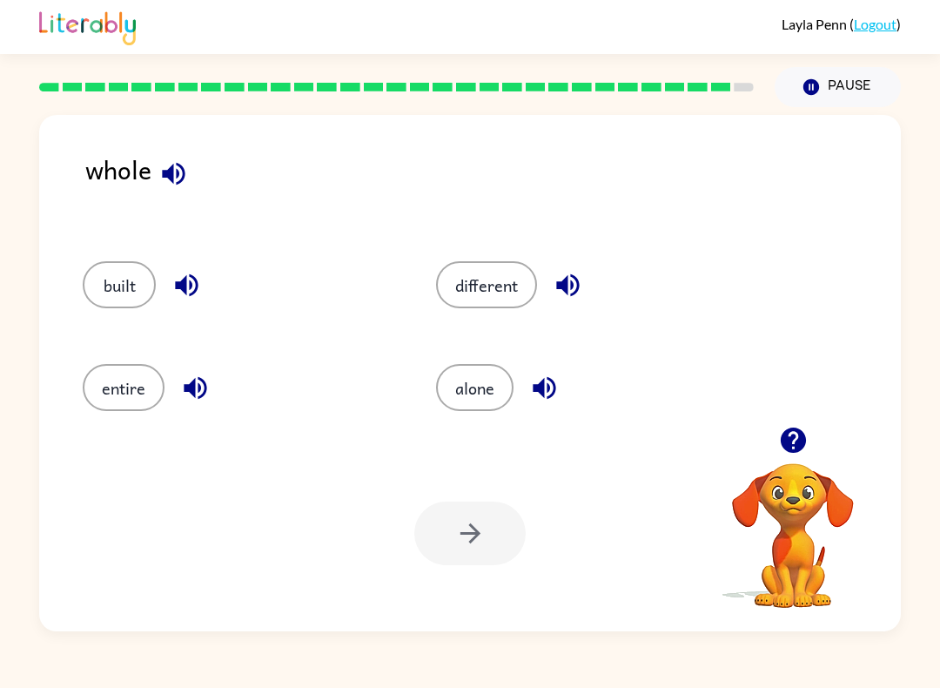
click at [491, 542] on div at bounding box center [470, 534] width 111 height 64
click at [486, 396] on button "alone" at bounding box center [475, 387] width 78 height 47
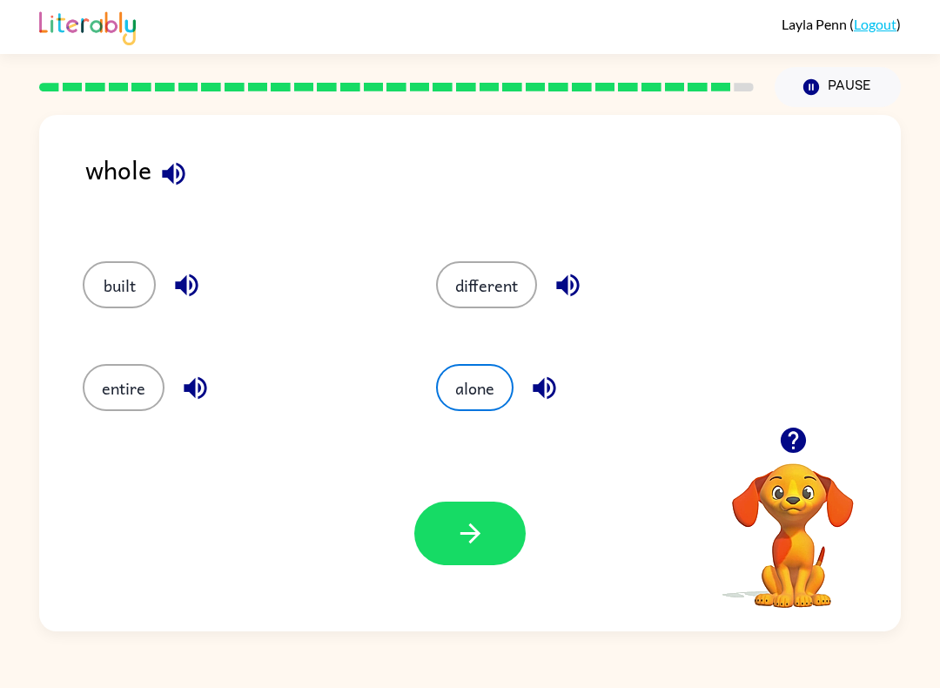
click at [485, 539] on icon "button" at bounding box center [470, 533] width 30 height 30
